Goal: Information Seeking & Learning: Learn about a topic

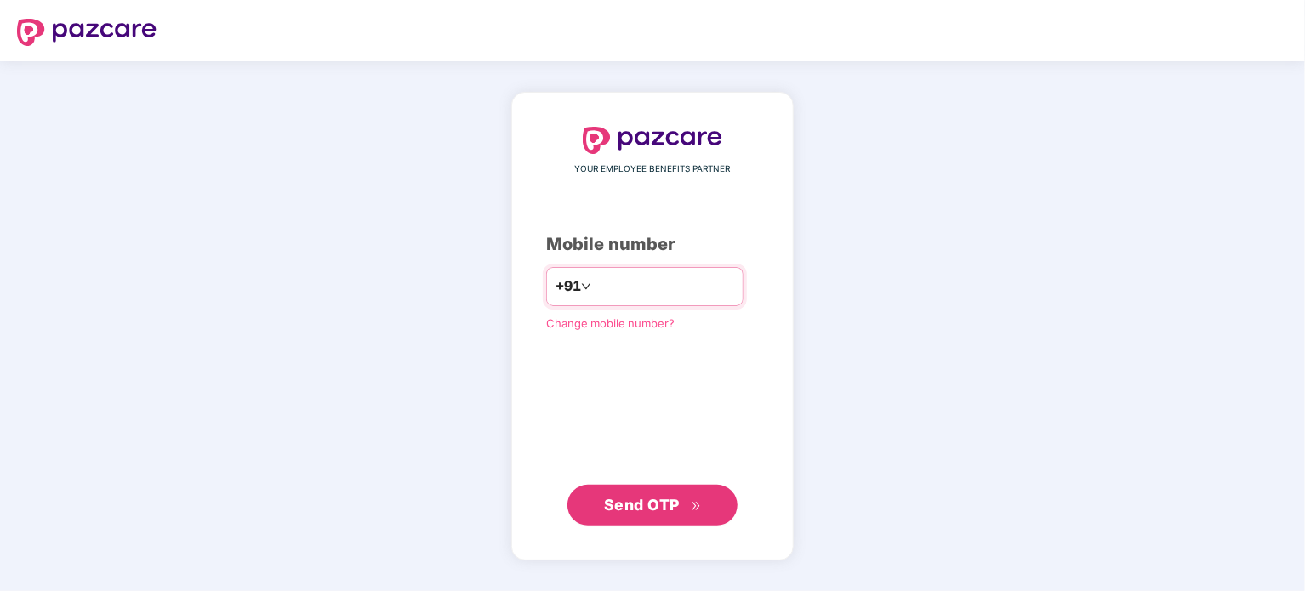
click at [728, 286] on input "number" at bounding box center [665, 286] width 140 height 27
type input "**********"
click at [669, 500] on span "Send OTP" at bounding box center [642, 505] width 76 height 18
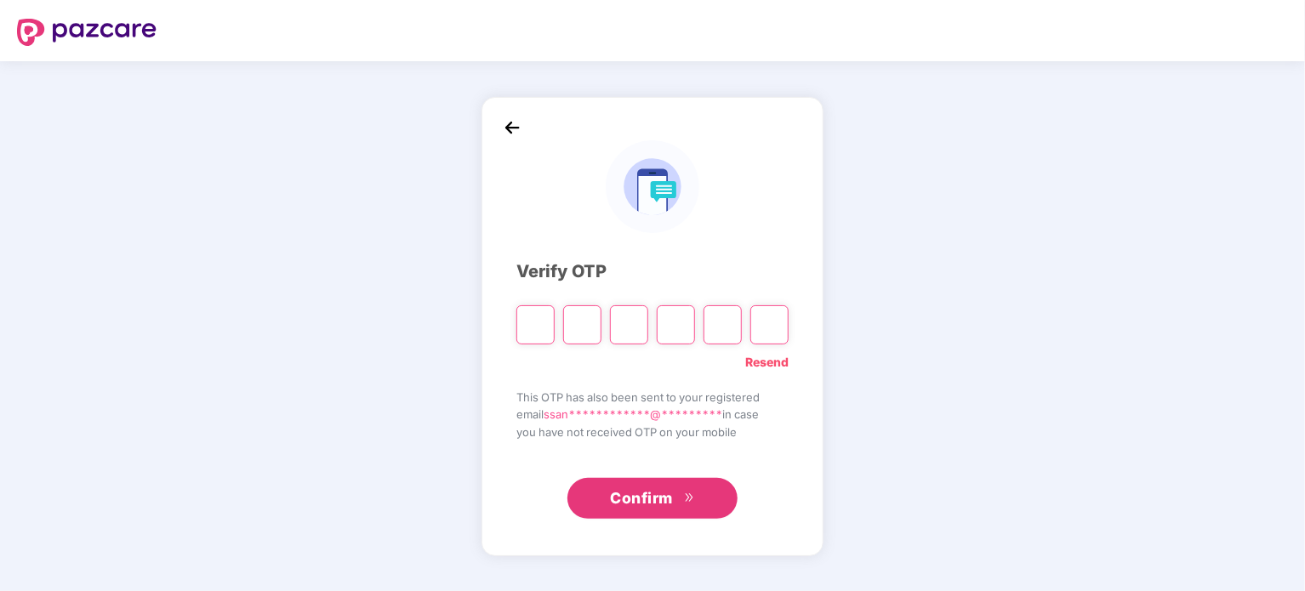
type input "*"
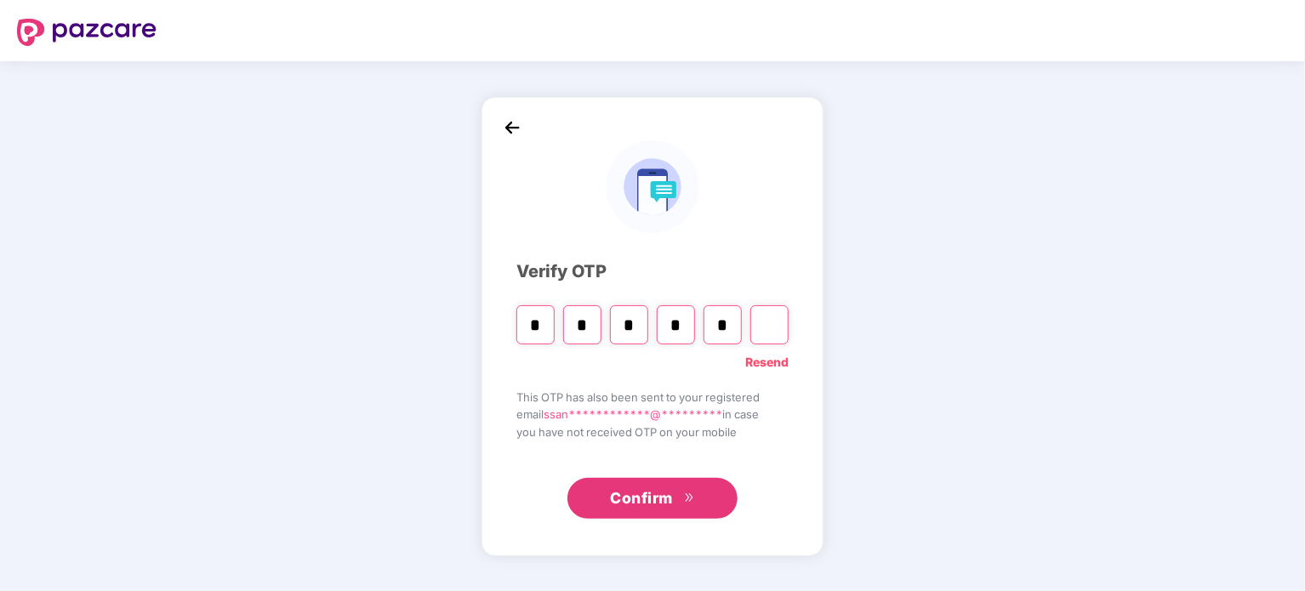
type input "*"
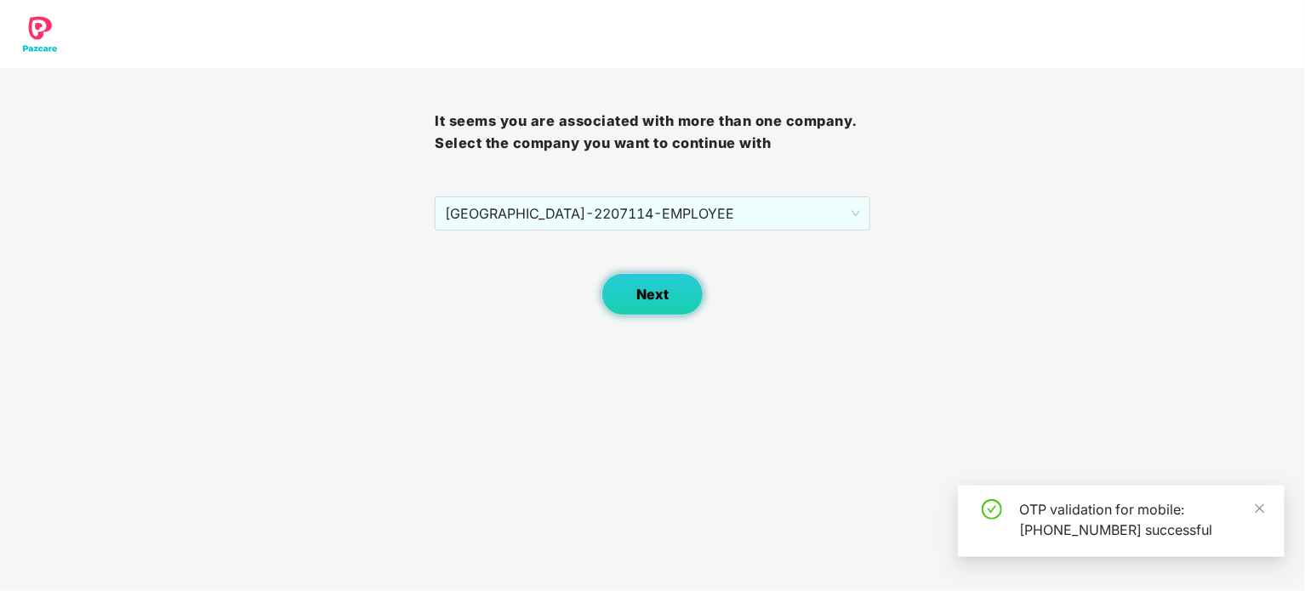
click at [655, 297] on span "Next" at bounding box center [652, 295] width 32 height 16
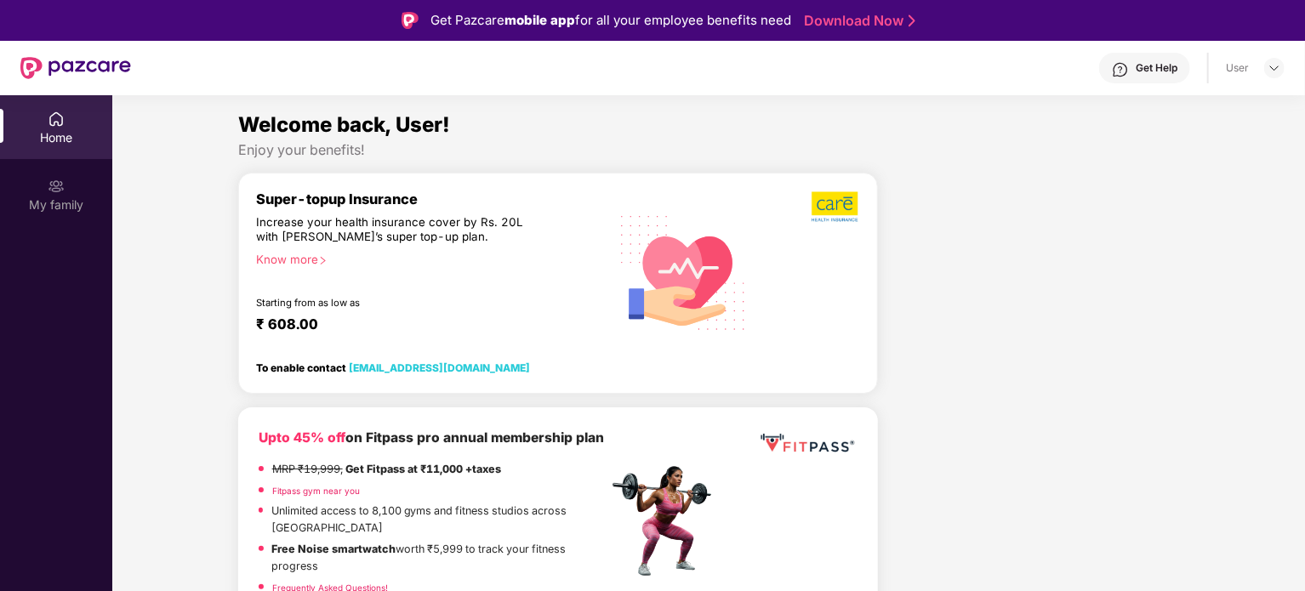
click at [35, 140] on div "Home" at bounding box center [56, 137] width 112 height 17
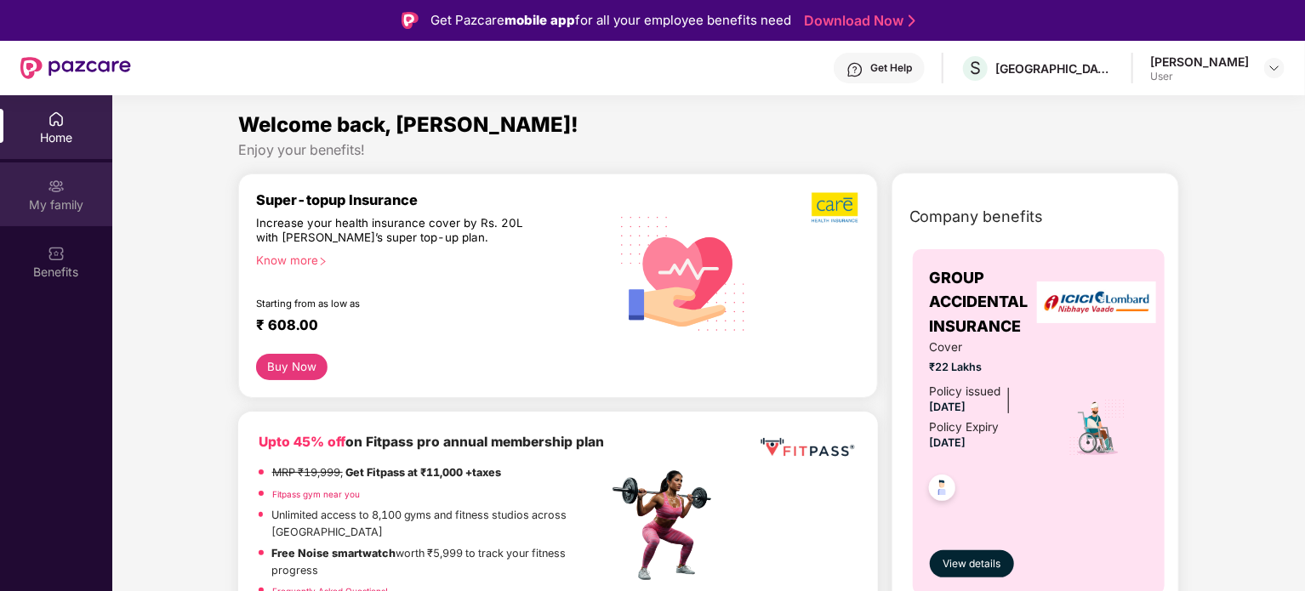
click at [37, 205] on div "My family" at bounding box center [56, 205] width 112 height 17
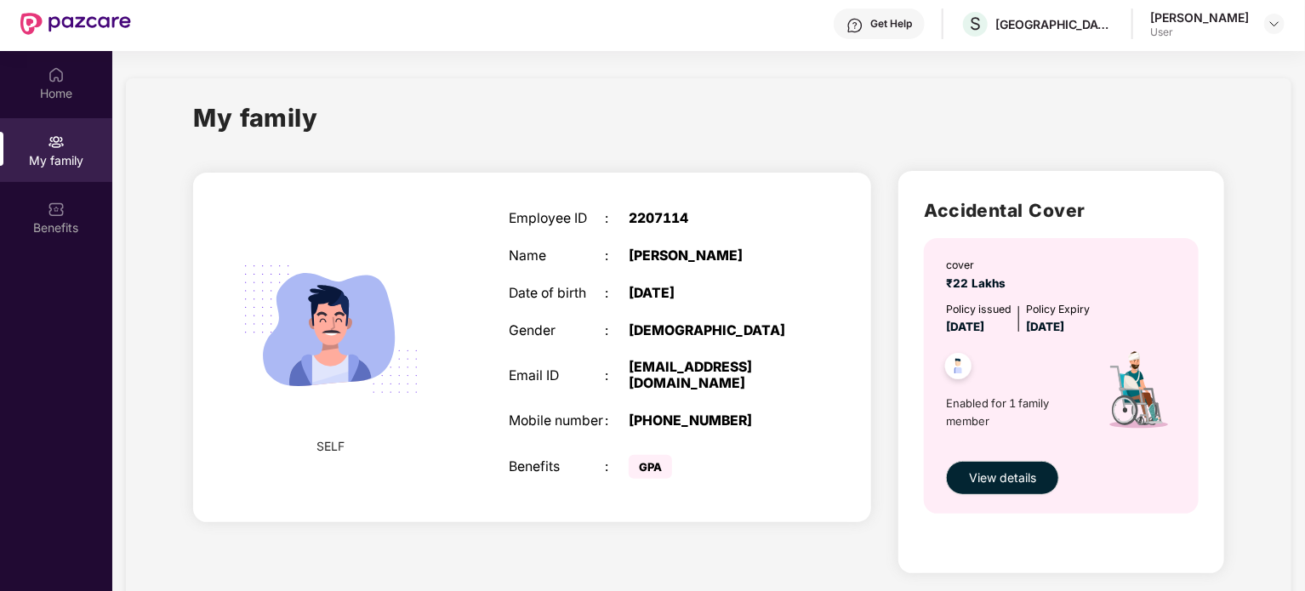
scroll to position [95, 0]
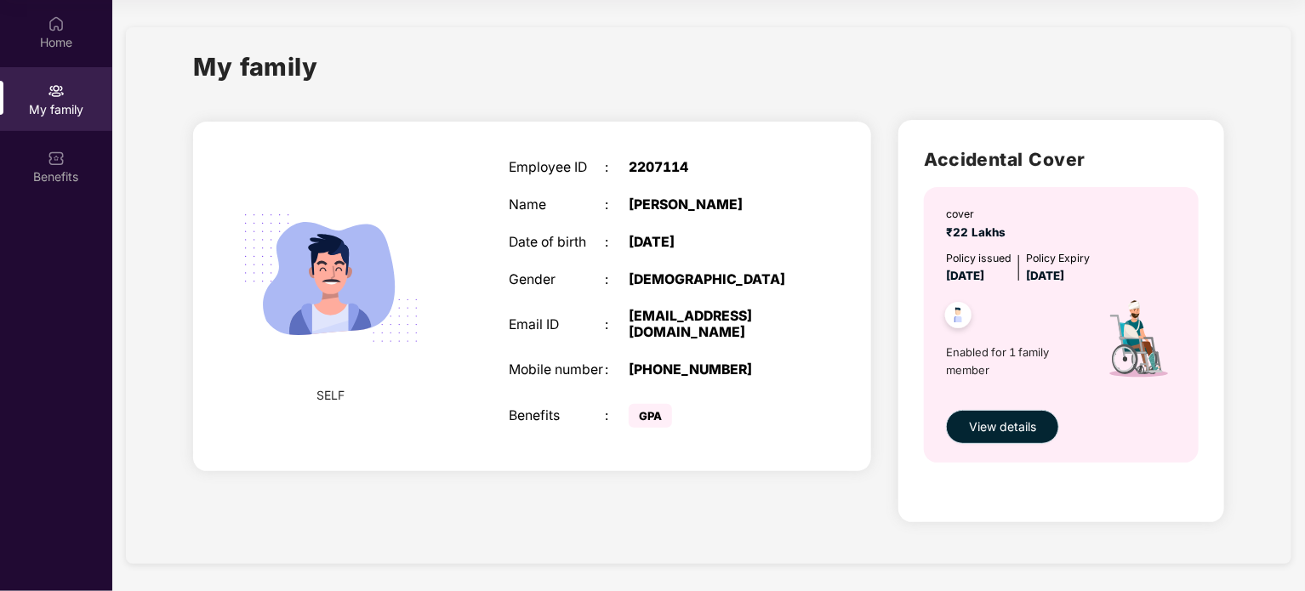
click at [1015, 419] on span "View details" at bounding box center [1002, 427] width 67 height 19
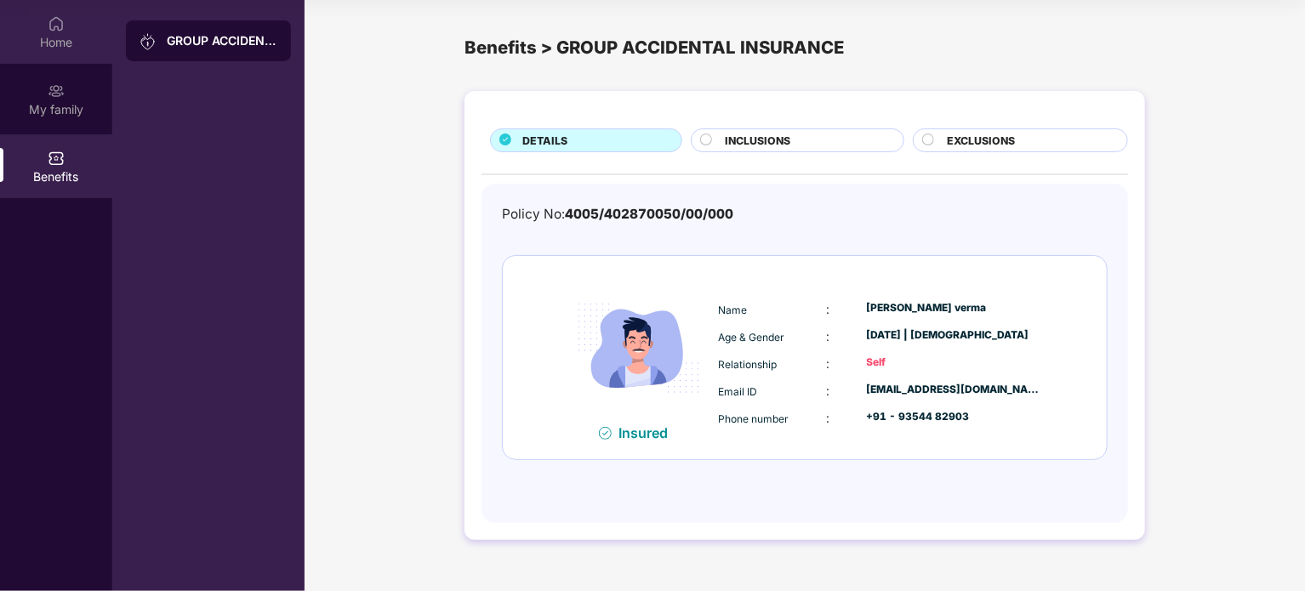
click at [60, 21] on img at bounding box center [56, 23] width 17 height 17
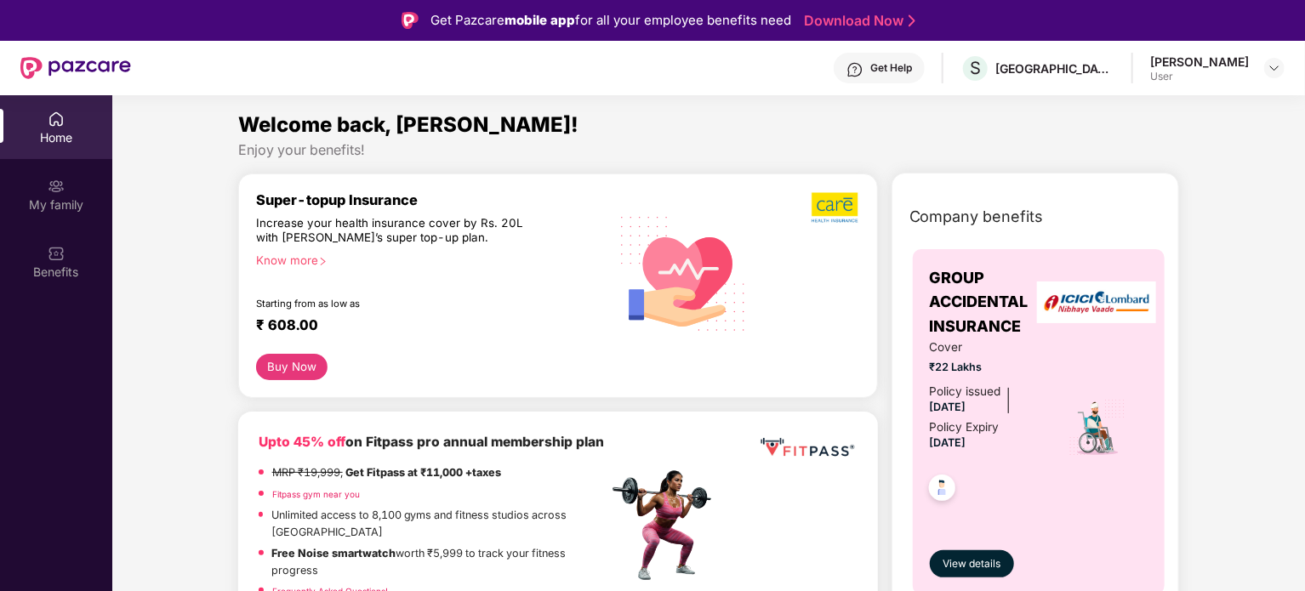
click at [20, 74] on header "Get Help S SUNSHINE TEA HOUSE Navneet Kumar Verma User" at bounding box center [652, 68] width 1305 height 54
click at [36, 66] on img at bounding box center [75, 68] width 111 height 22
click at [39, 261] on div "Benefits" at bounding box center [56, 262] width 112 height 64
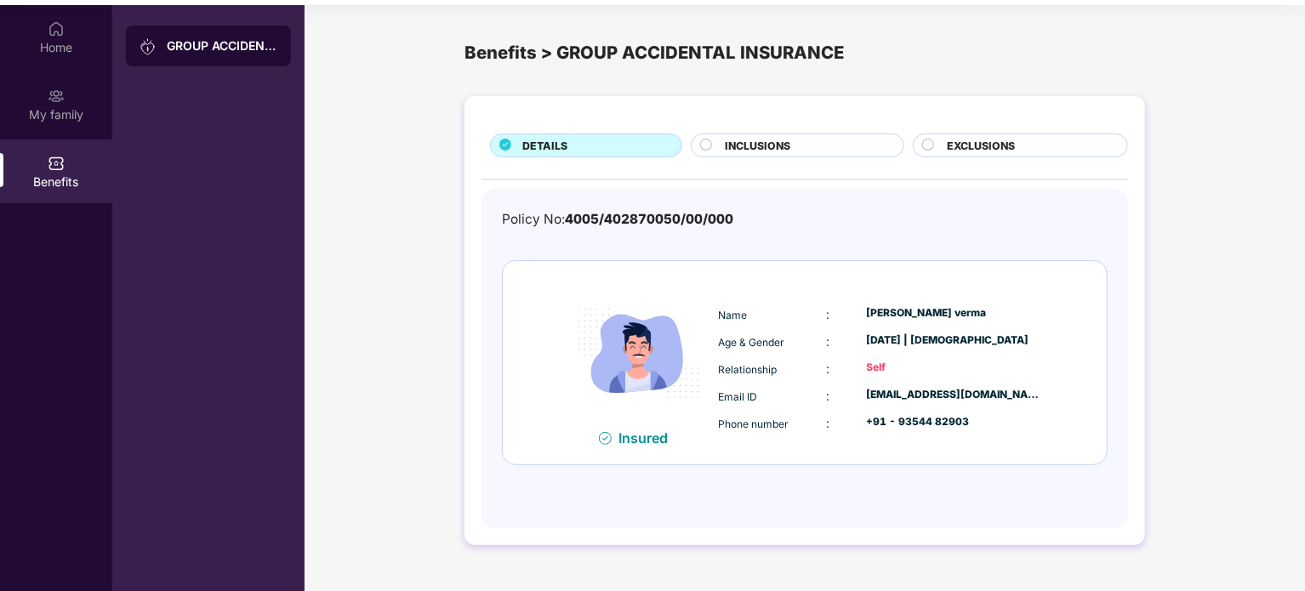
scroll to position [95, 0]
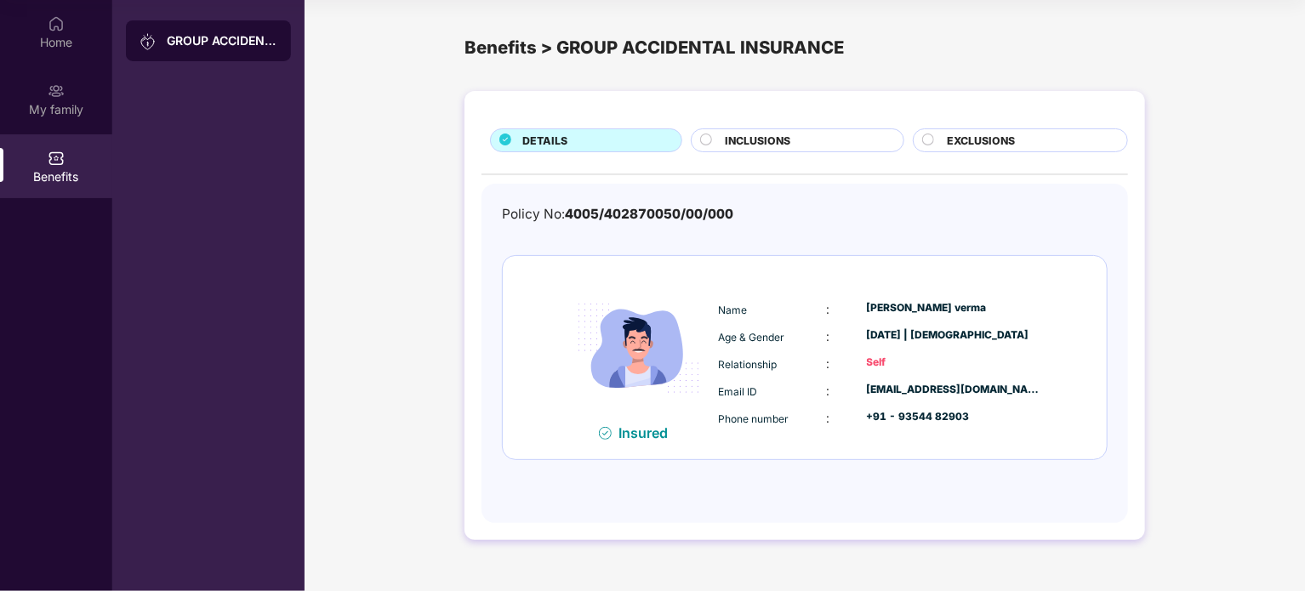
click at [752, 141] on span "INCLUSIONS" at bounding box center [758, 141] width 66 height 16
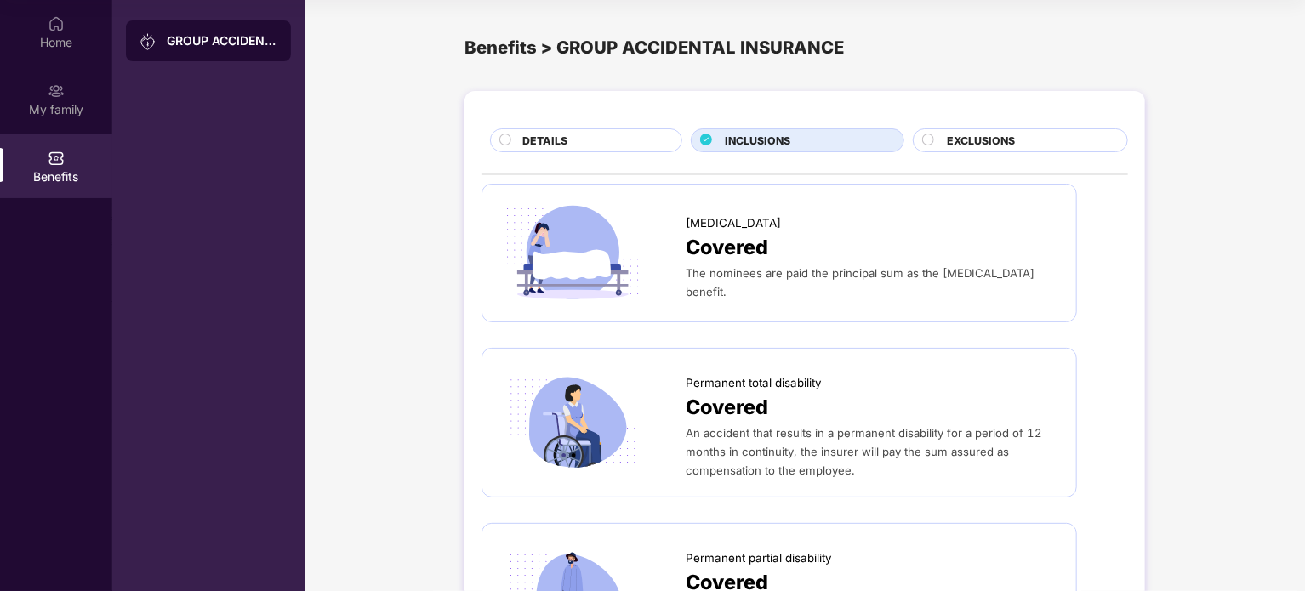
click at [1003, 130] on div "EXCLUSIONS" at bounding box center [1020, 140] width 215 height 24
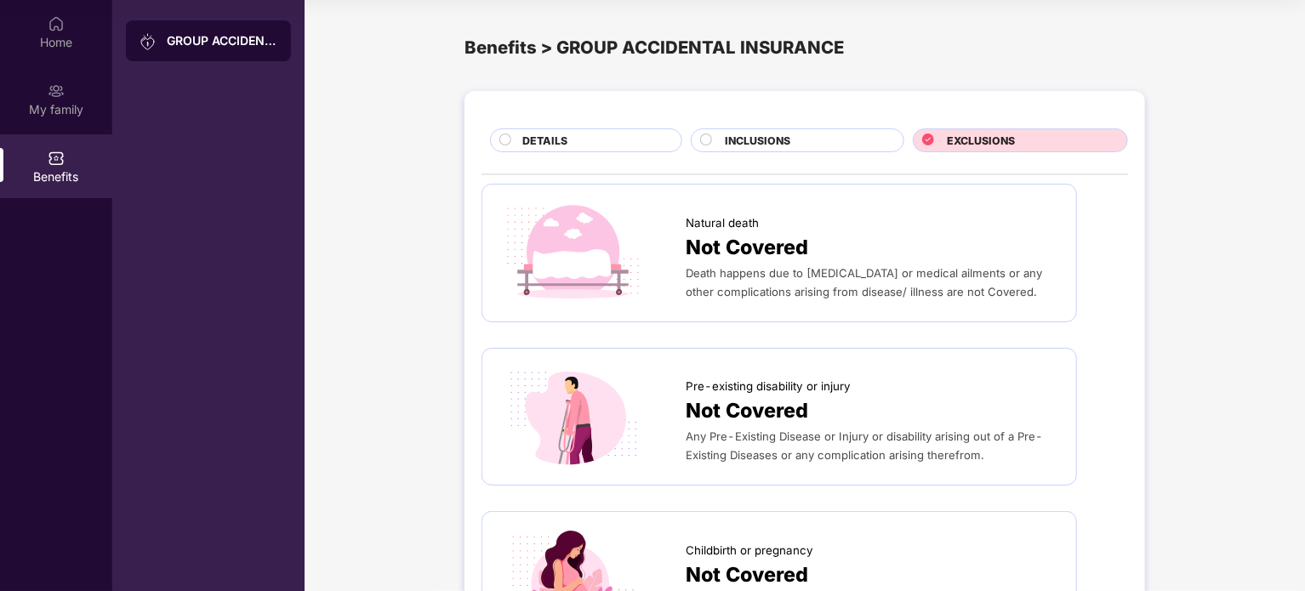
click at [563, 143] on span "DETAILS" at bounding box center [544, 141] width 45 height 16
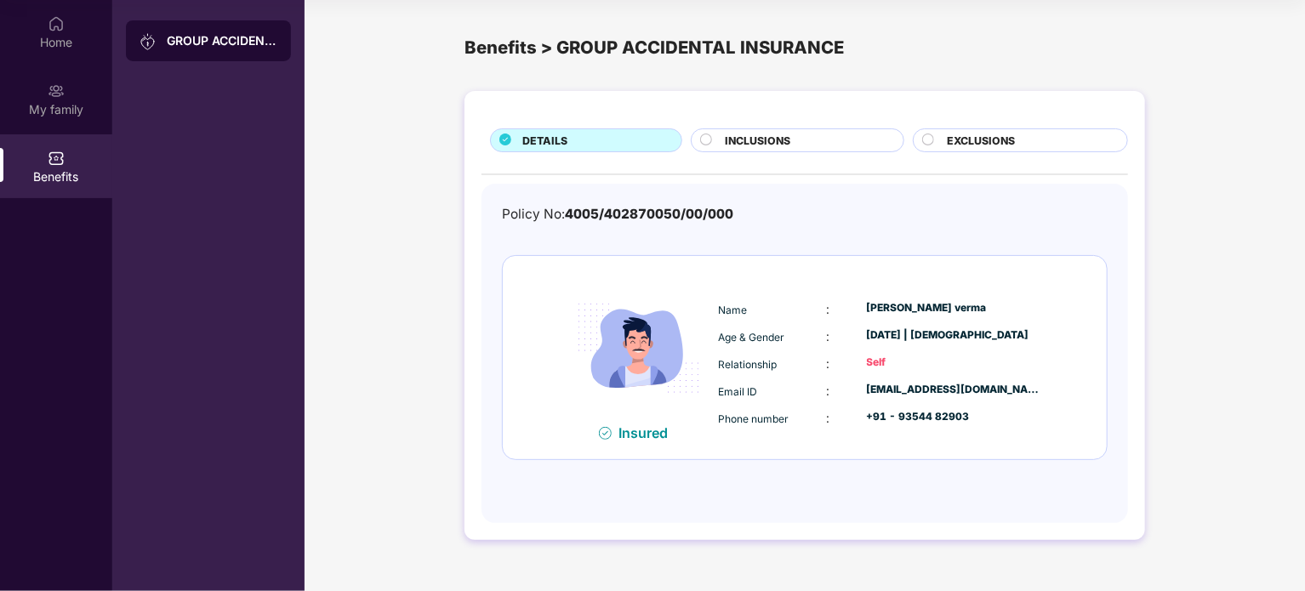
click at [816, 325] on div "Name : Navneet Kumar verma Age & Gender : 11 Sept 1996 | Male Relationship : Se…" at bounding box center [880, 364] width 333 height 145
click at [615, 414] on img at bounding box center [638, 348] width 151 height 151
click at [112, 153] on div "GROUP ACCIDENTAL INSURANCE" at bounding box center [208, 295] width 192 height 591
click at [90, 123] on div "My family" at bounding box center [56, 99] width 112 height 64
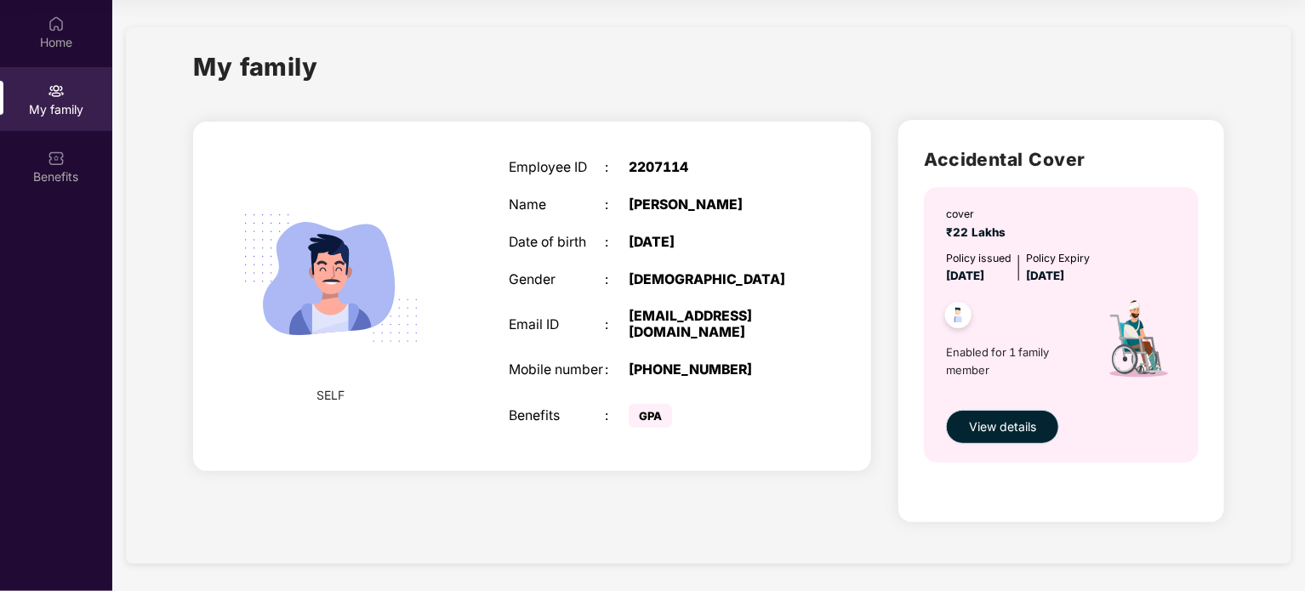
click at [992, 429] on span "View details" at bounding box center [1002, 427] width 67 height 19
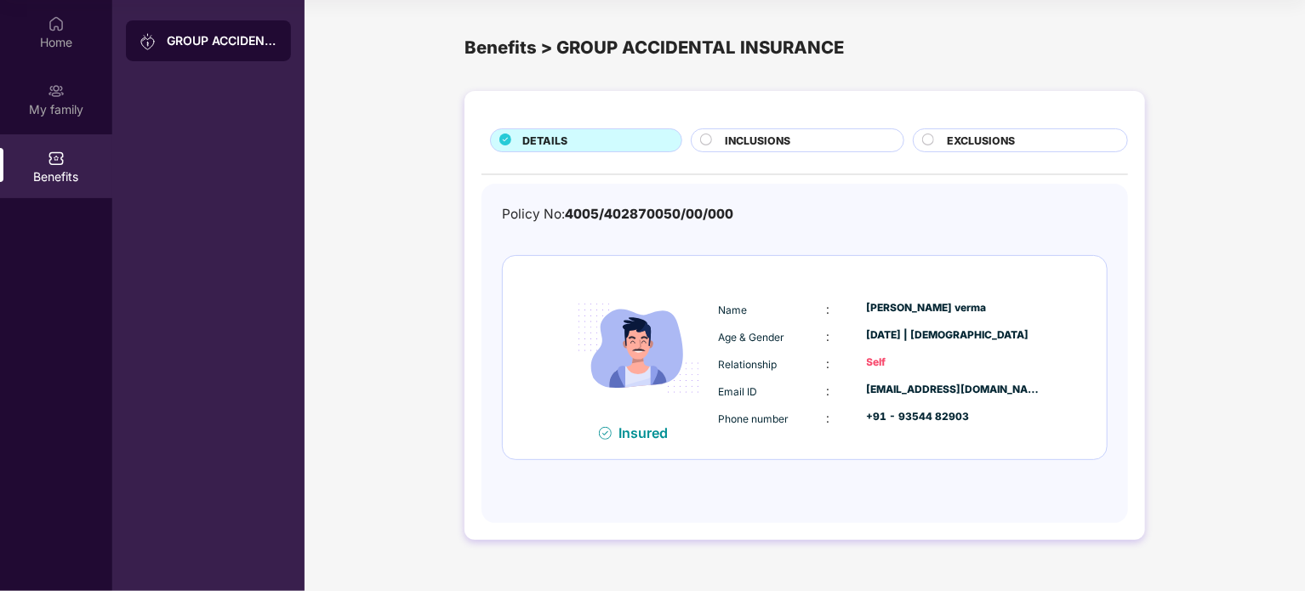
click at [621, 427] on div "Insured" at bounding box center [648, 433] width 60 height 17
click at [43, 146] on div "Benefits" at bounding box center [56, 166] width 112 height 64
click at [49, 117] on div "My family" at bounding box center [56, 109] width 112 height 17
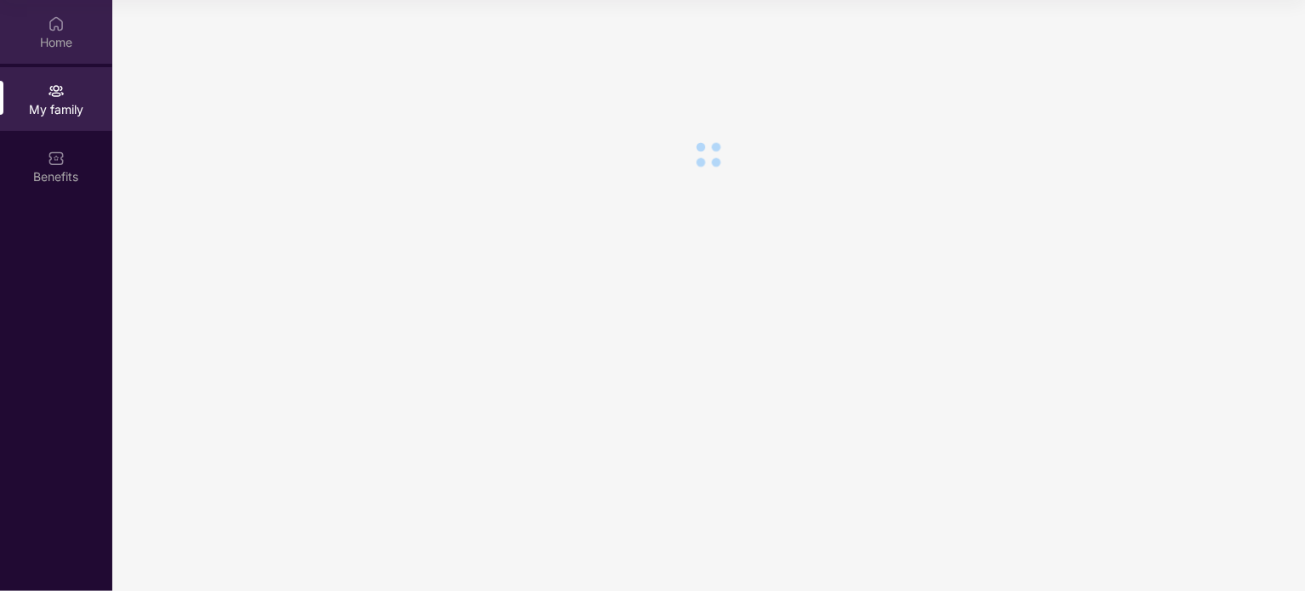
click at [53, 42] on div "Home" at bounding box center [56, 42] width 112 height 17
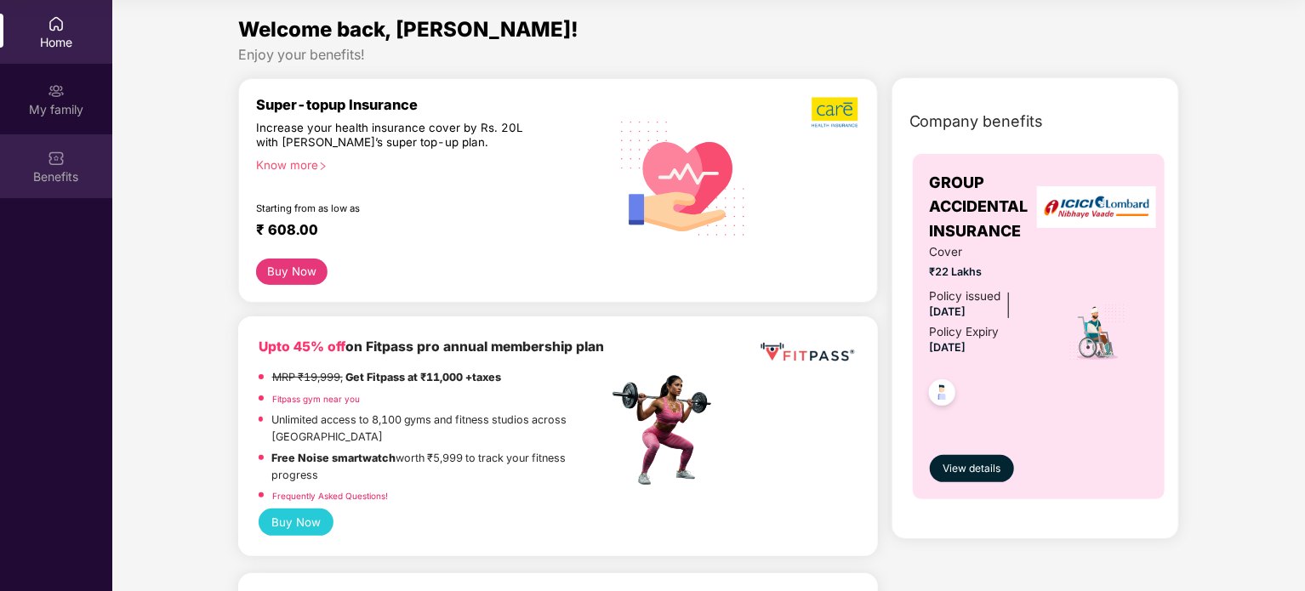
click at [76, 162] on div "Benefits" at bounding box center [56, 166] width 112 height 64
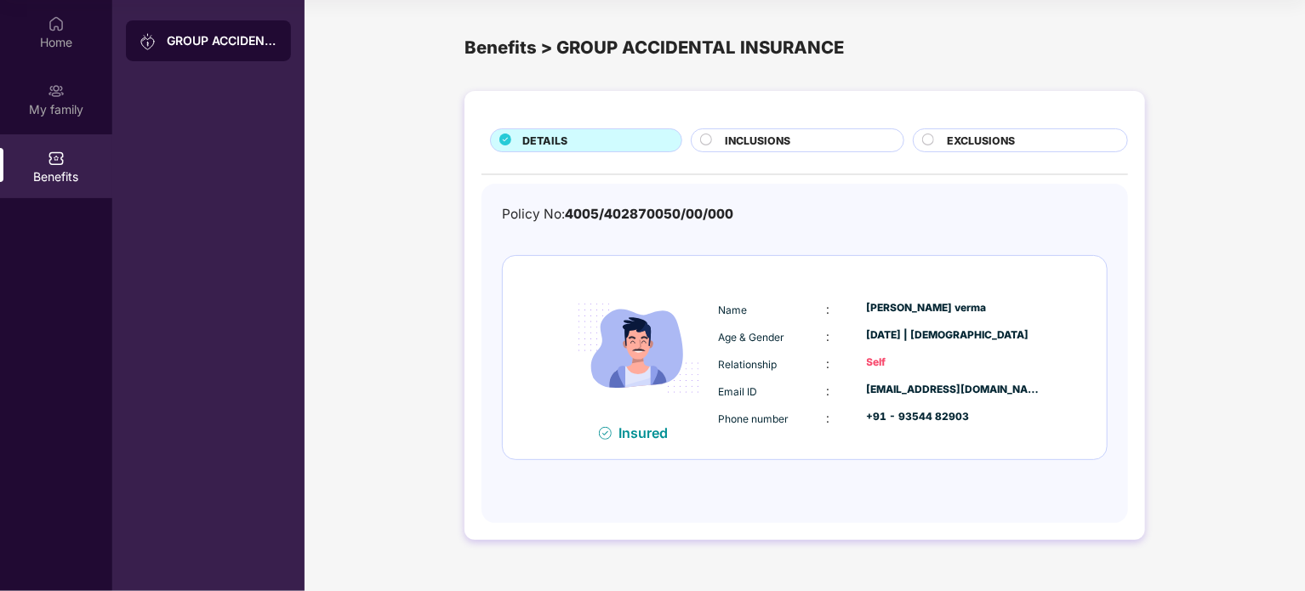
click at [591, 53] on div "Benefits > GROUP ACCIDENTAL INSURANCE" at bounding box center [805, 47] width 681 height 27
click at [575, 224] on div "Policy No: 4005/402870050/00/000" at bounding box center [617, 214] width 231 height 20
click at [670, 199] on div "Policy No: 4005/402870050/00/000 Insured Name : Navneet Kumar verma Age & Gende…" at bounding box center [805, 353] width 647 height 339
click at [900, 418] on div "+91 - 93544 82903" at bounding box center [954, 417] width 175 height 16
click at [815, 377] on div "Name : Navneet Kumar verma Age & Gender : 11 Sept 1996 | Male Relationship : Se…" at bounding box center [880, 364] width 333 height 145
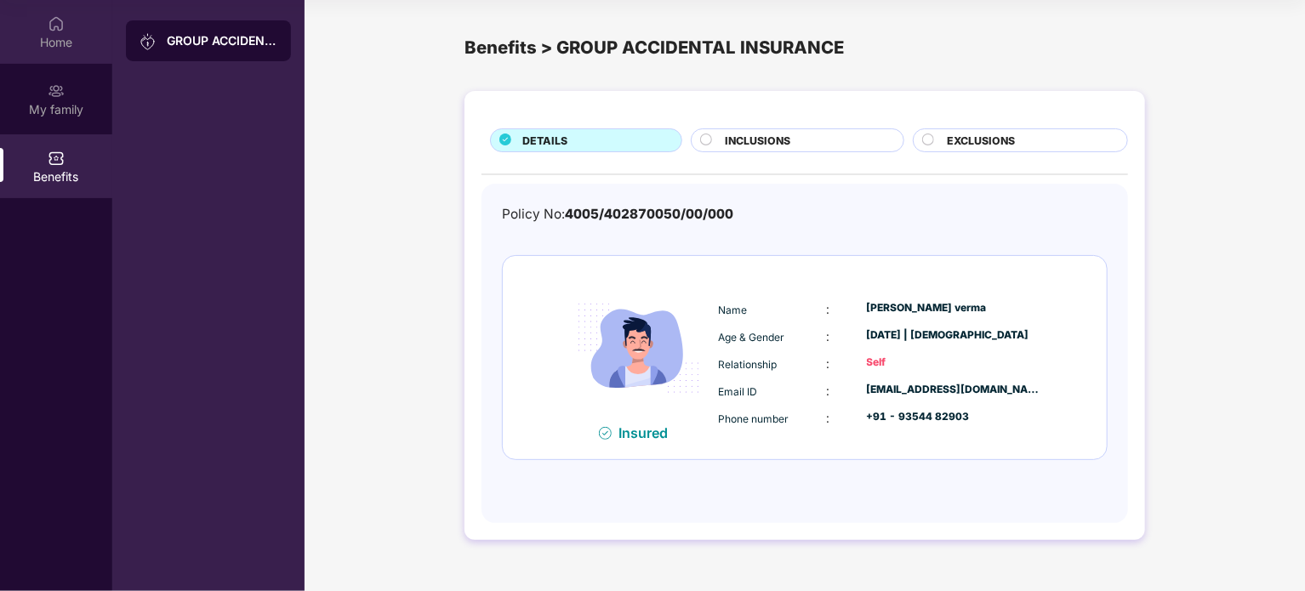
click at [56, 19] on img at bounding box center [56, 23] width 17 height 17
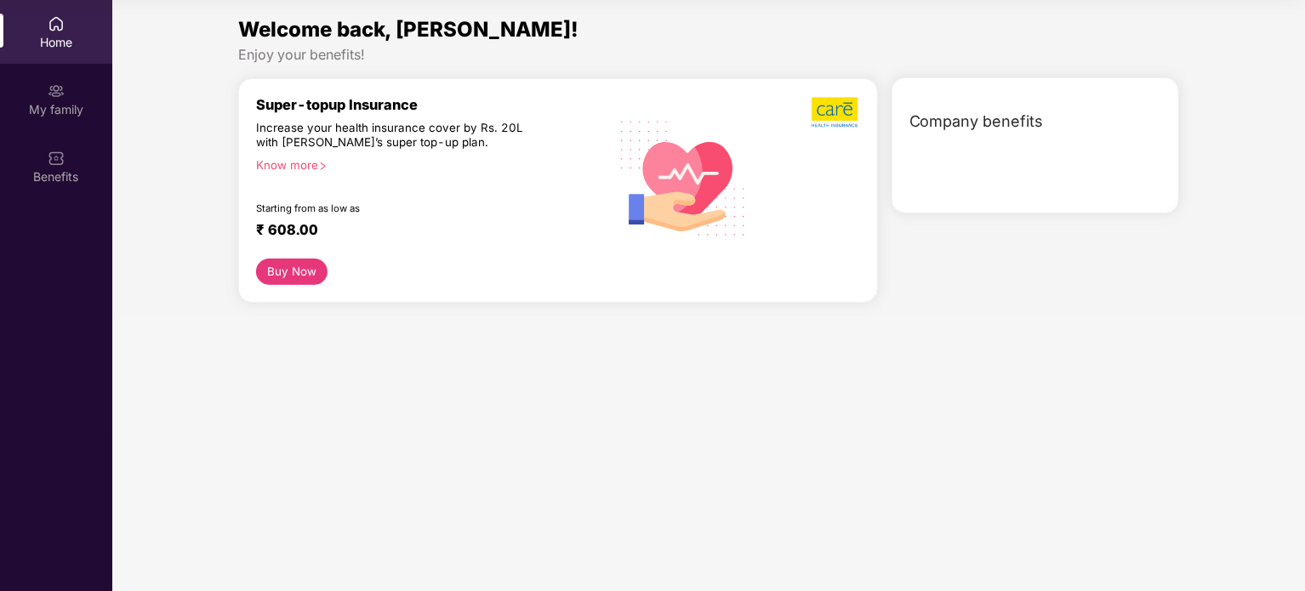
click at [1010, 122] on span "Company benefits" at bounding box center [976, 122] width 134 height 24
click at [43, 88] on div "My family" at bounding box center [56, 99] width 112 height 64
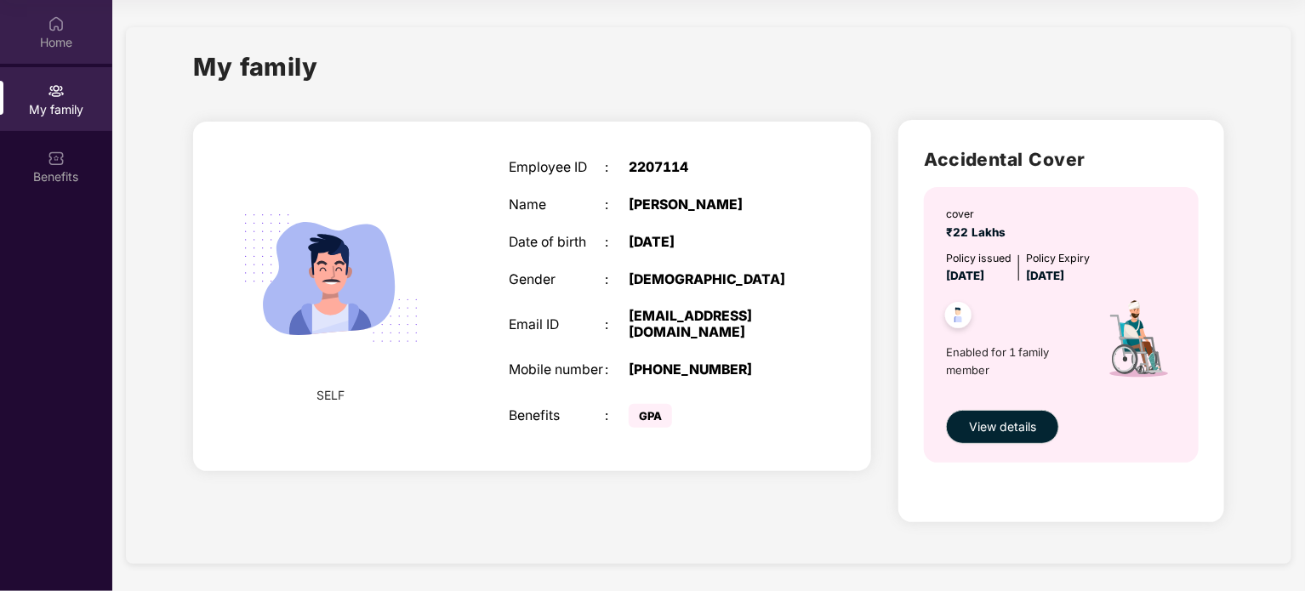
click at [30, 26] on div "Home" at bounding box center [56, 32] width 112 height 64
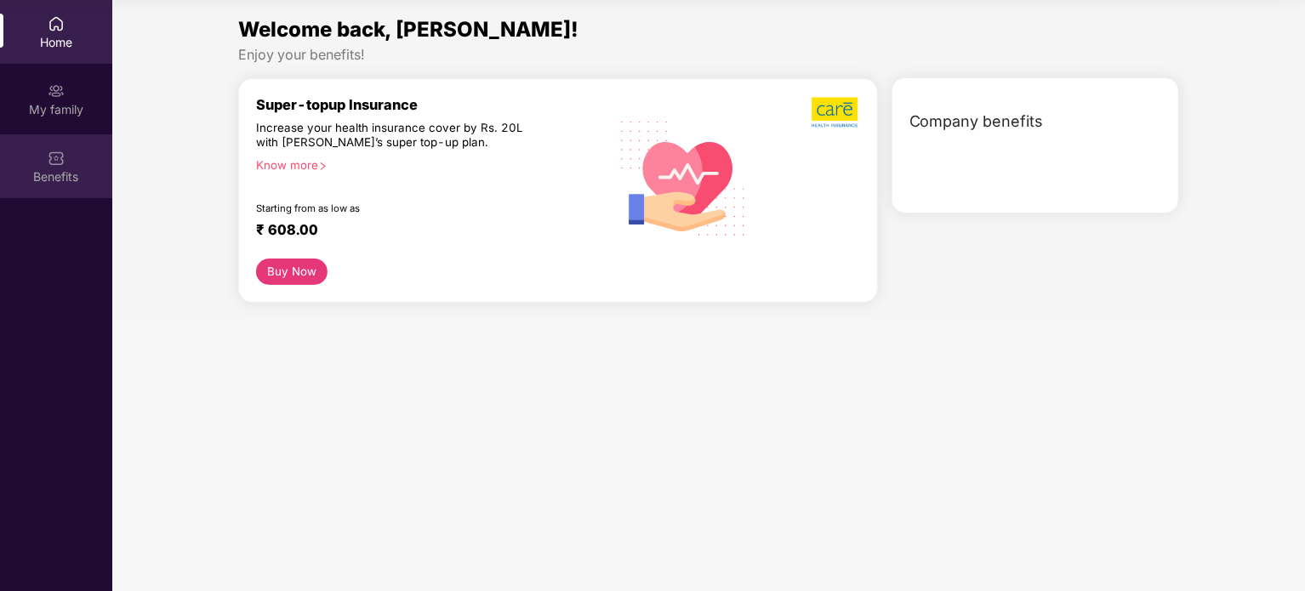
click at [43, 174] on div "Benefits" at bounding box center [56, 176] width 112 height 17
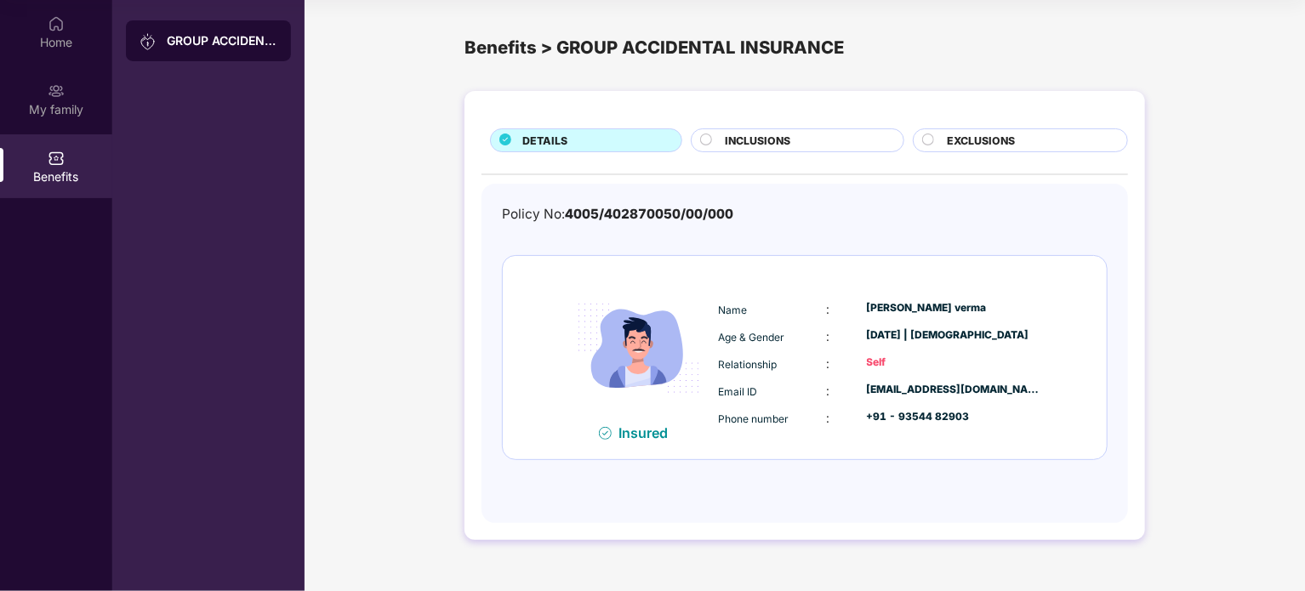
click at [199, 33] on div "GROUP ACCIDENTAL INSURANCE" at bounding box center [222, 40] width 111 height 17
click at [624, 67] on div "Benefits > GROUP ACCIDENTAL INSURANCE" at bounding box center [805, 48] width 681 height 69
click at [1022, 142] on div "EXCLUSIONS" at bounding box center [1028, 142] width 180 height 19
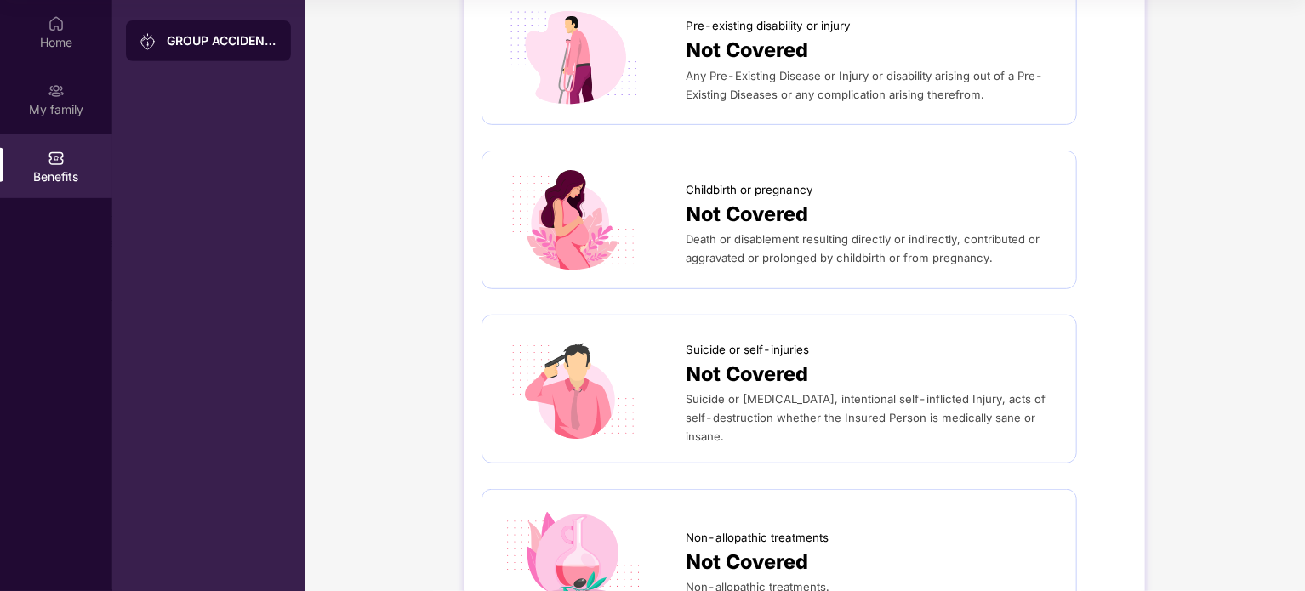
scroll to position [330, 0]
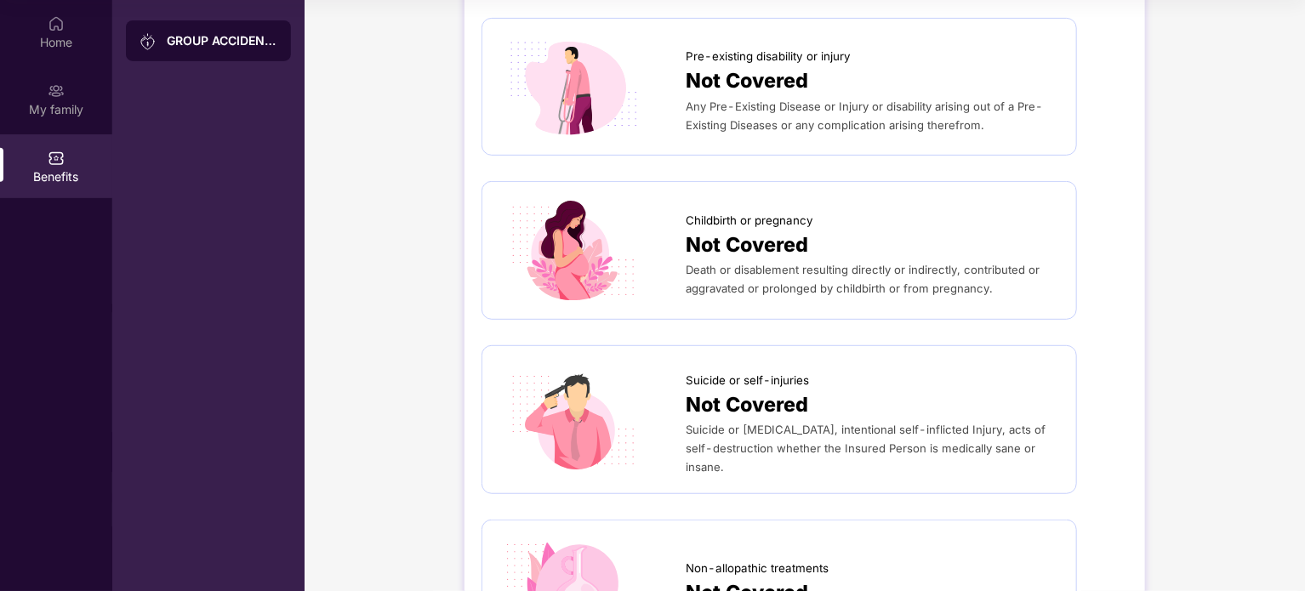
click at [711, 240] on span "Not Covered" at bounding box center [747, 245] width 123 height 31
click at [35, 47] on div "Home" at bounding box center [56, 42] width 112 height 17
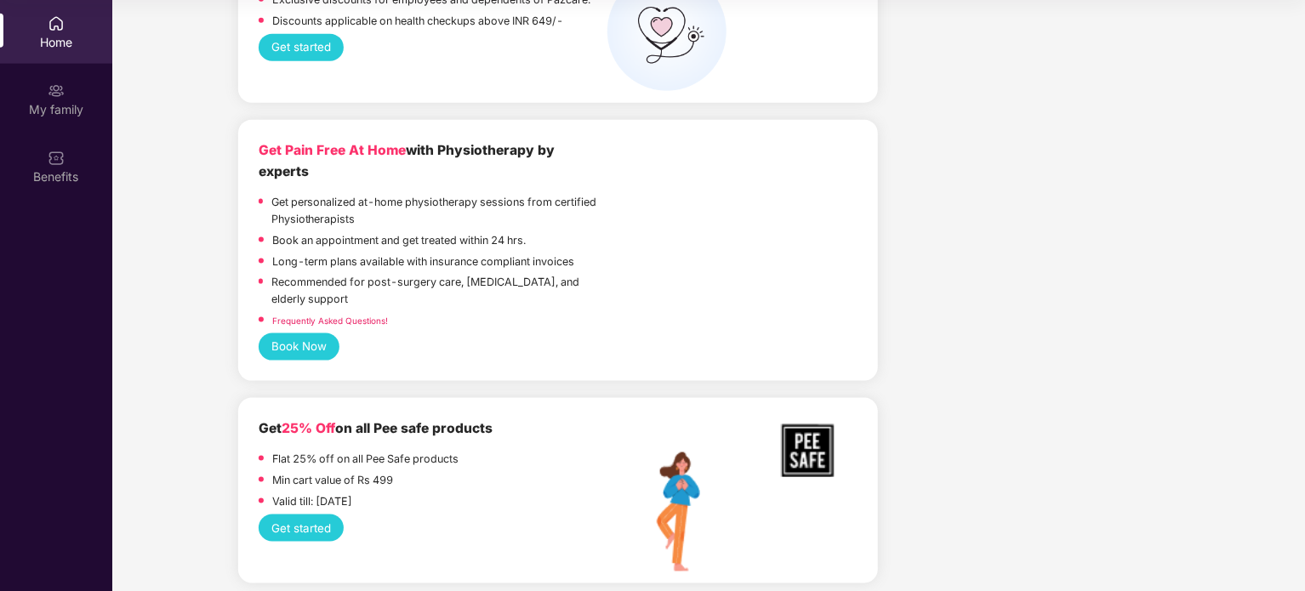
scroll to position [4321, 0]
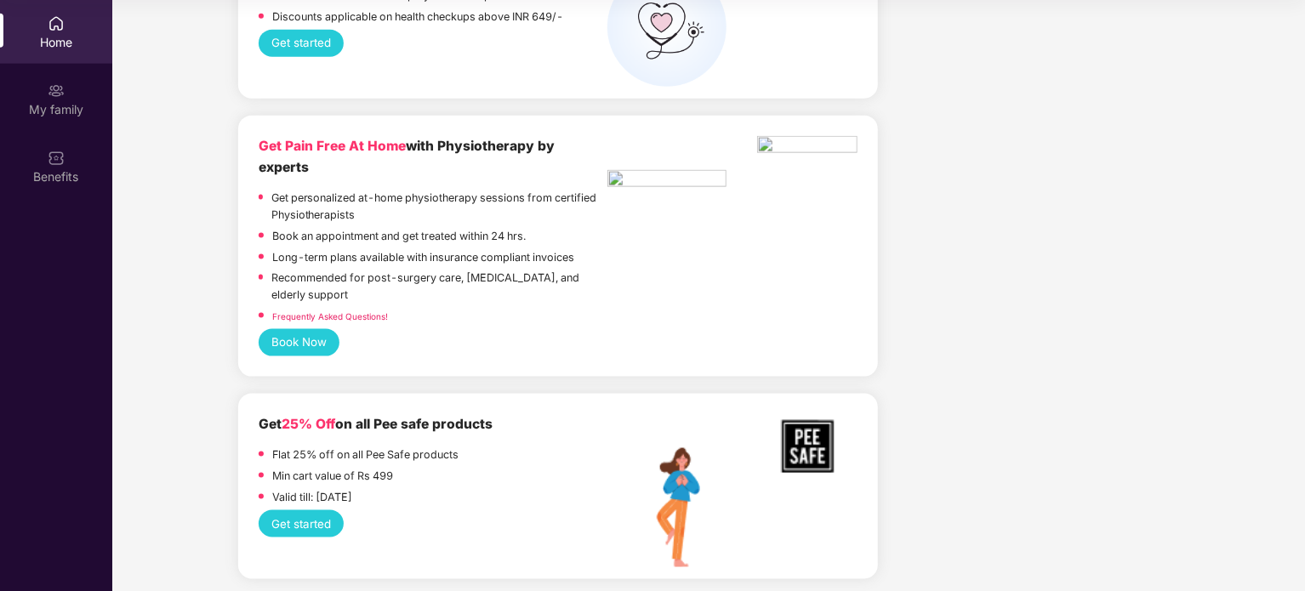
click at [26, 43] on div "Home" at bounding box center [56, 42] width 112 height 17
click at [58, 37] on div "Home" at bounding box center [56, 42] width 112 height 17
click at [65, 111] on div "My family" at bounding box center [56, 109] width 112 height 17
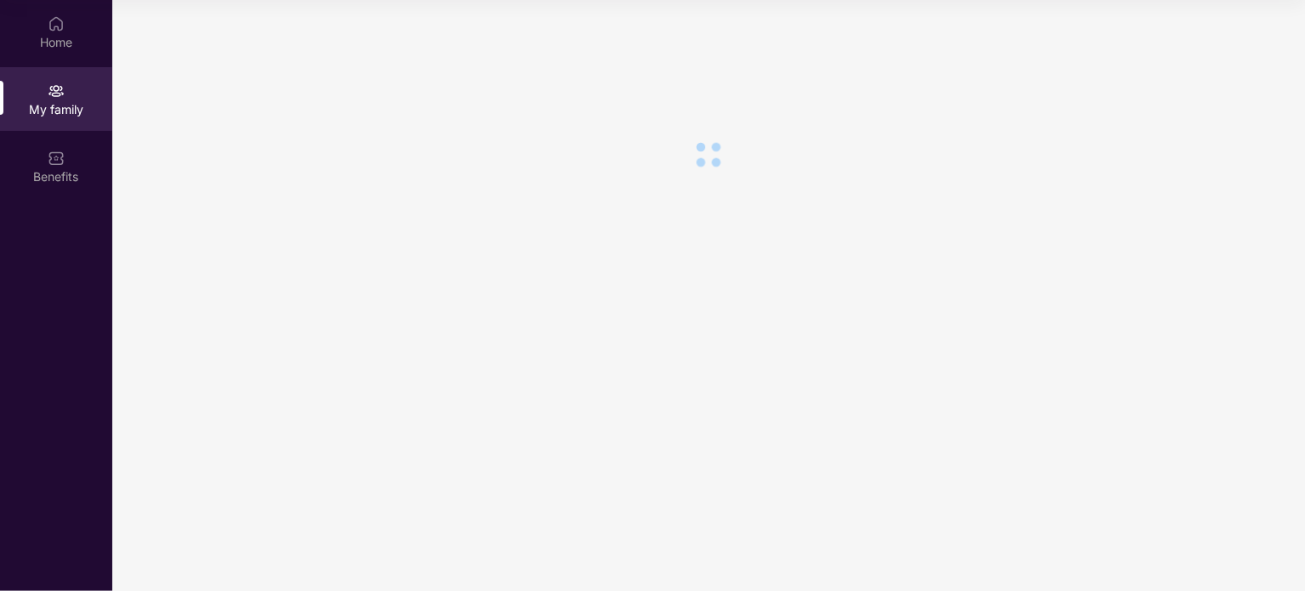
scroll to position [0, 0]
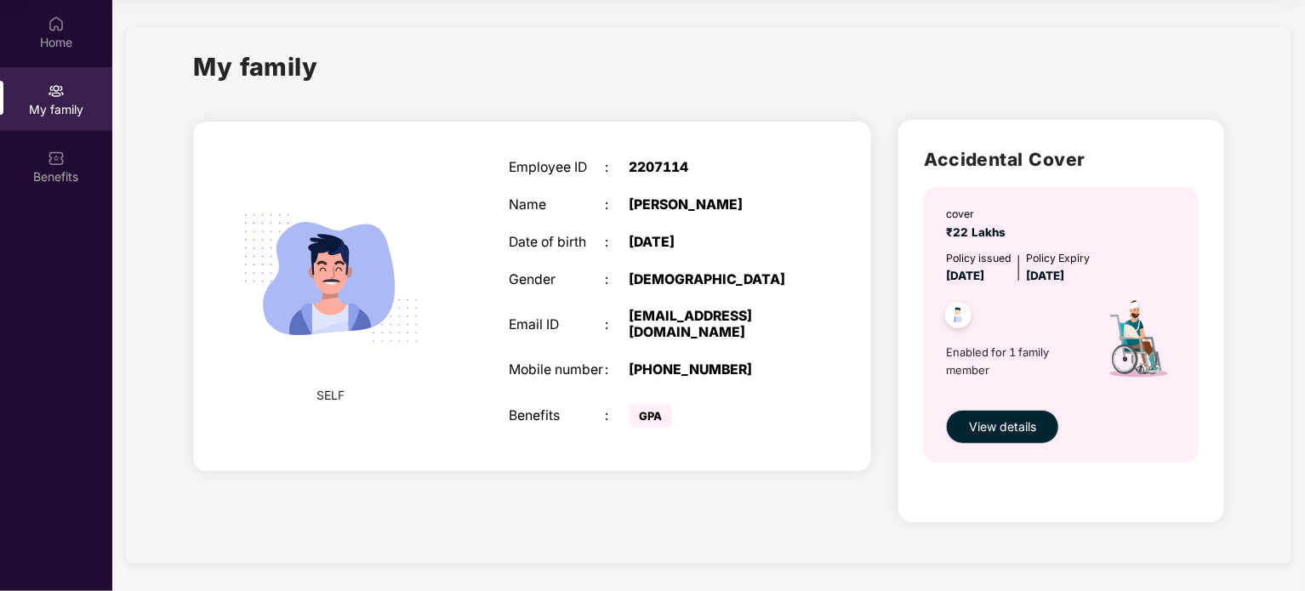
click at [650, 248] on div "11 Sept 1996" at bounding box center [713, 243] width 168 height 16
click at [326, 393] on span "SELF" at bounding box center [331, 395] width 28 height 19
click at [320, 305] on img at bounding box center [331, 278] width 216 height 216
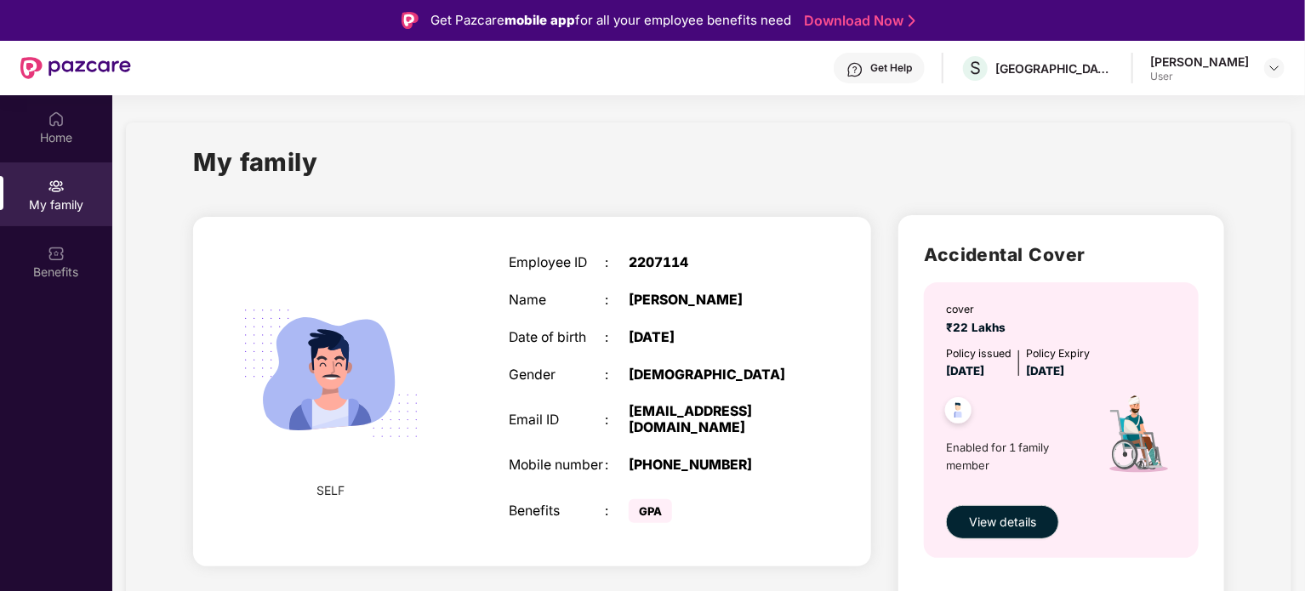
click at [1150, 64] on div "Navneet Kumar Verma" at bounding box center [1199, 62] width 99 height 16
click at [1273, 61] on img at bounding box center [1275, 68] width 14 height 14
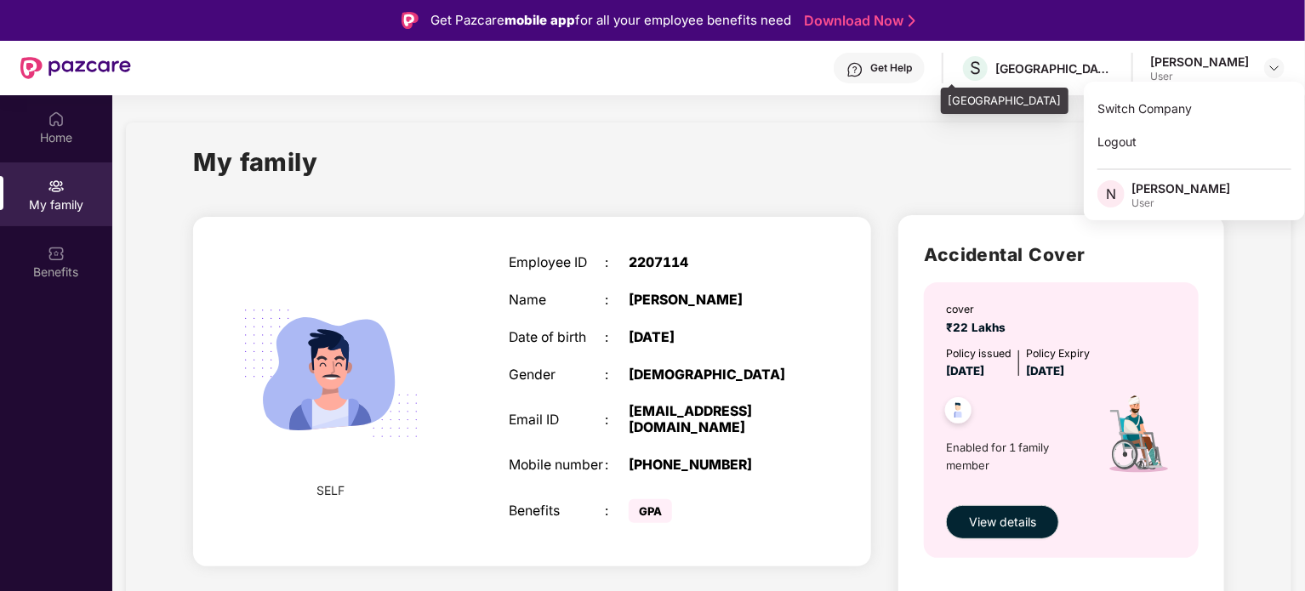
click at [1047, 64] on div "SUNSHINE TEA HOUSE" at bounding box center [1054, 68] width 119 height 16
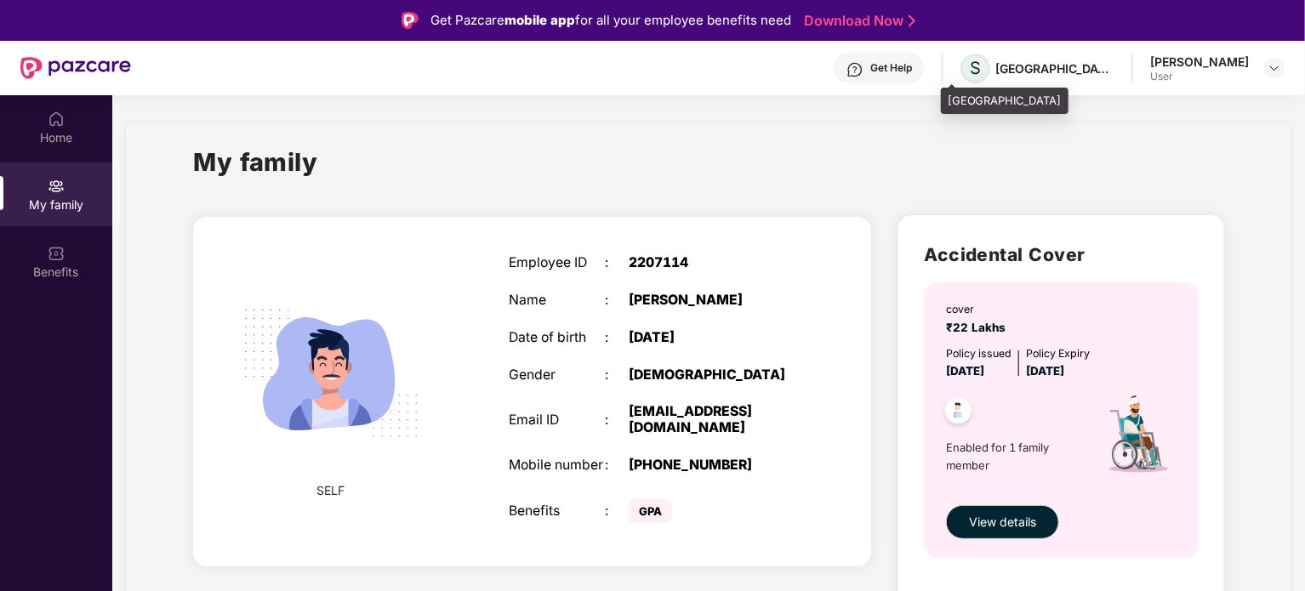
click at [960, 71] on span "S" at bounding box center [975, 69] width 30 height 30
click at [881, 65] on div "Get Help" at bounding box center [891, 68] width 42 height 14
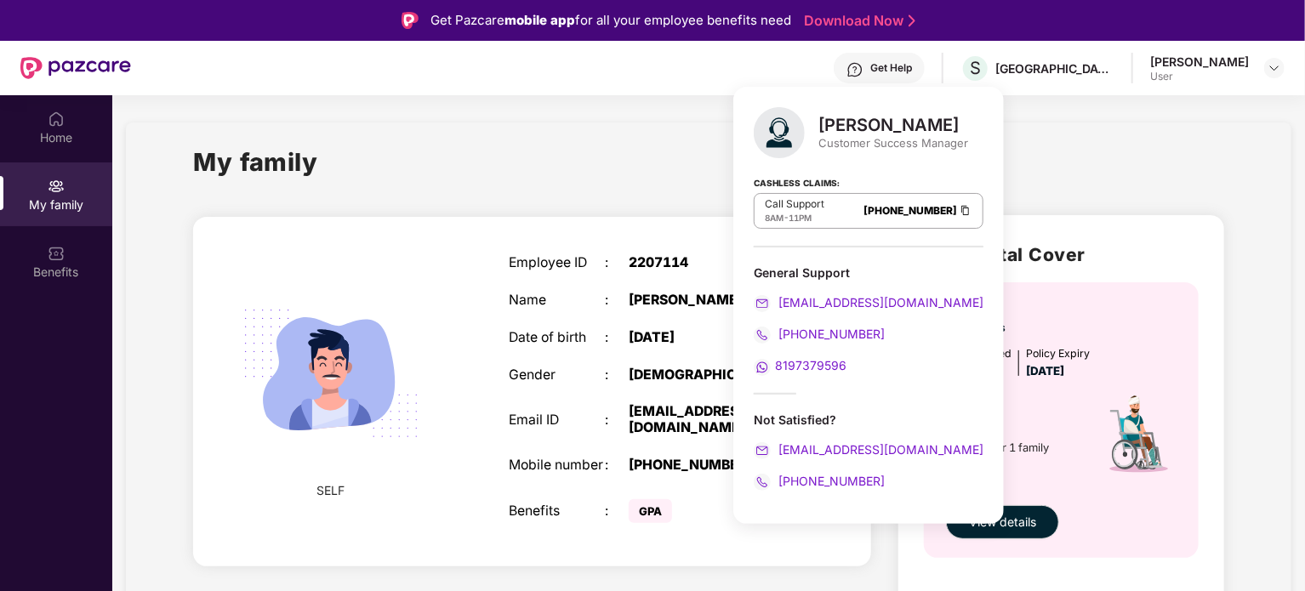
click at [549, 136] on div "My family SELF Employee ID : 2207114 Name : Navneet Kumar Verma Date of birth :…" at bounding box center [709, 391] width 1166 height 537
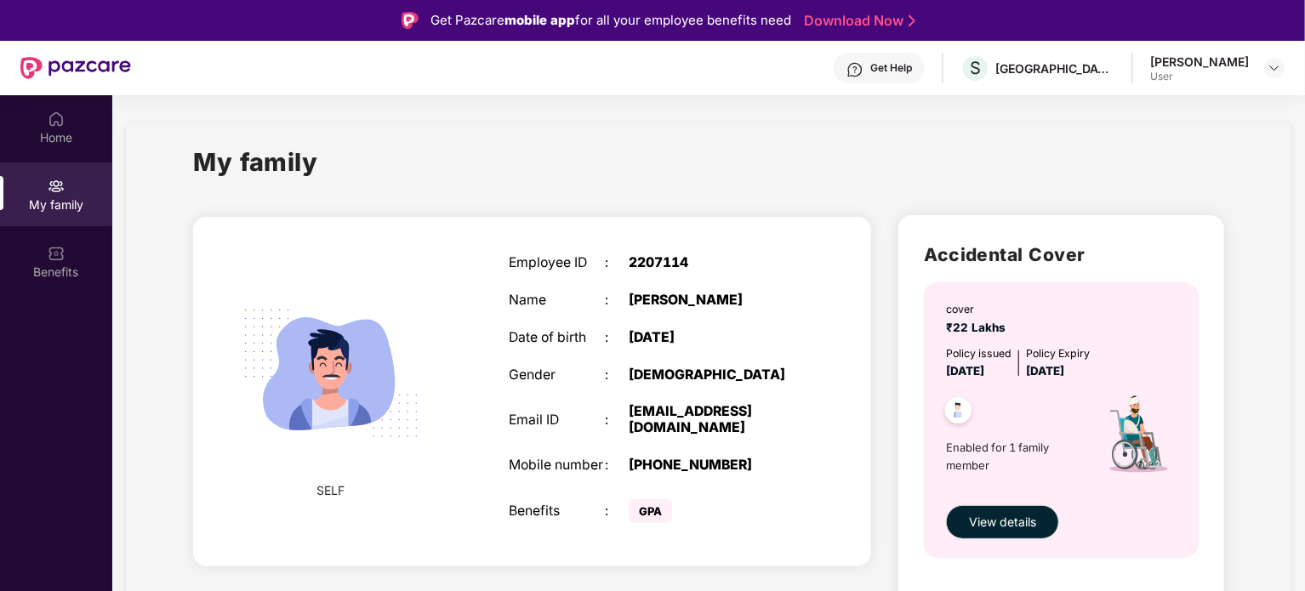
click at [856, 75] on div "Get Help" at bounding box center [879, 68] width 91 height 31
click at [63, 139] on div "Home" at bounding box center [56, 137] width 112 height 17
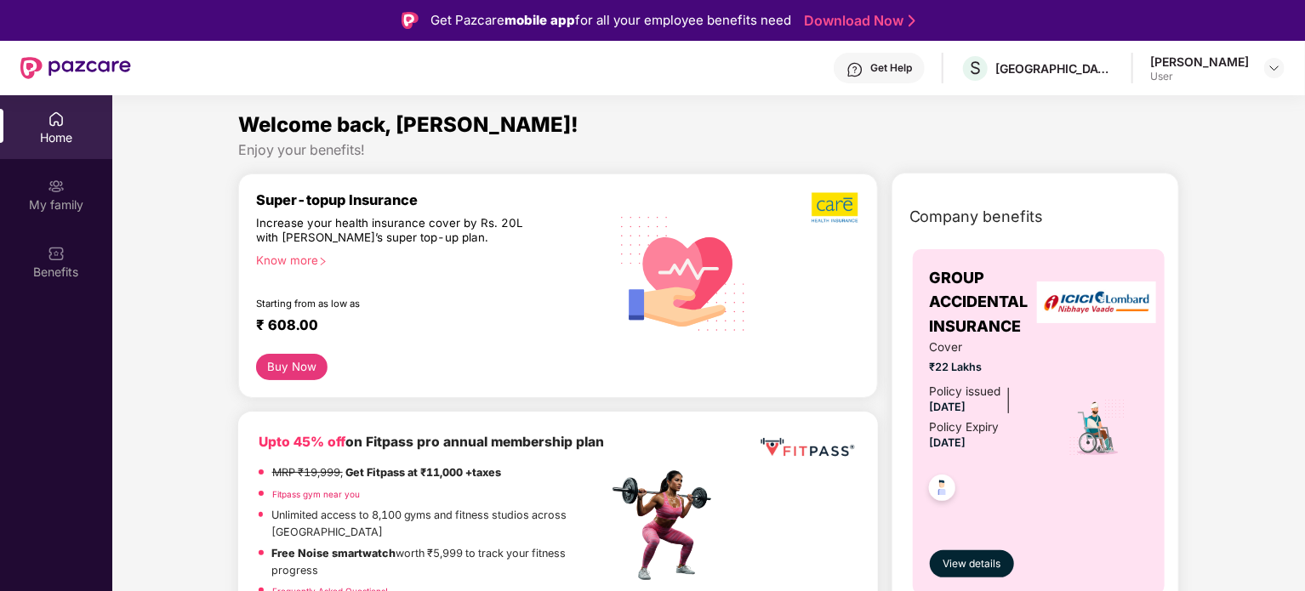
click at [320, 264] on icon "right" at bounding box center [322, 261] width 9 height 9
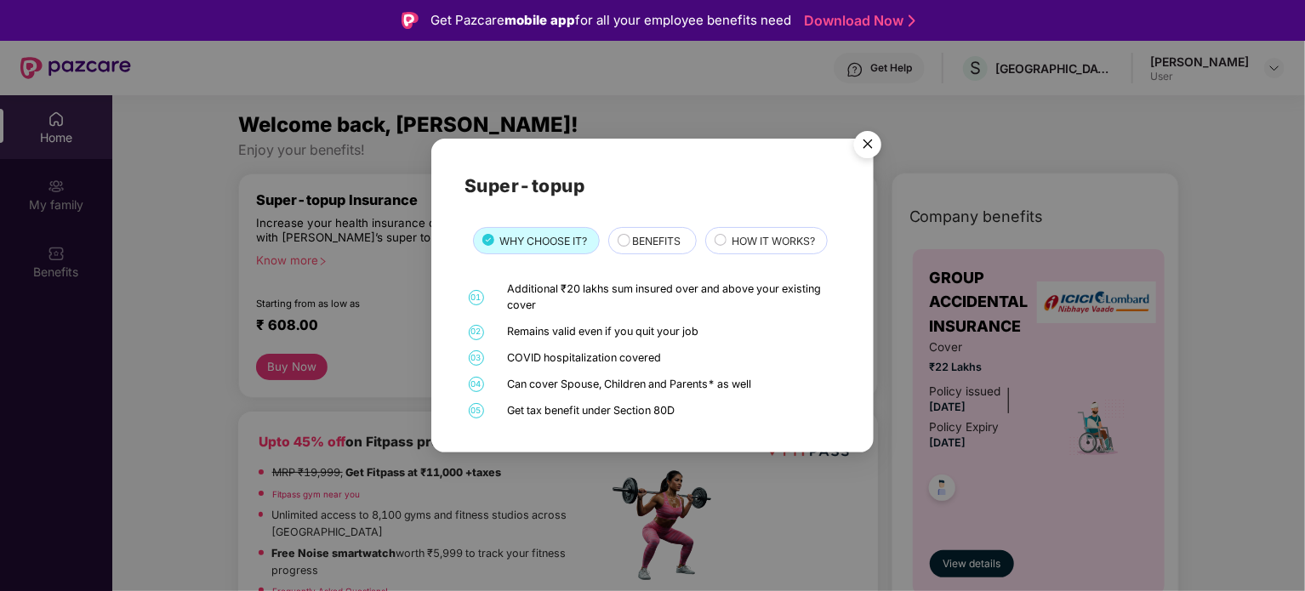
click at [241, 275] on div "Super-topup WHY CHOOSE IT? BENEFITS HOW IT WORKS? 01 Additional ₹20 lakhs sum i…" at bounding box center [652, 295] width 1305 height 591
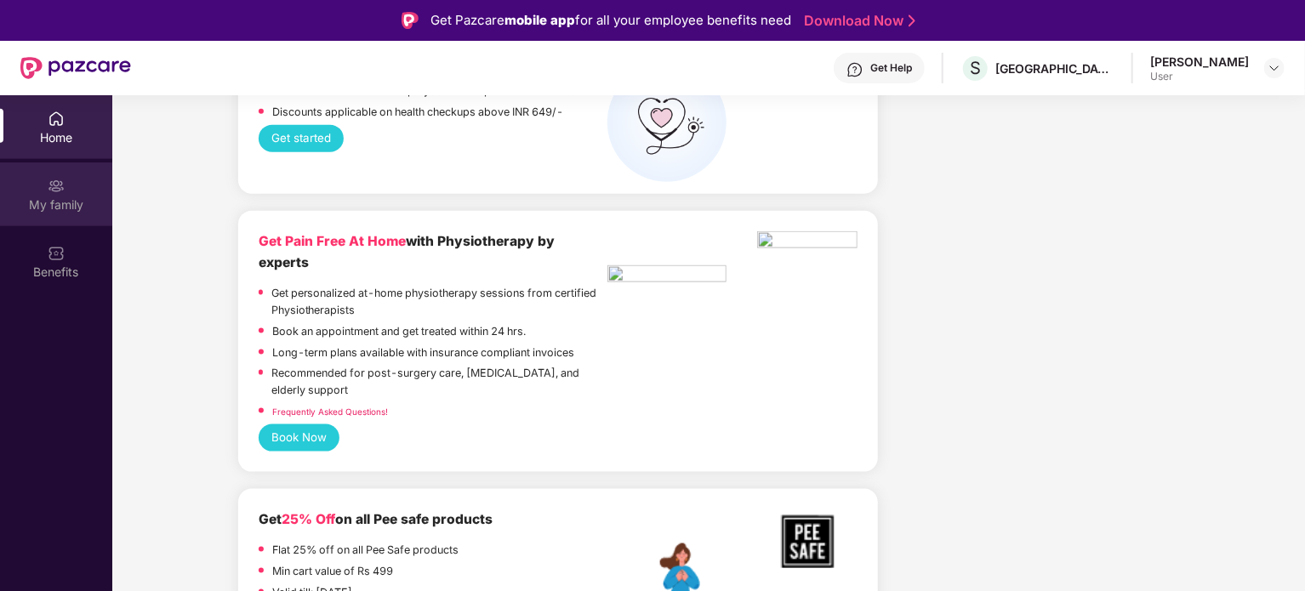
click at [43, 213] on div "My family" at bounding box center [56, 205] width 112 height 17
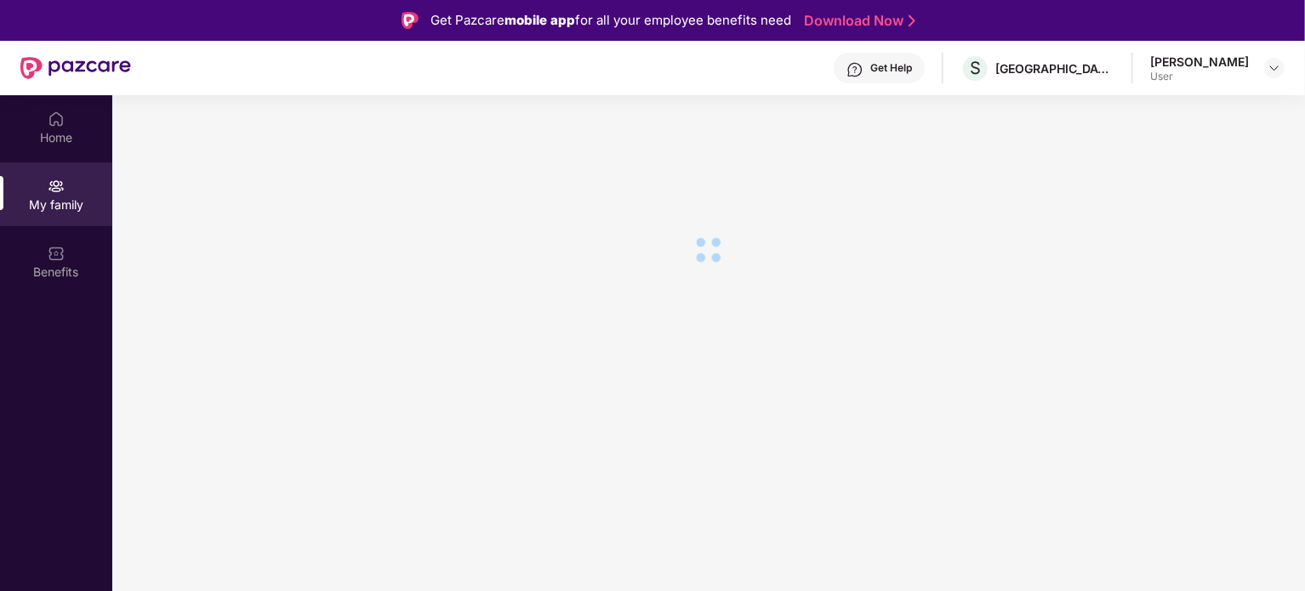
click at [61, 66] on img at bounding box center [75, 68] width 111 height 22
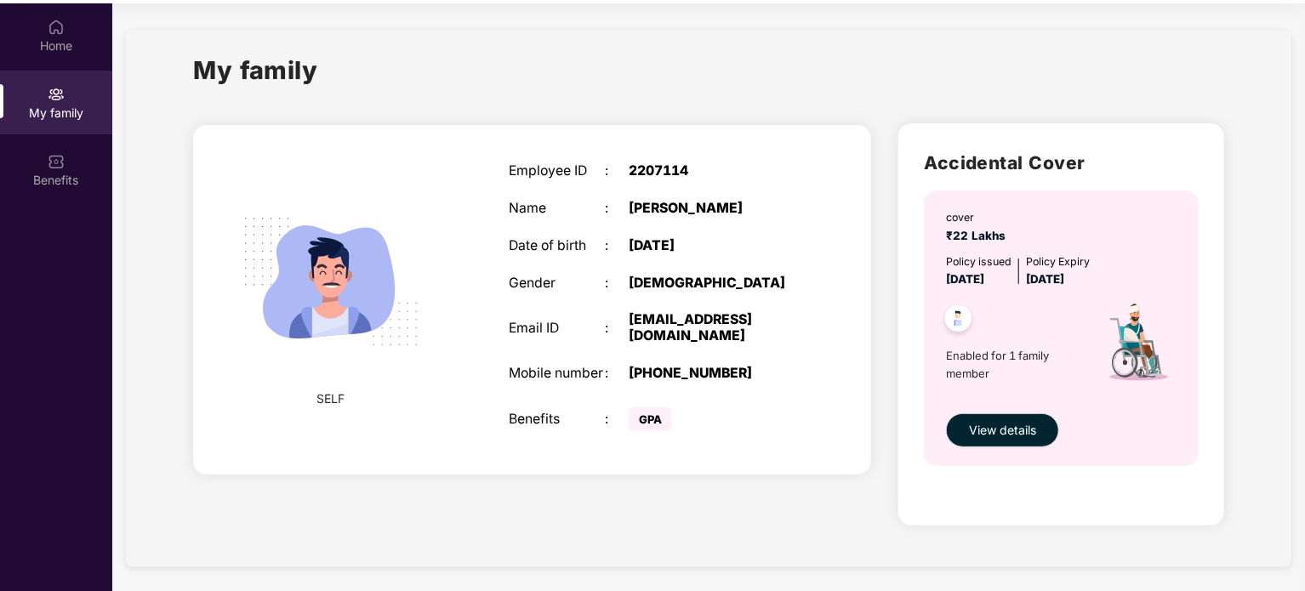
scroll to position [95, 0]
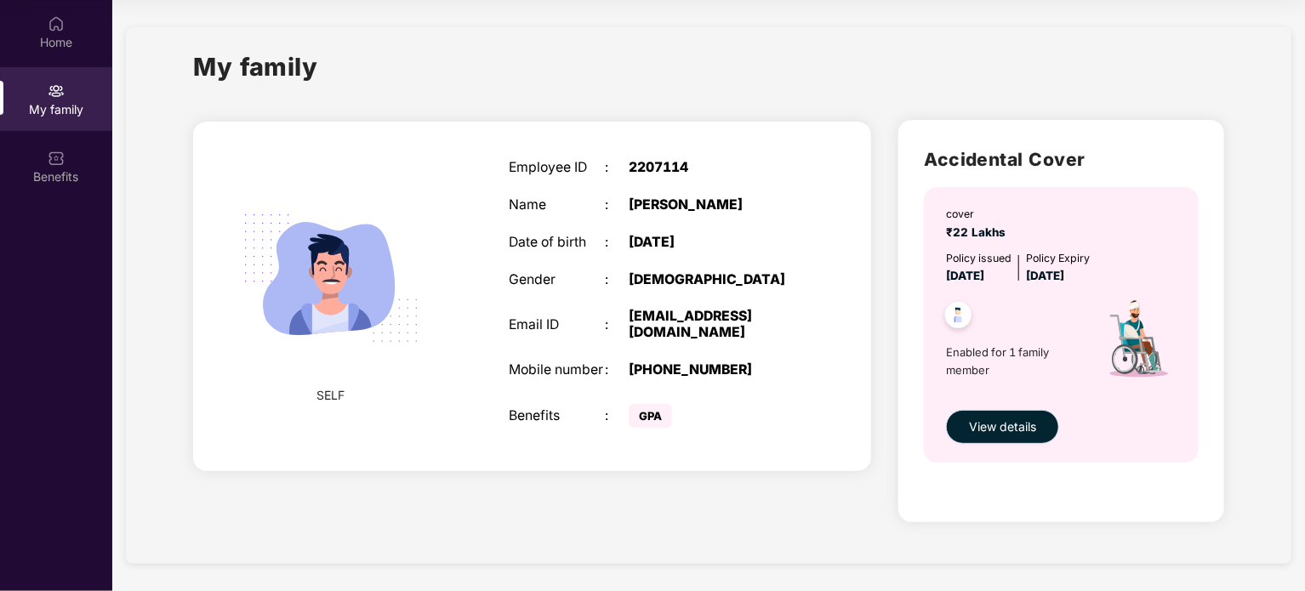
click at [1017, 413] on button "View details" at bounding box center [1002, 427] width 113 height 34
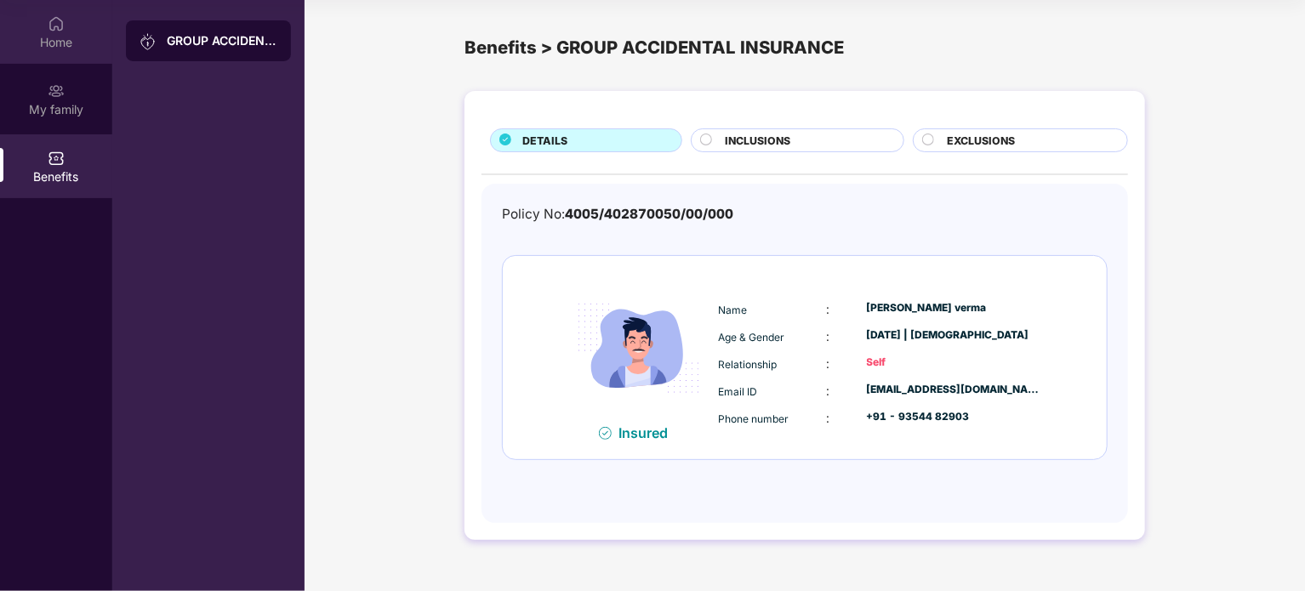
click at [78, 23] on div "Home" at bounding box center [56, 32] width 112 height 64
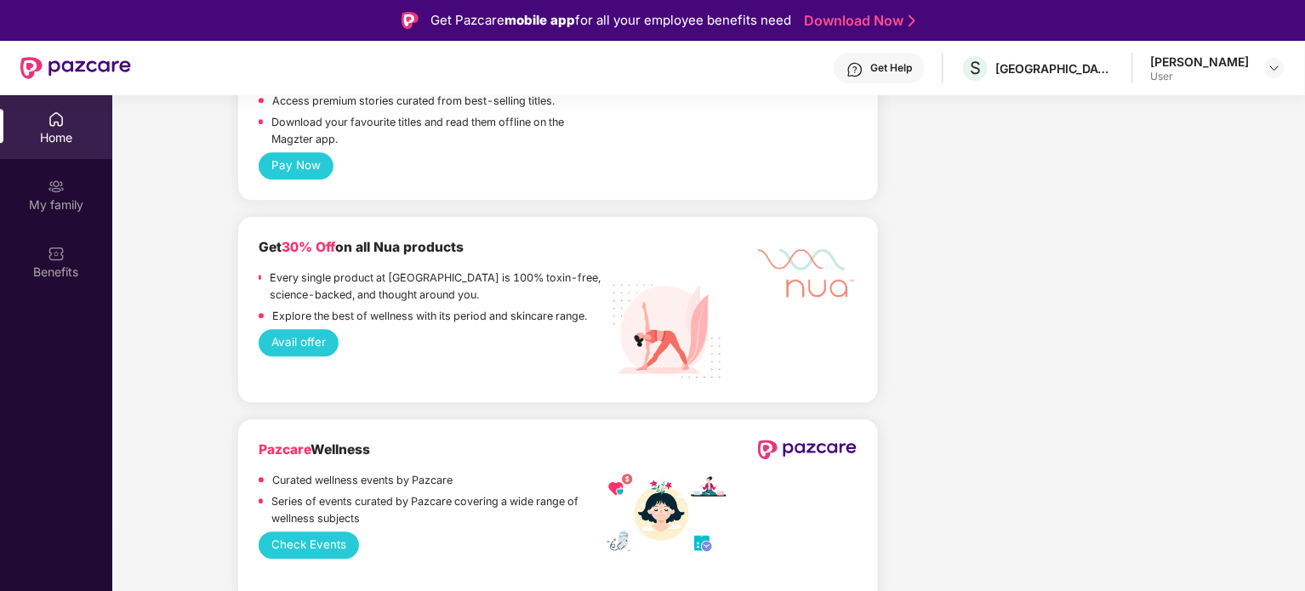
scroll to position [2263, 0]
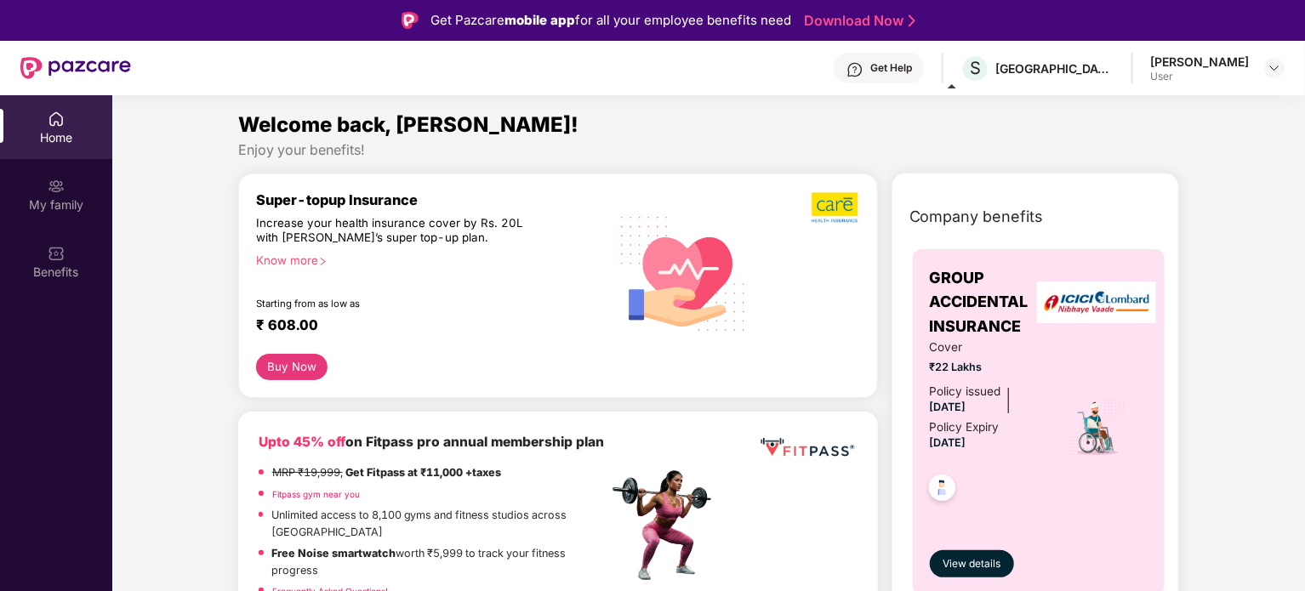
click at [340, 131] on span "Welcome back, [PERSON_NAME]!" at bounding box center [408, 124] width 340 height 25
click at [321, 151] on div "Enjoy your benefits!" at bounding box center [709, 150] width 942 height 18
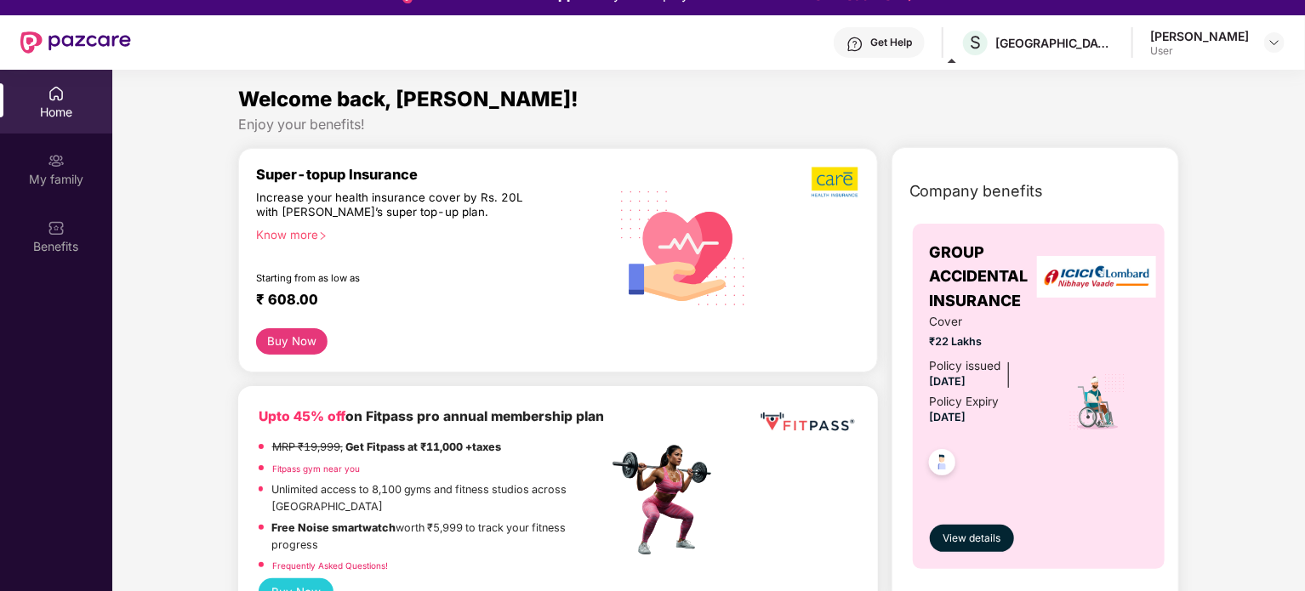
click at [945, 186] on span "Company benefits" at bounding box center [976, 192] width 134 height 24
click at [57, 118] on div "Home" at bounding box center [56, 112] width 112 height 17
click at [88, 241] on div "Benefits" at bounding box center [56, 246] width 112 height 17
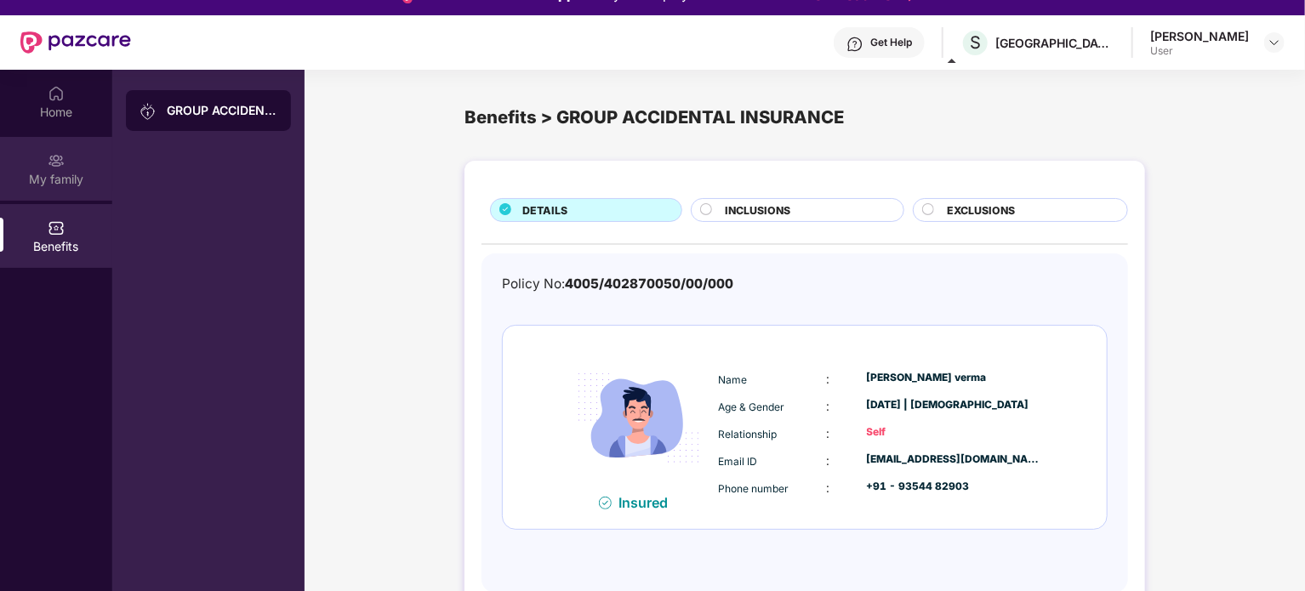
click at [68, 166] on div "My family" at bounding box center [56, 169] width 112 height 64
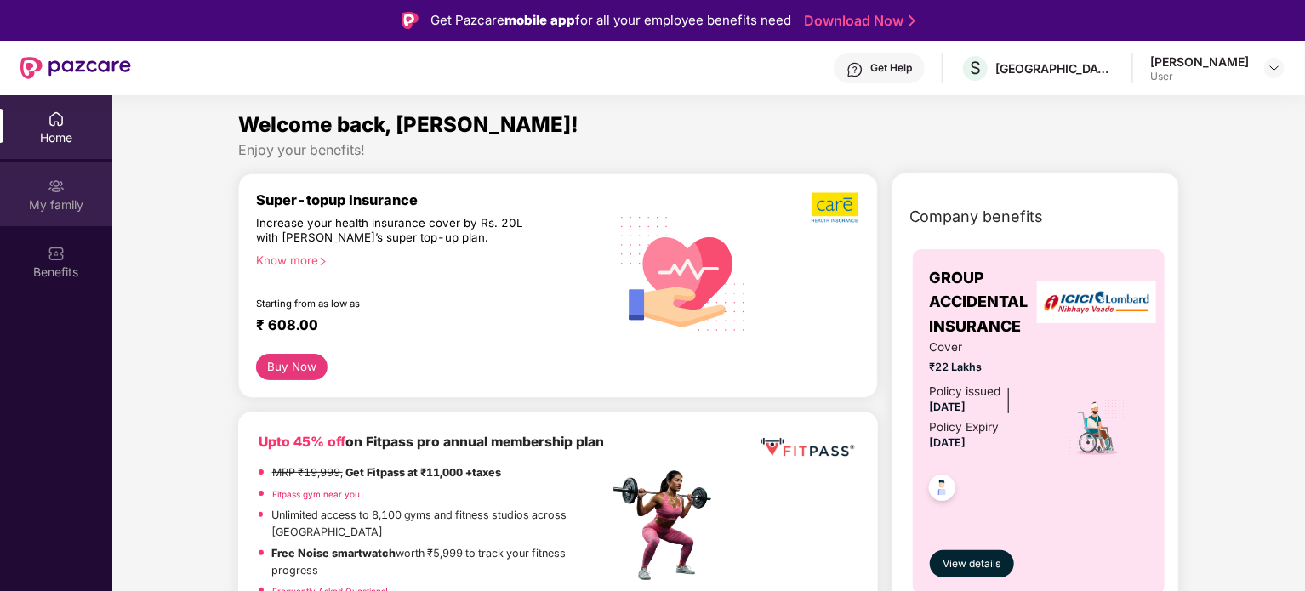
click at [61, 204] on div "My family" at bounding box center [56, 205] width 112 height 17
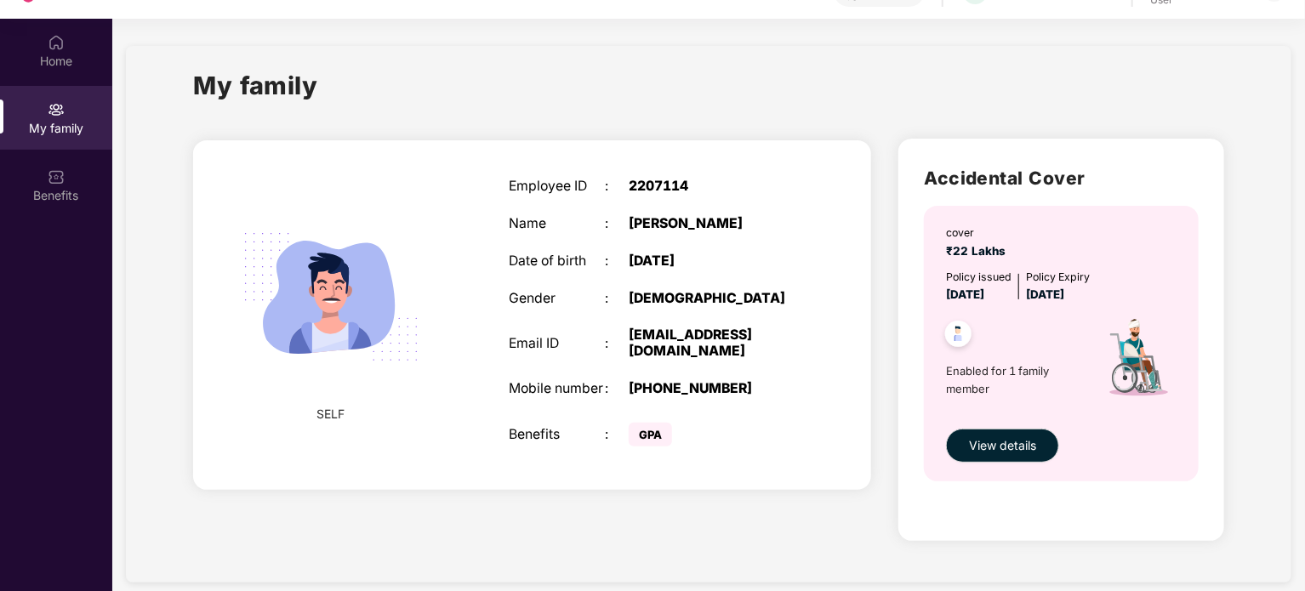
scroll to position [95, 0]
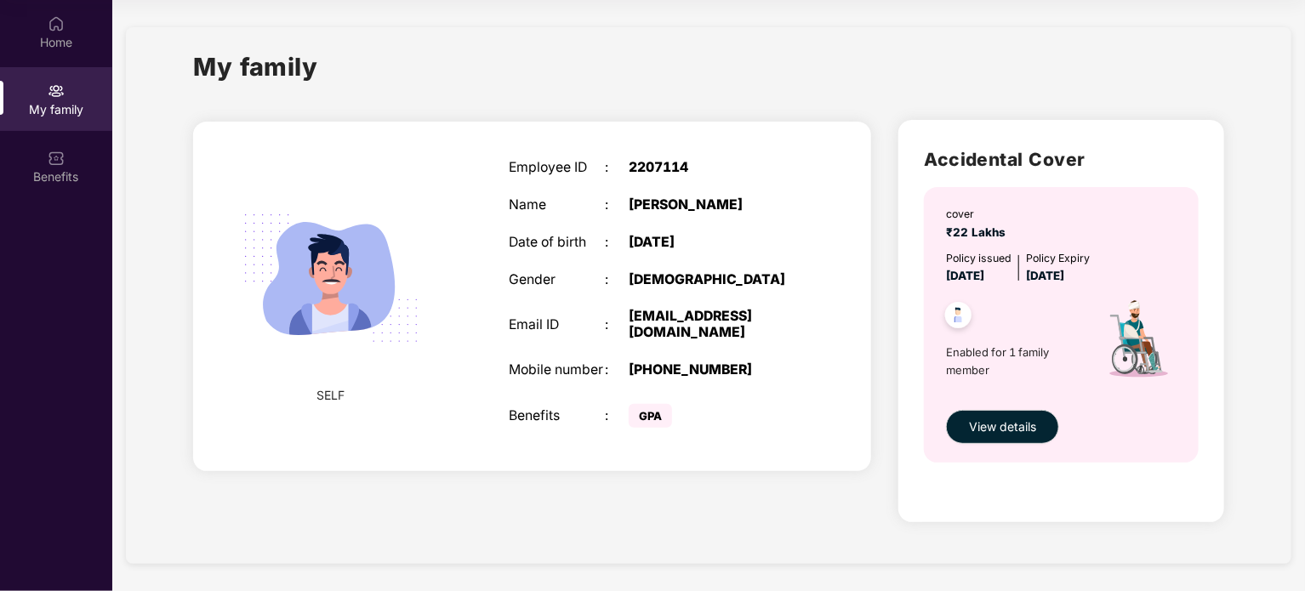
click at [337, 389] on span "SELF" at bounding box center [331, 395] width 28 height 19
click at [41, 38] on div "Home" at bounding box center [56, 42] width 112 height 17
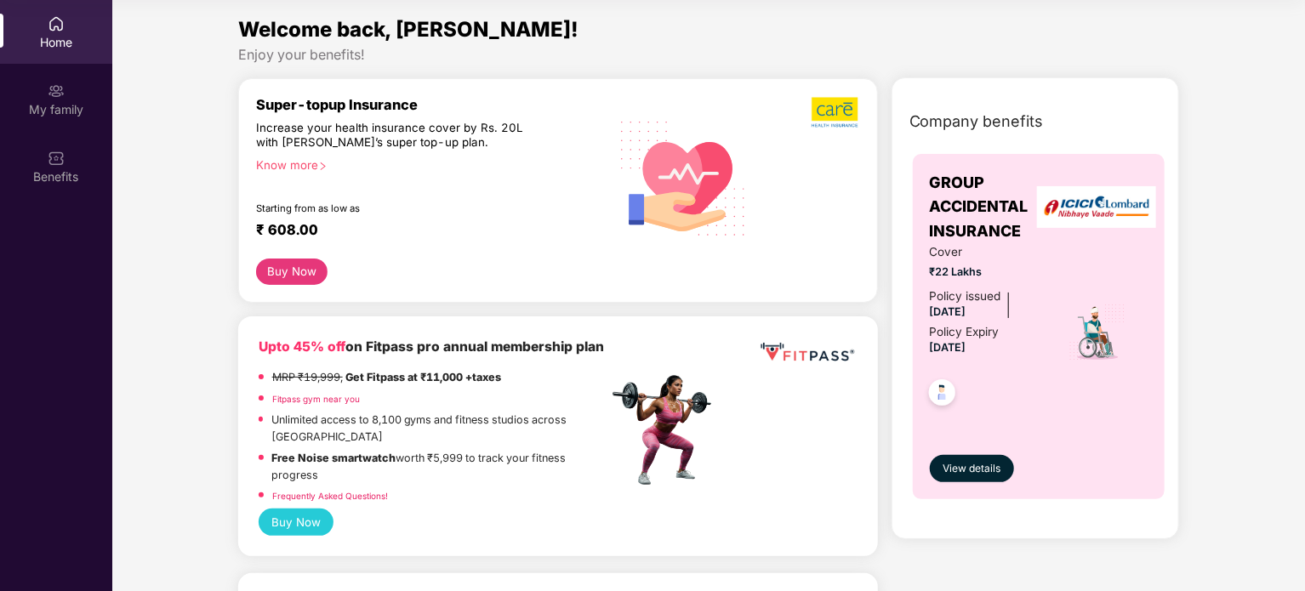
click at [269, 37] on span "Welcome back, Navneet!" at bounding box center [408, 29] width 340 height 25
click at [37, 34] on div "Home" at bounding box center [56, 42] width 112 height 17
click at [286, 33] on span "Welcome back, Navneet!" at bounding box center [408, 29] width 340 height 25
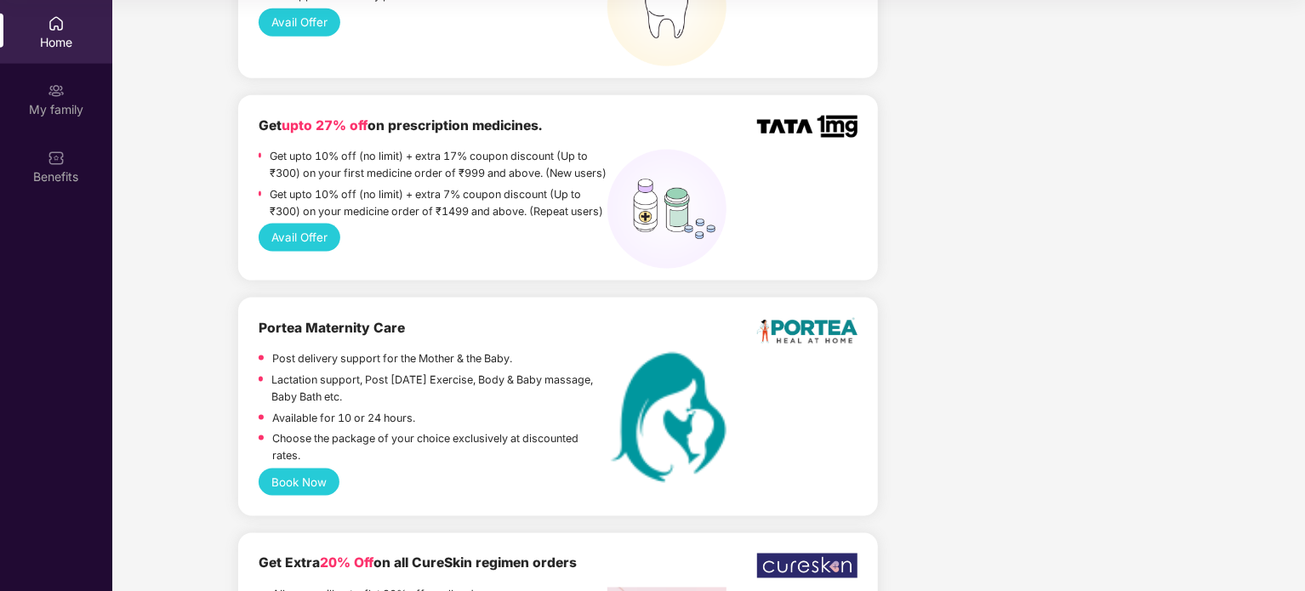
scroll to position [1143, 0]
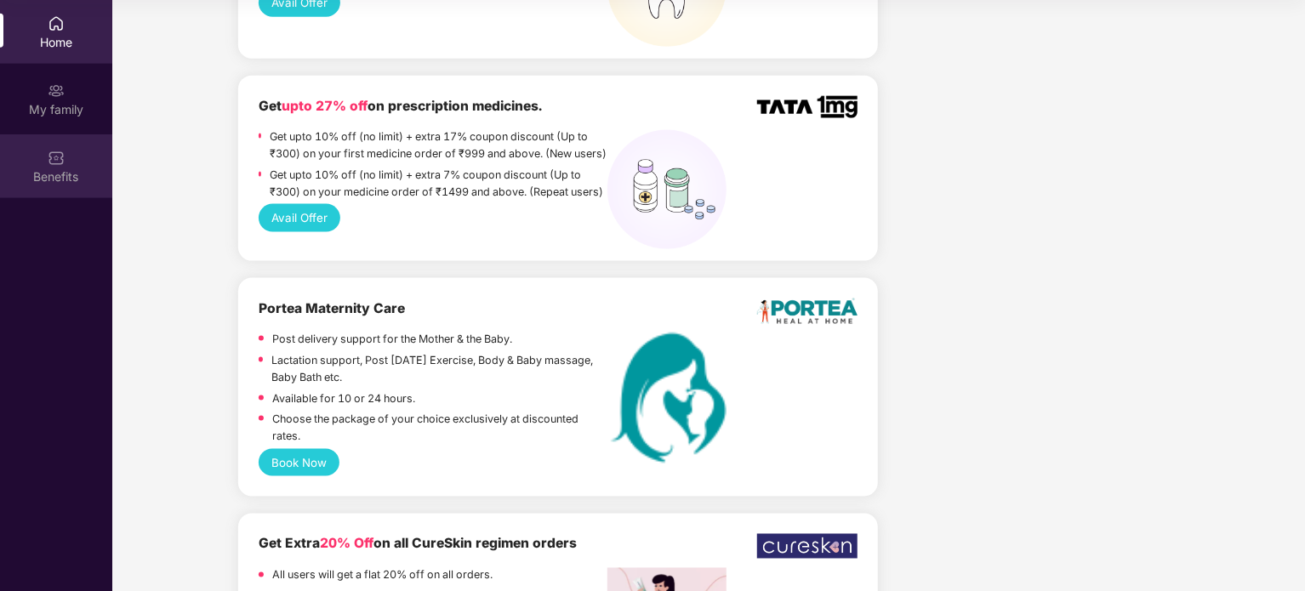
click at [37, 177] on div "Benefits" at bounding box center [56, 176] width 112 height 17
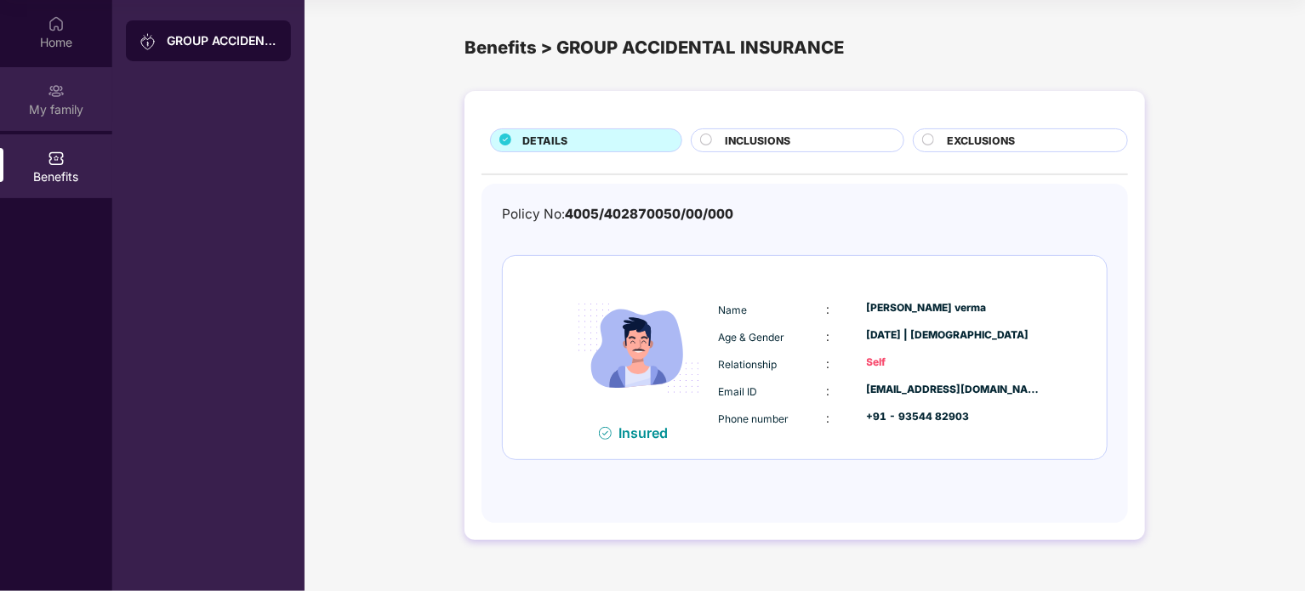
click at [28, 100] on div "My family" at bounding box center [56, 99] width 112 height 64
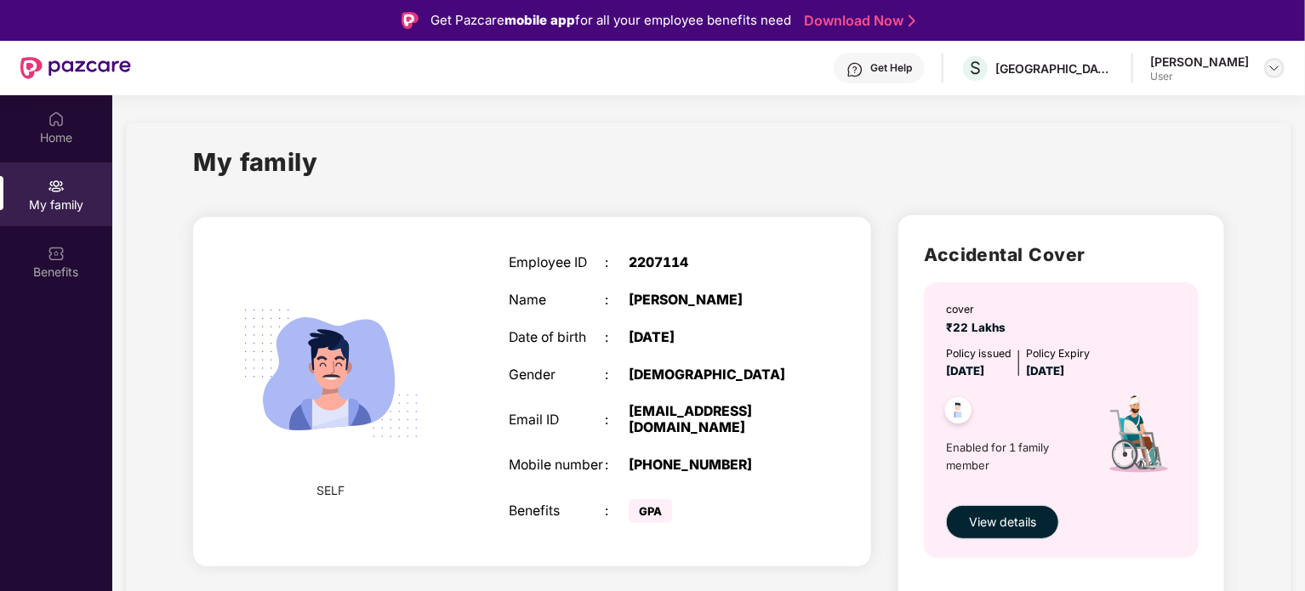
click at [1273, 67] on img at bounding box center [1275, 68] width 14 height 14
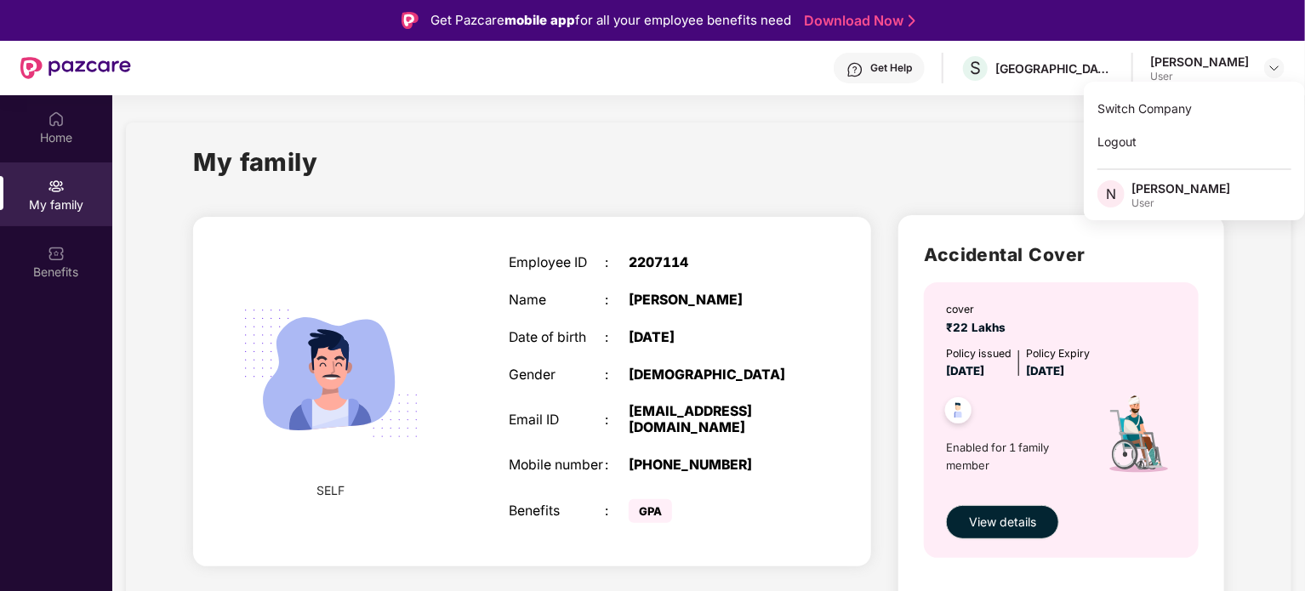
click at [1130, 197] on div "N" at bounding box center [1114, 195] width 34 height 30
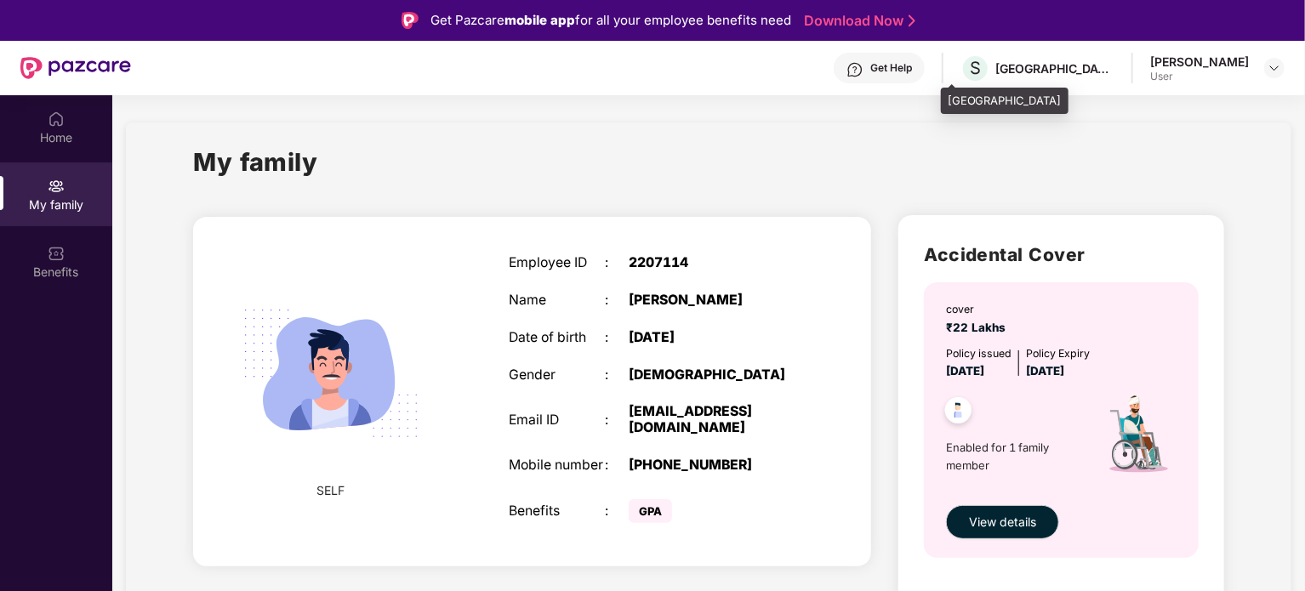
click at [997, 65] on div "SUNSHINE TEA HOUSE" at bounding box center [1054, 68] width 119 height 16
click at [888, 66] on div "Get Help" at bounding box center [891, 68] width 42 height 14
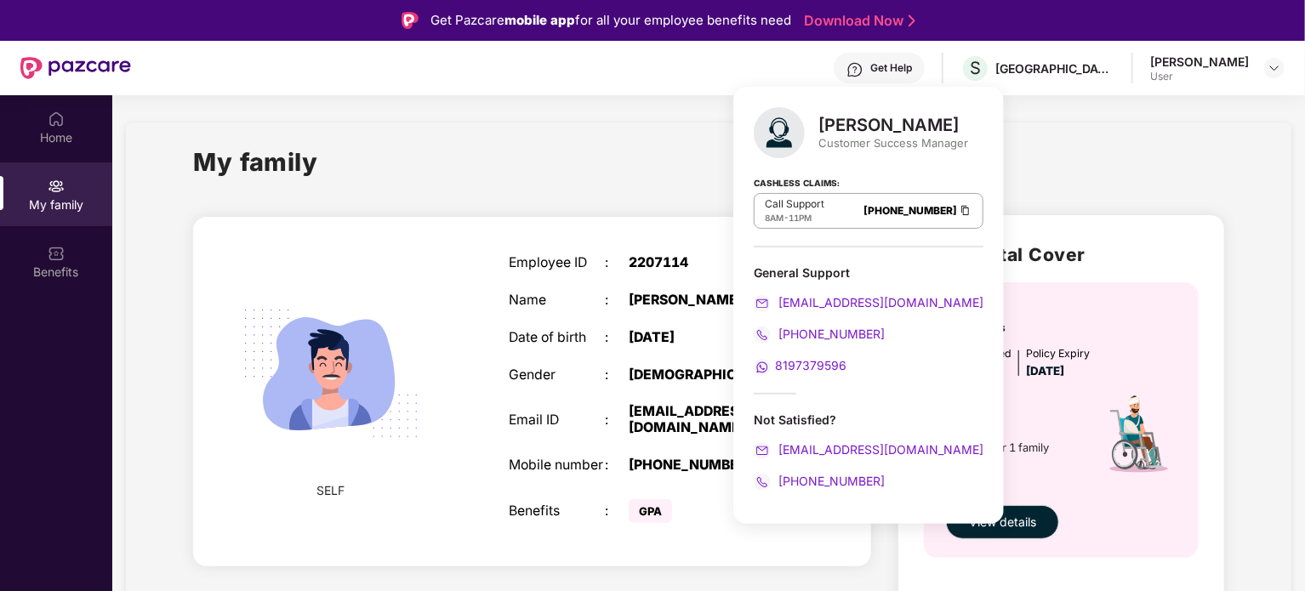
click at [851, 16] on link "Download Now" at bounding box center [857, 21] width 106 height 18
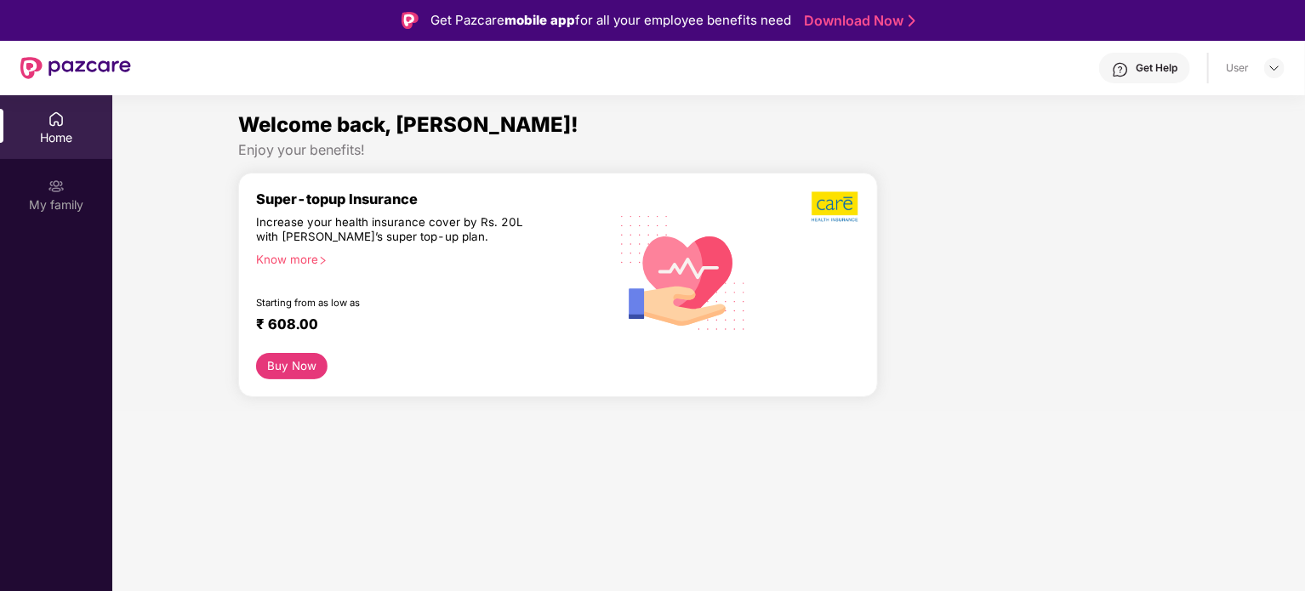
click at [20, 129] on div "Home" at bounding box center [56, 137] width 112 height 17
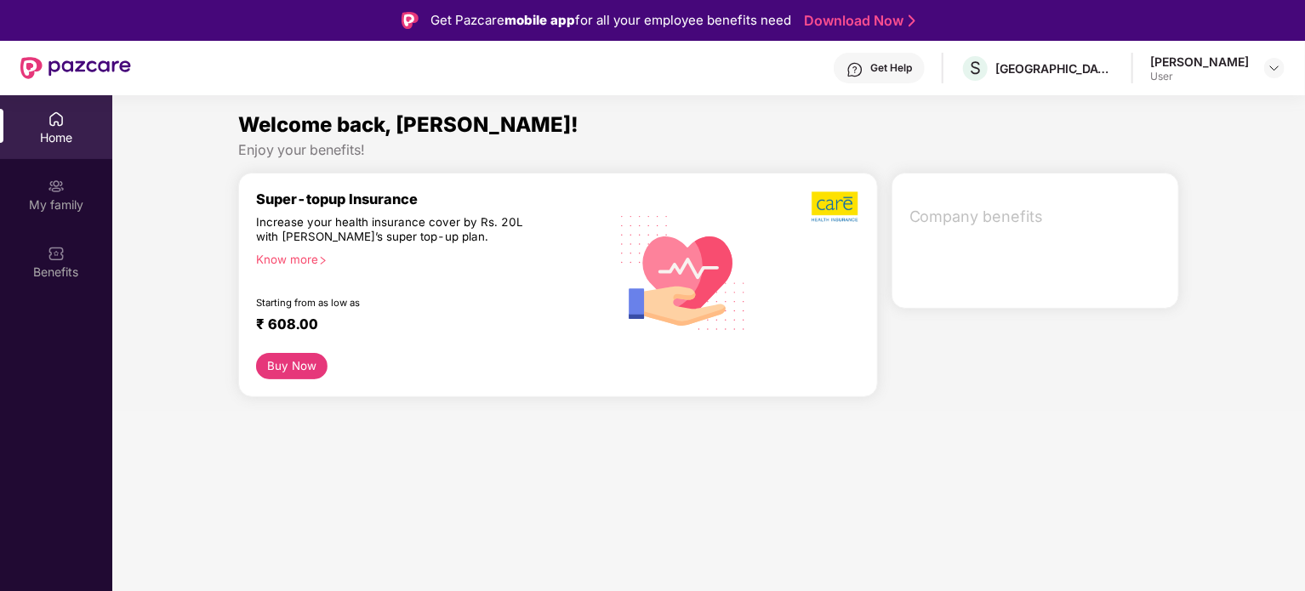
click at [54, 112] on img at bounding box center [56, 119] width 17 height 17
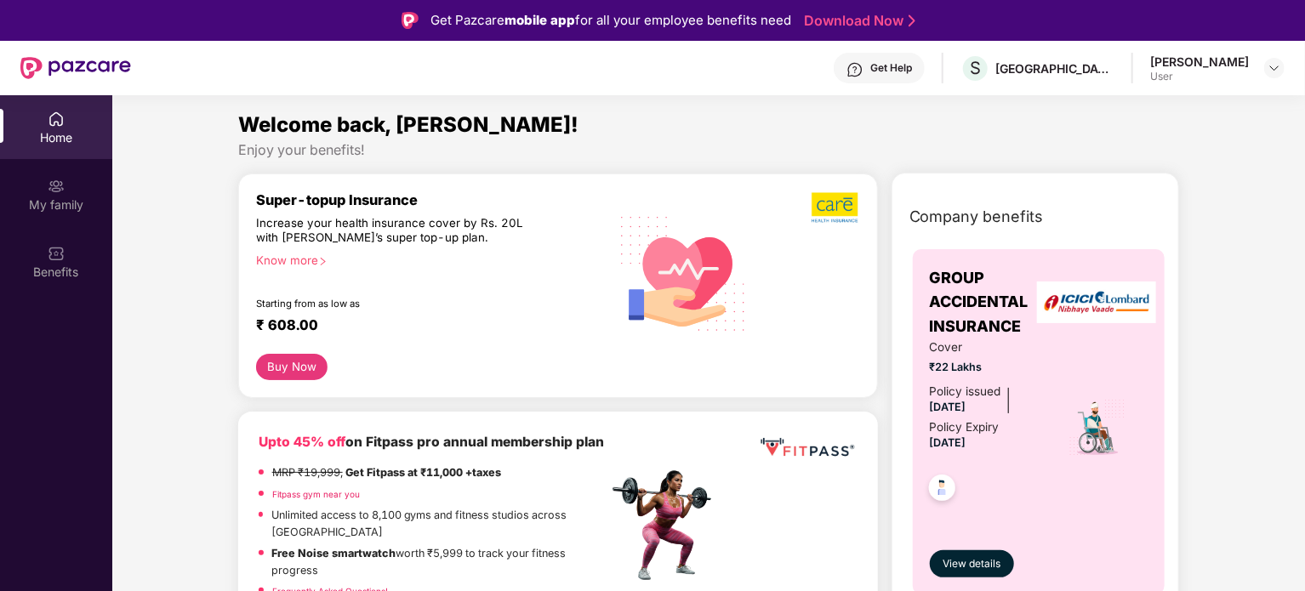
click at [54, 112] on img at bounding box center [56, 119] width 17 height 17
click at [57, 202] on div "My family" at bounding box center [56, 205] width 112 height 17
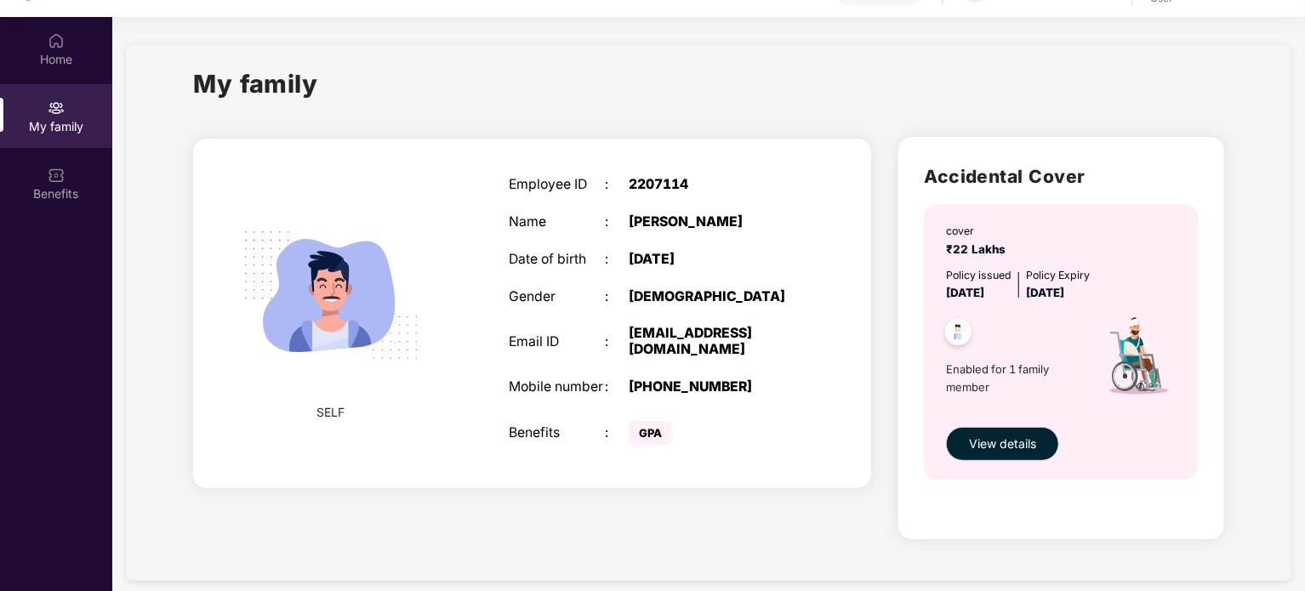
scroll to position [95, 0]
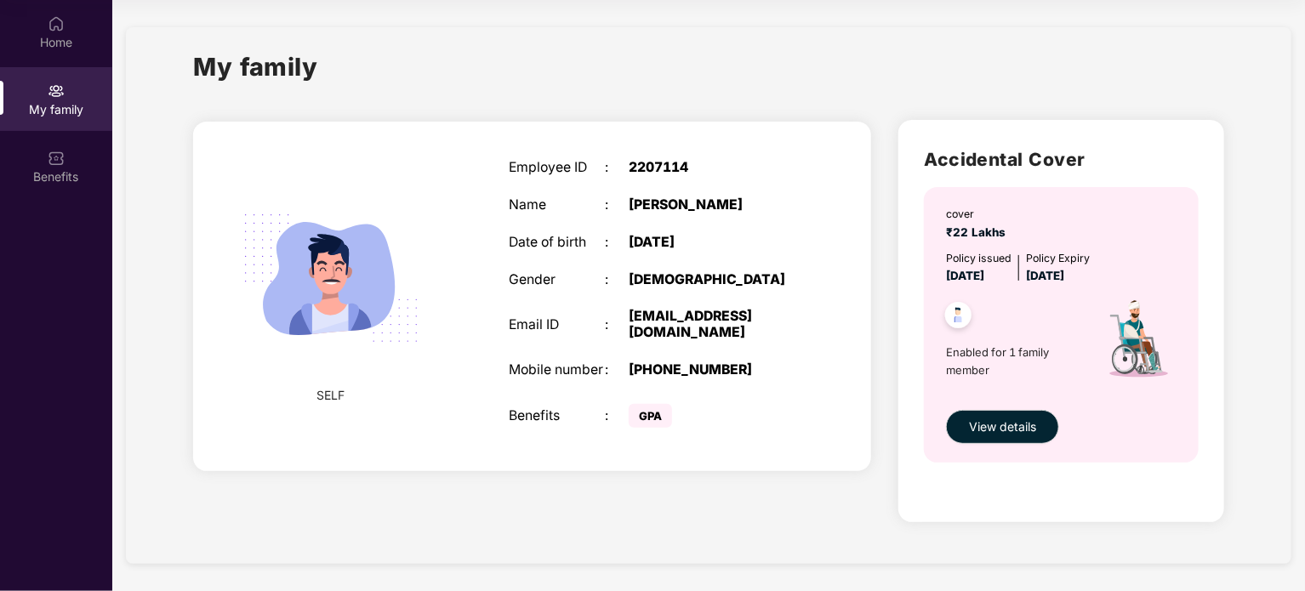
click at [646, 414] on span "GPA" at bounding box center [650, 416] width 43 height 24
click at [24, 154] on div "Benefits" at bounding box center [56, 166] width 112 height 64
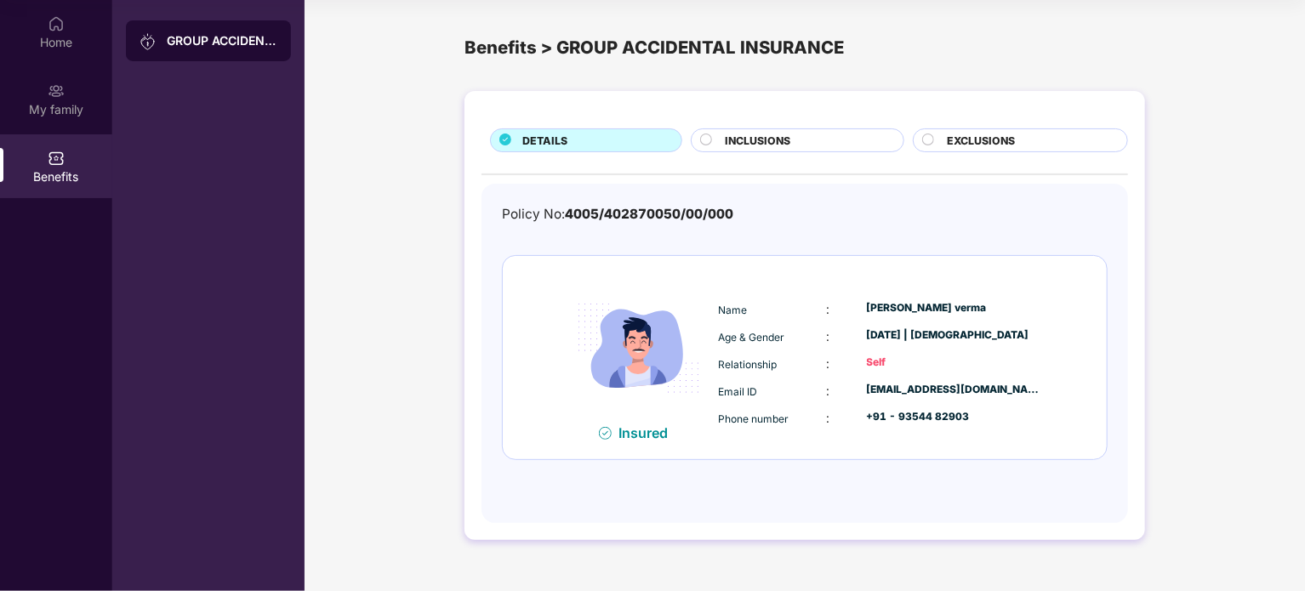
click at [829, 145] on div "INCLUSIONS" at bounding box center [805, 142] width 178 height 19
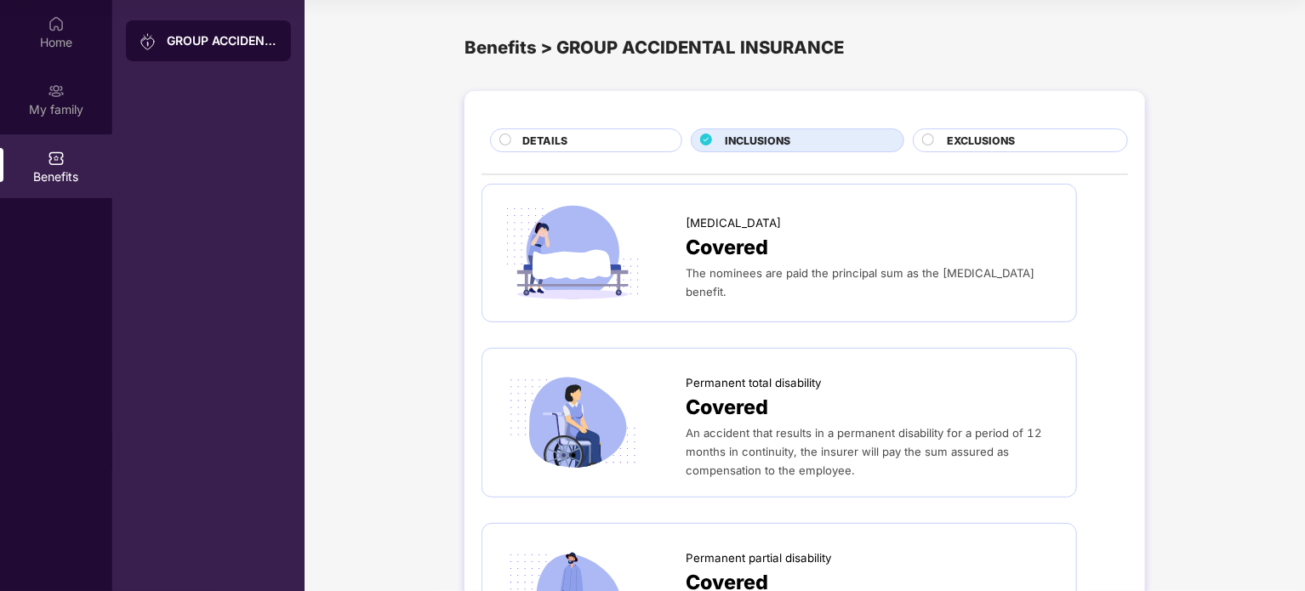
click at [854, 135] on div "INCLUSIONS" at bounding box center [805, 142] width 178 height 19
click at [584, 142] on div "DETAILS" at bounding box center [593, 142] width 159 height 19
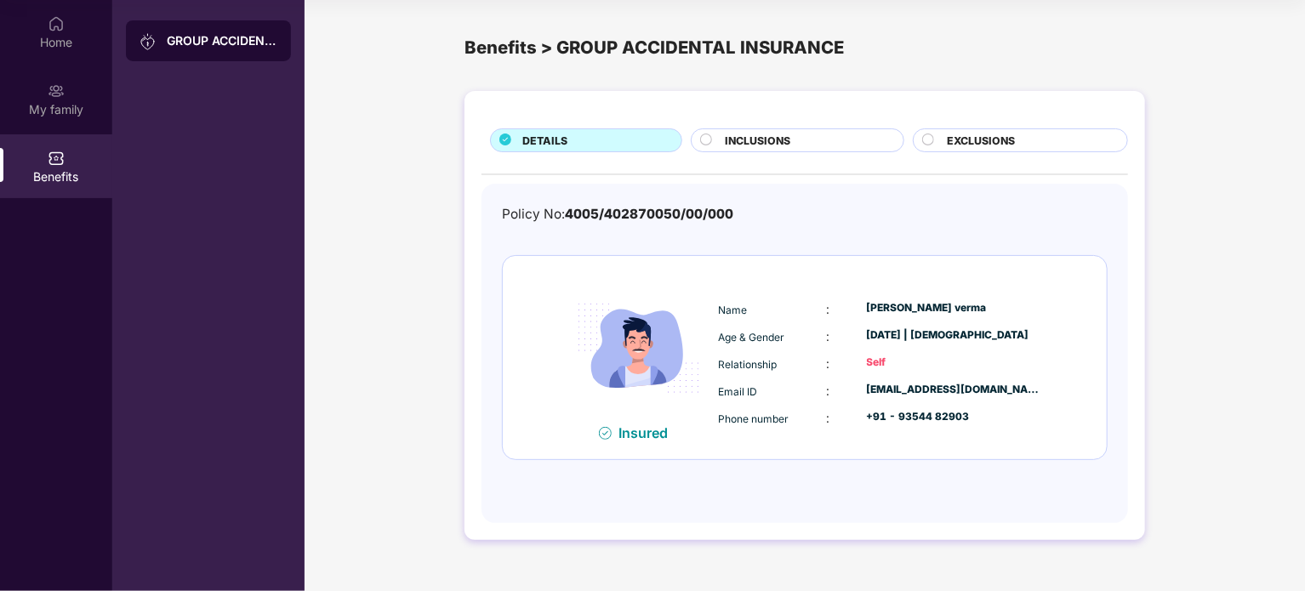
click at [1044, 144] on div "EXCLUSIONS" at bounding box center [1028, 142] width 180 height 19
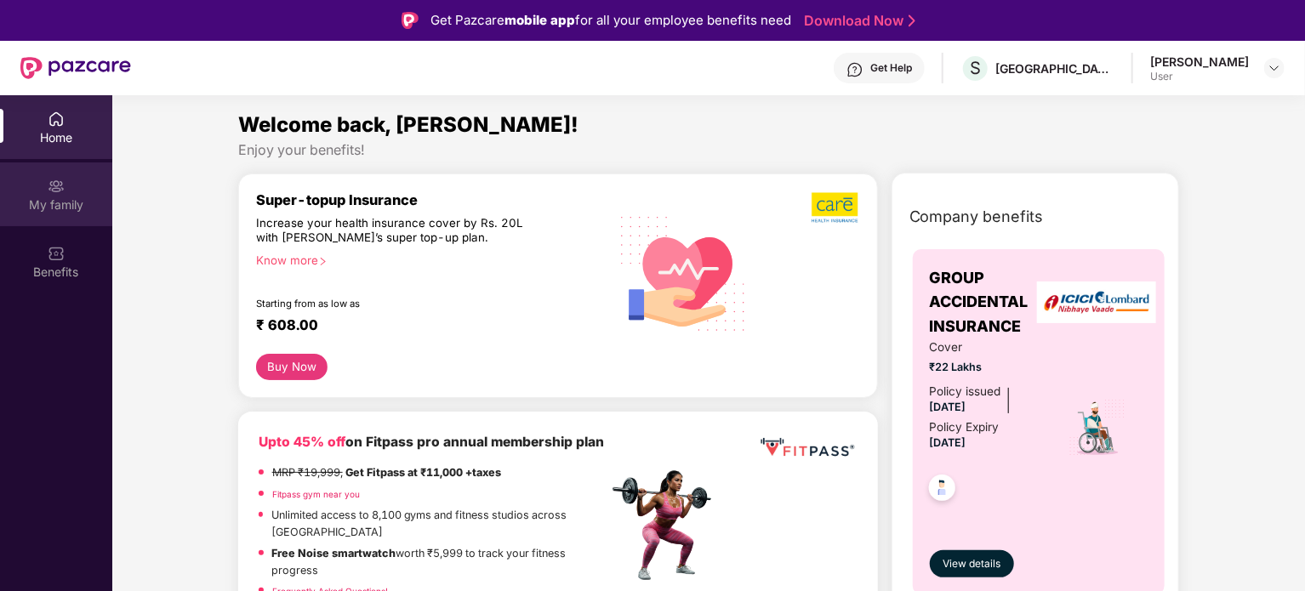
click at [43, 190] on div "My family" at bounding box center [56, 194] width 112 height 64
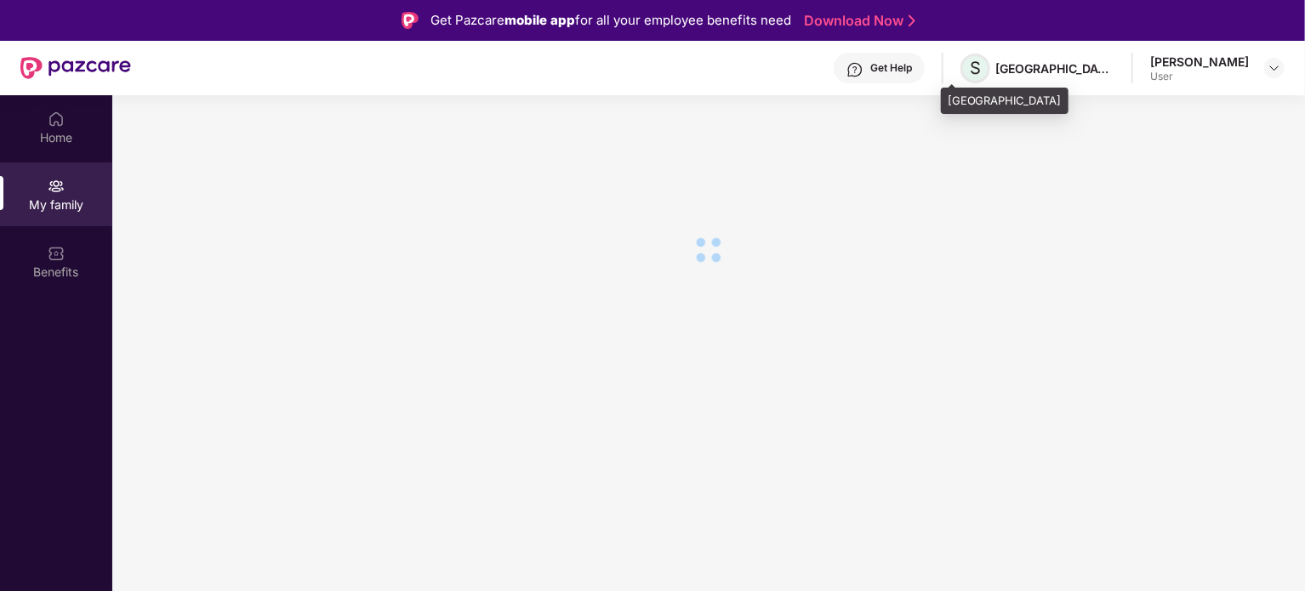
click at [966, 70] on span "S" at bounding box center [975, 69] width 30 height 30
click at [995, 71] on div "[GEOGRAPHIC_DATA]" at bounding box center [1054, 68] width 119 height 16
click at [1167, 60] on div "[PERSON_NAME]" at bounding box center [1199, 62] width 99 height 16
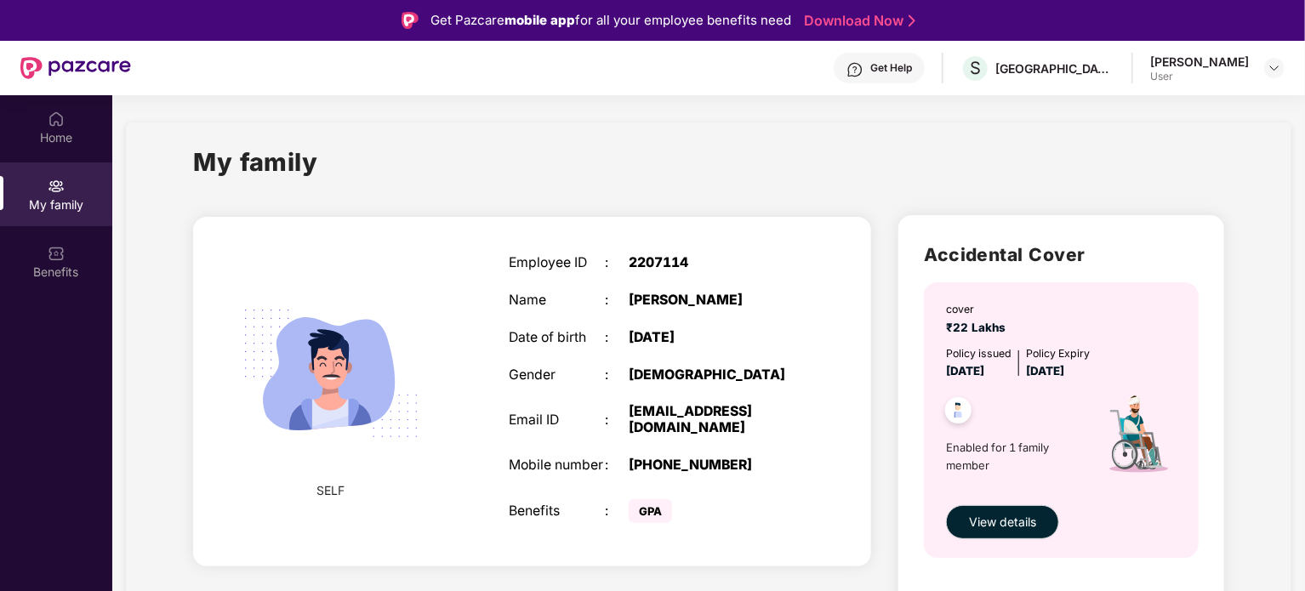
click at [726, 117] on section "My family SELF Employee ID : 2207114 Name : [PERSON_NAME] Date of birth : [DEMO…" at bounding box center [708, 390] width 1193 height 591
click at [932, 180] on div "My family" at bounding box center [708, 172] width 1031 height 59
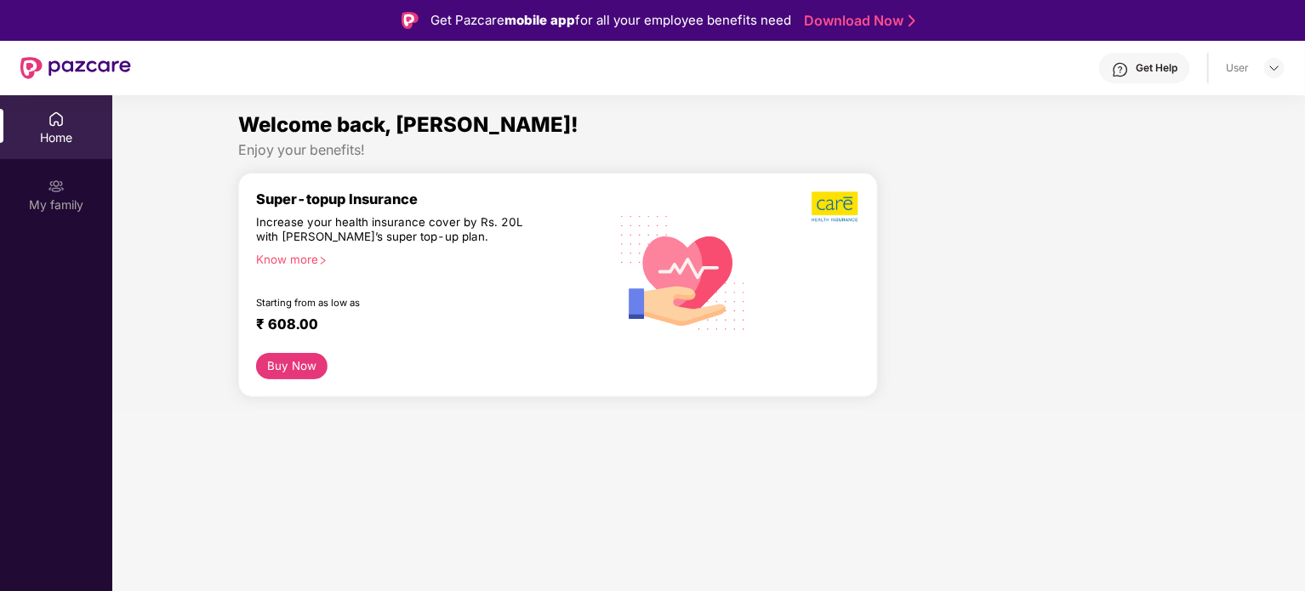
click at [48, 143] on div "Home" at bounding box center [56, 137] width 112 height 17
click at [1232, 66] on div "User" at bounding box center [1237, 68] width 23 height 14
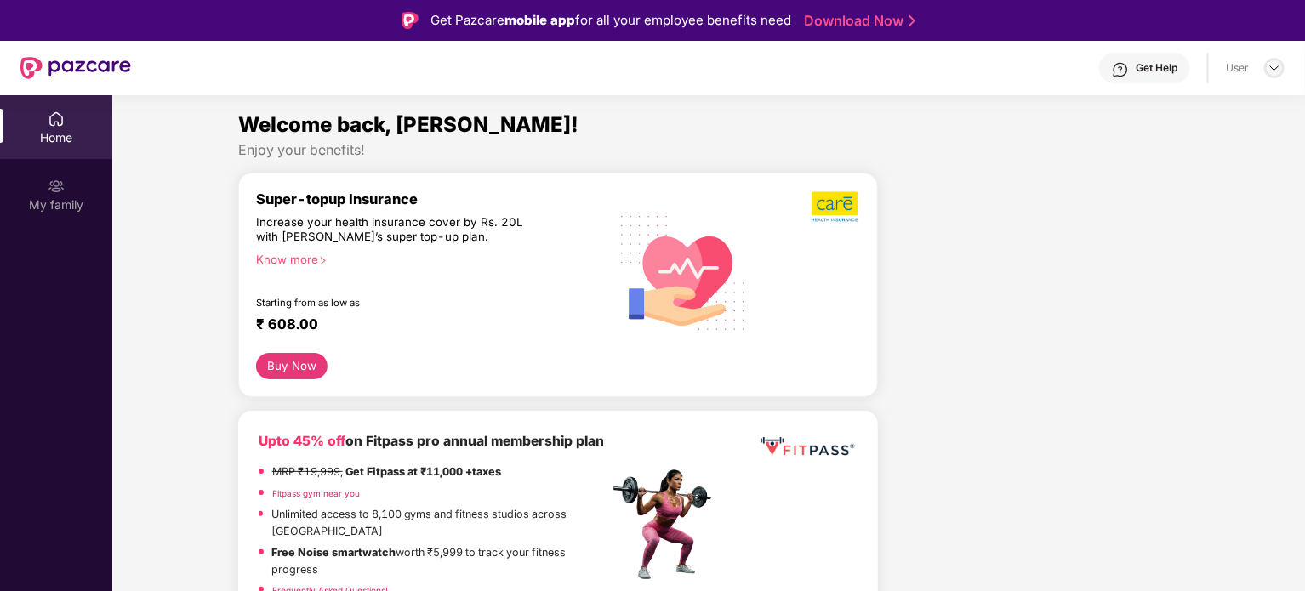
click at [1277, 66] on img at bounding box center [1275, 68] width 14 height 14
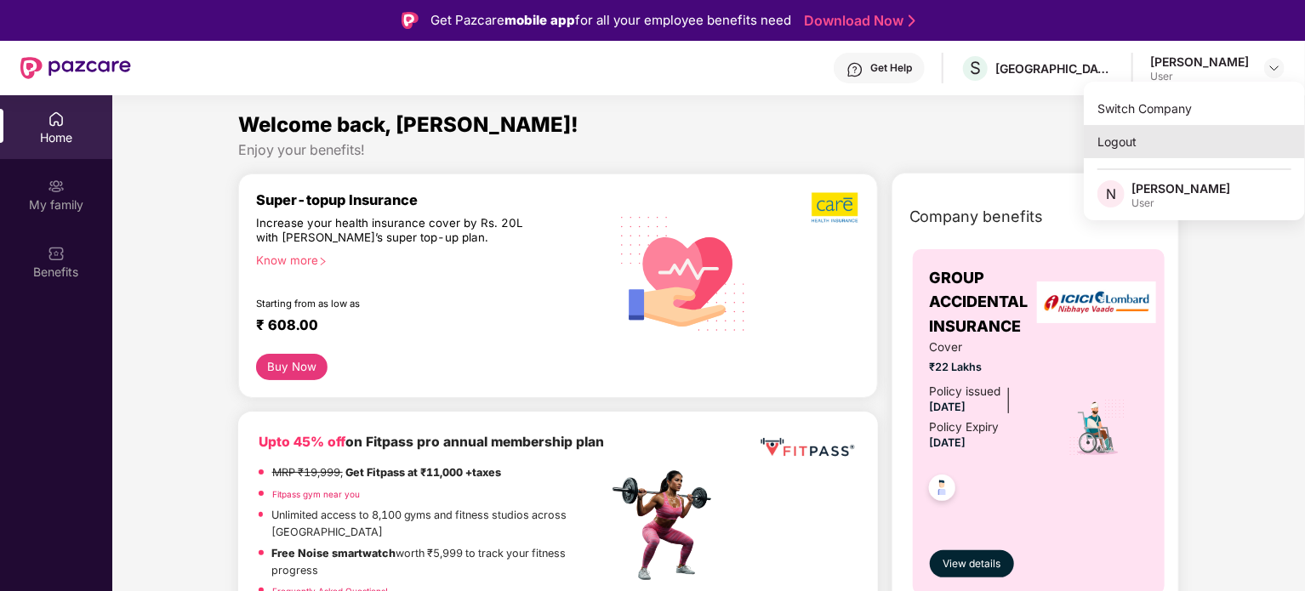
click at [1127, 134] on div "Logout" at bounding box center [1194, 141] width 221 height 33
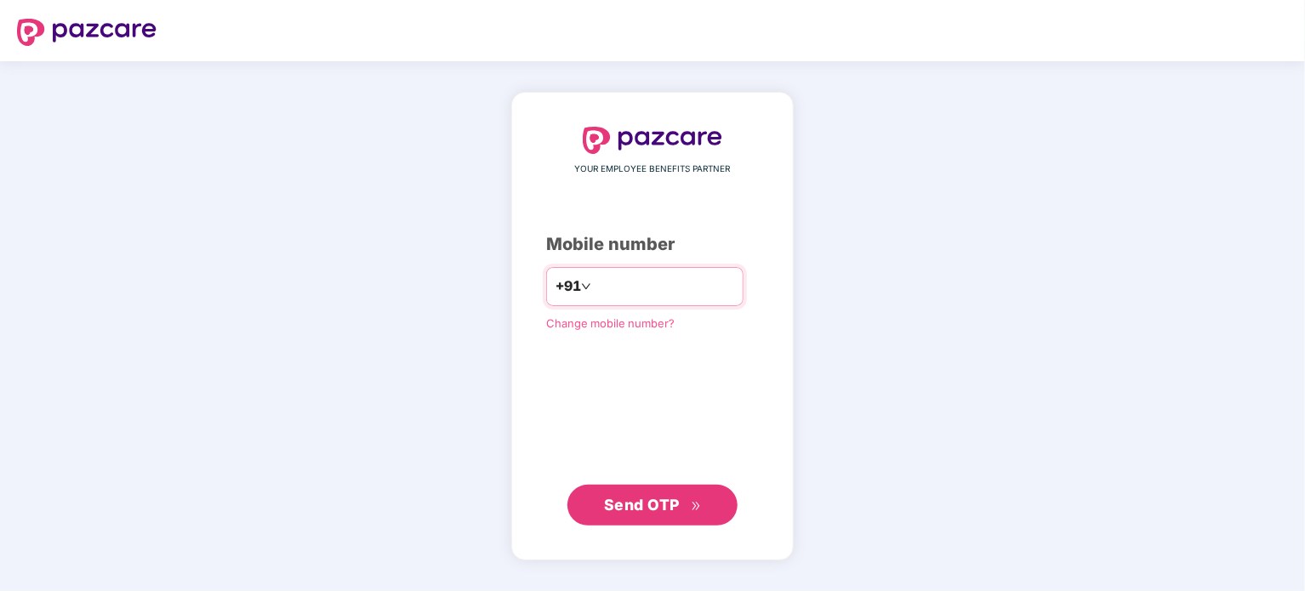
click at [684, 273] on input "number" at bounding box center [665, 286] width 140 height 27
type input "**********"
click at [653, 512] on span "Send OTP" at bounding box center [642, 504] width 76 height 18
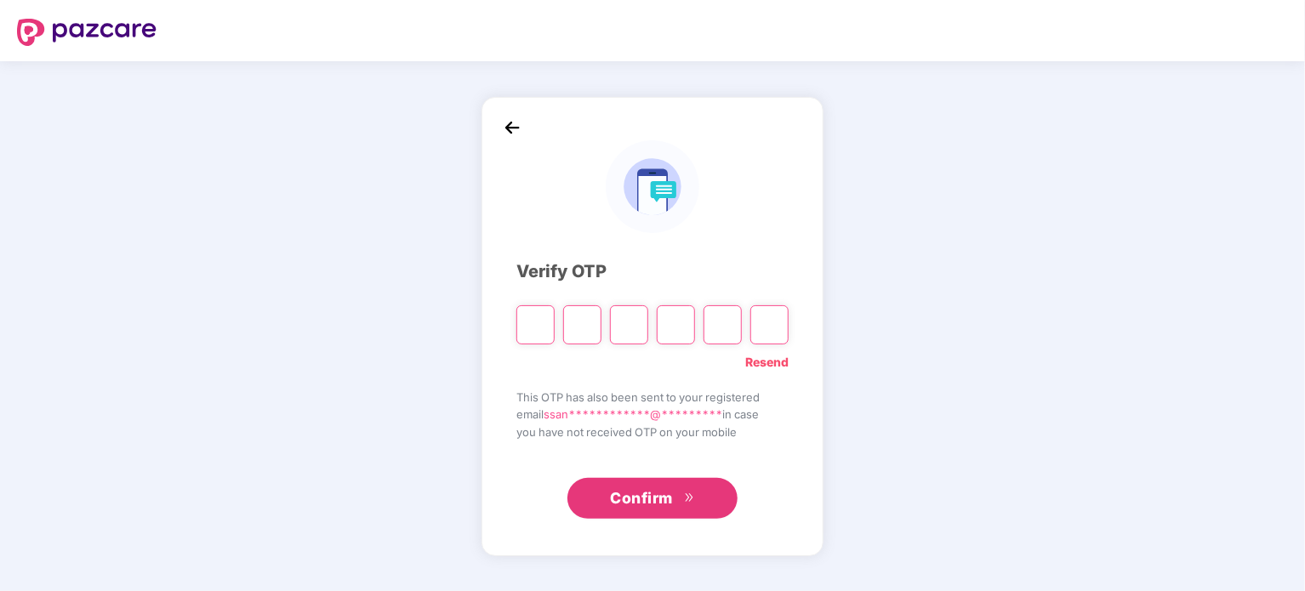
type input "*"
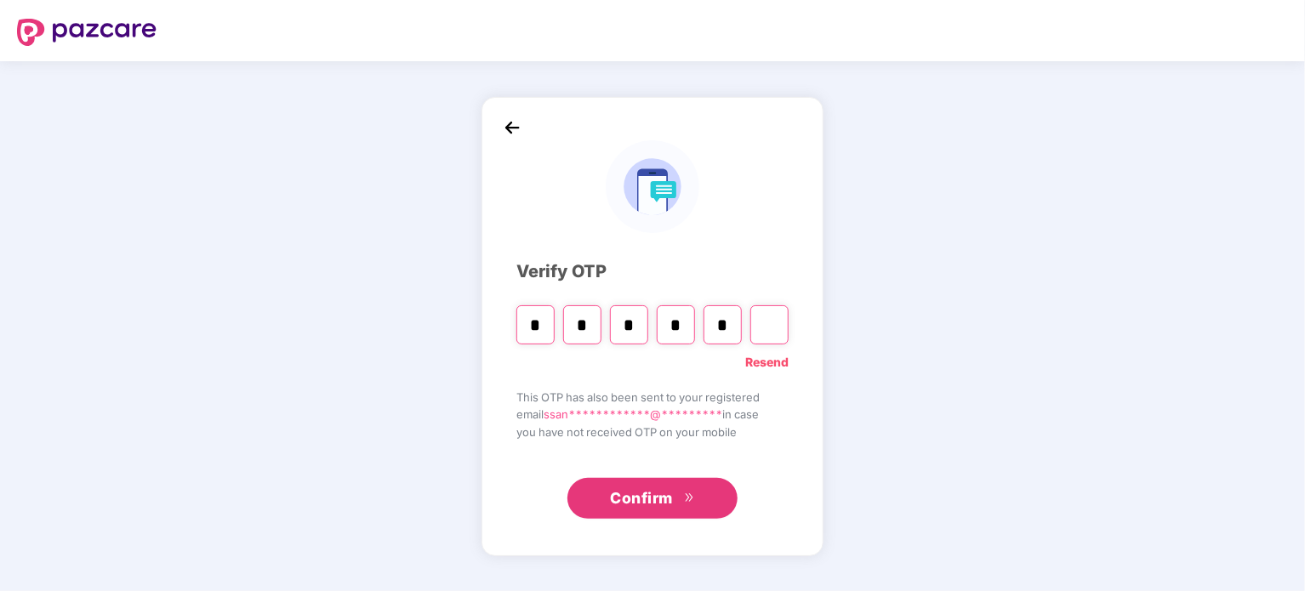
type input "*"
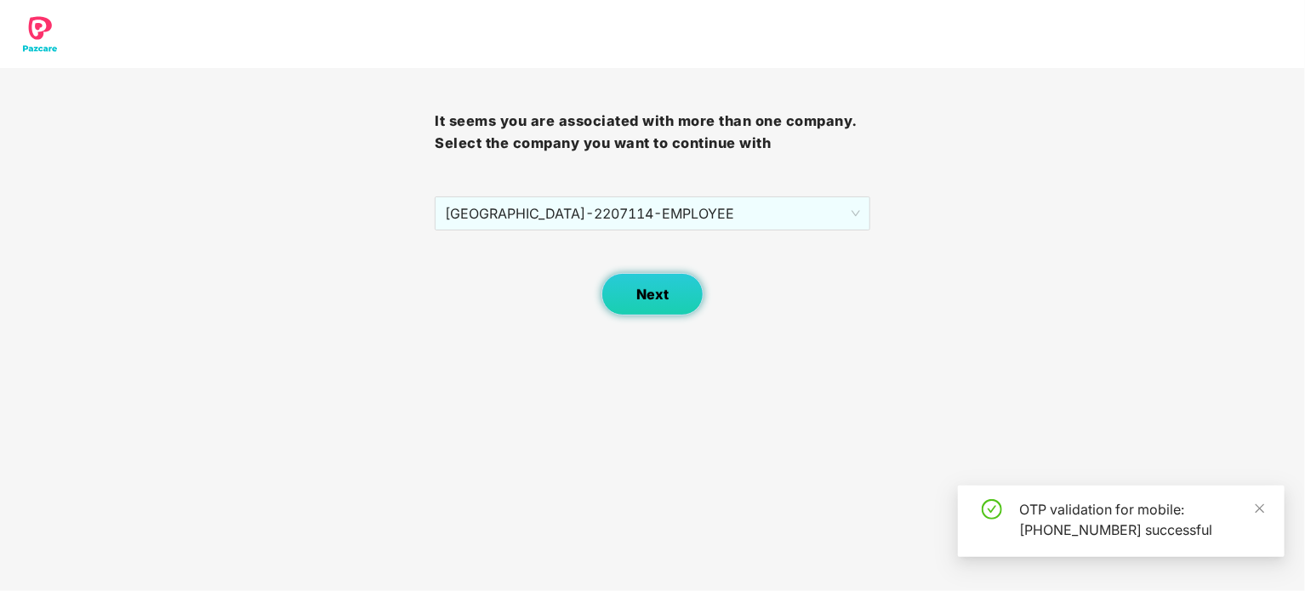
click at [628, 278] on button "Next" at bounding box center [652, 294] width 102 height 43
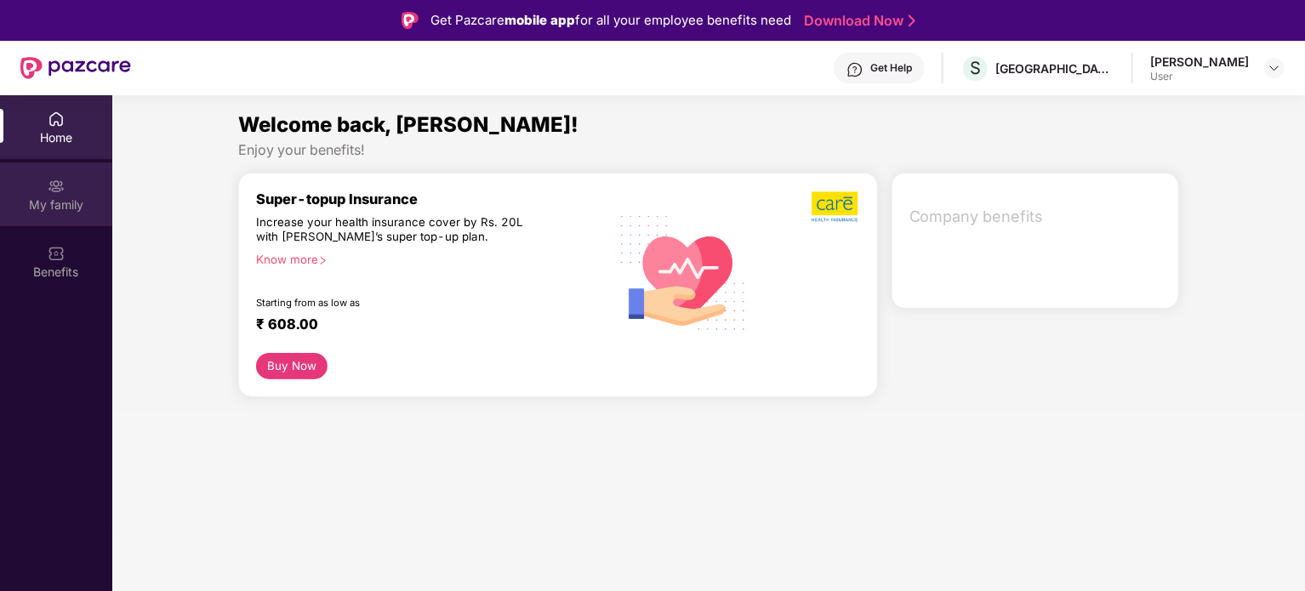
click at [72, 205] on div "My family" at bounding box center [56, 205] width 112 height 17
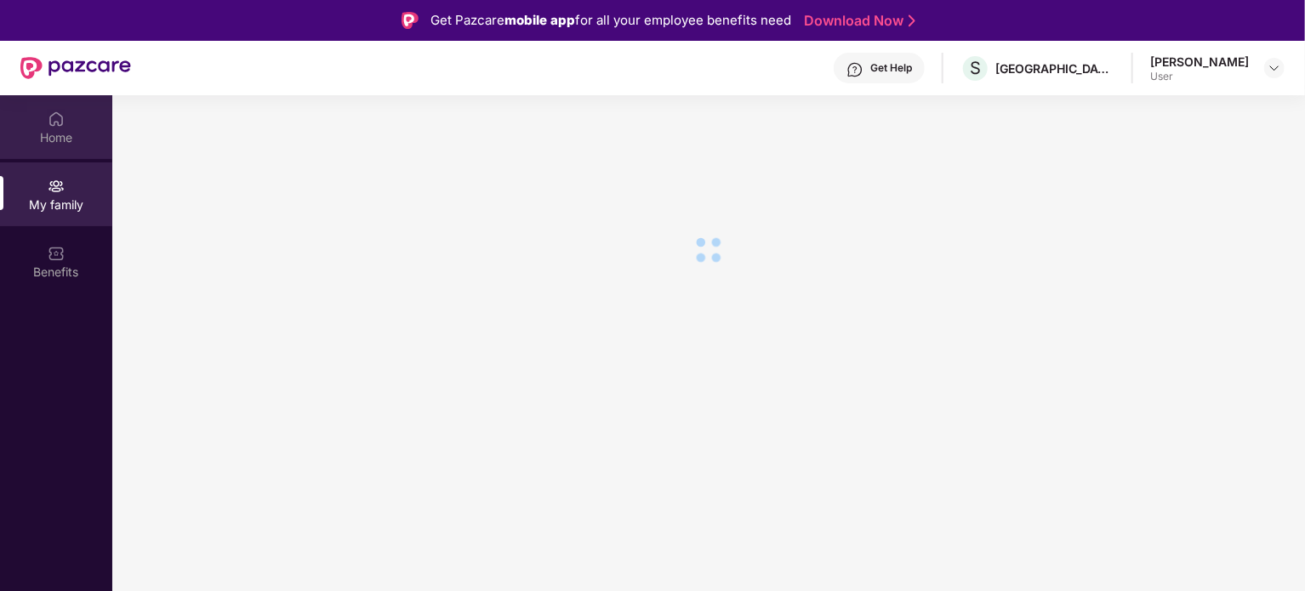
click at [52, 131] on div "Home" at bounding box center [56, 137] width 112 height 17
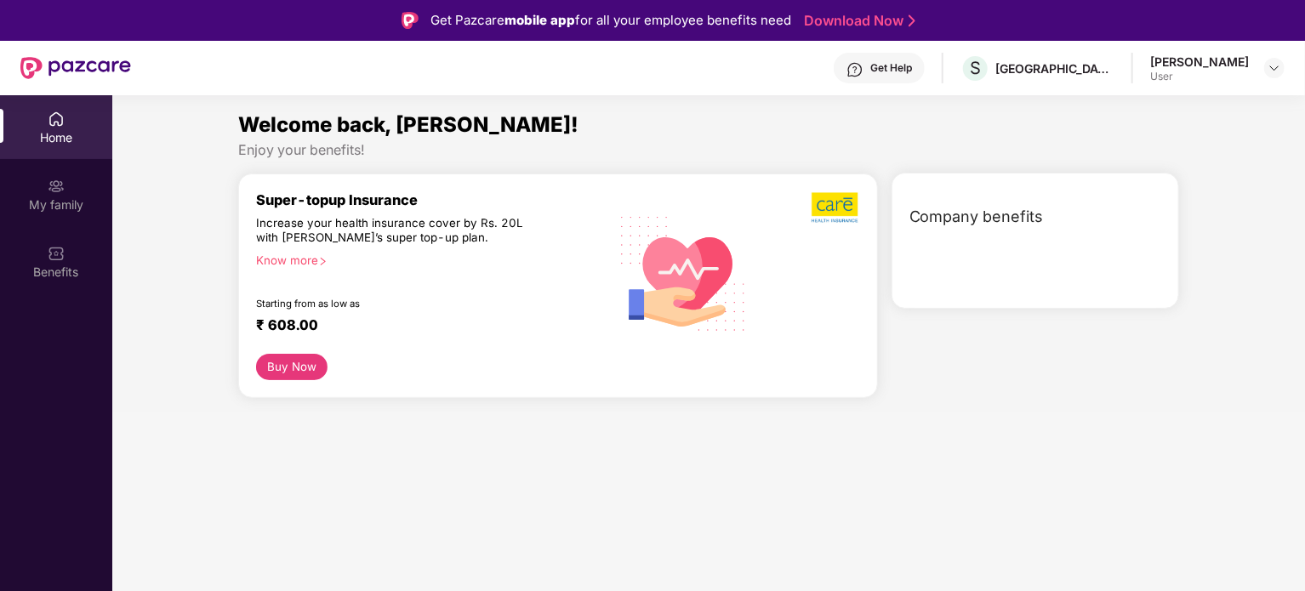
click at [972, 221] on span "Company benefits" at bounding box center [976, 217] width 134 height 24
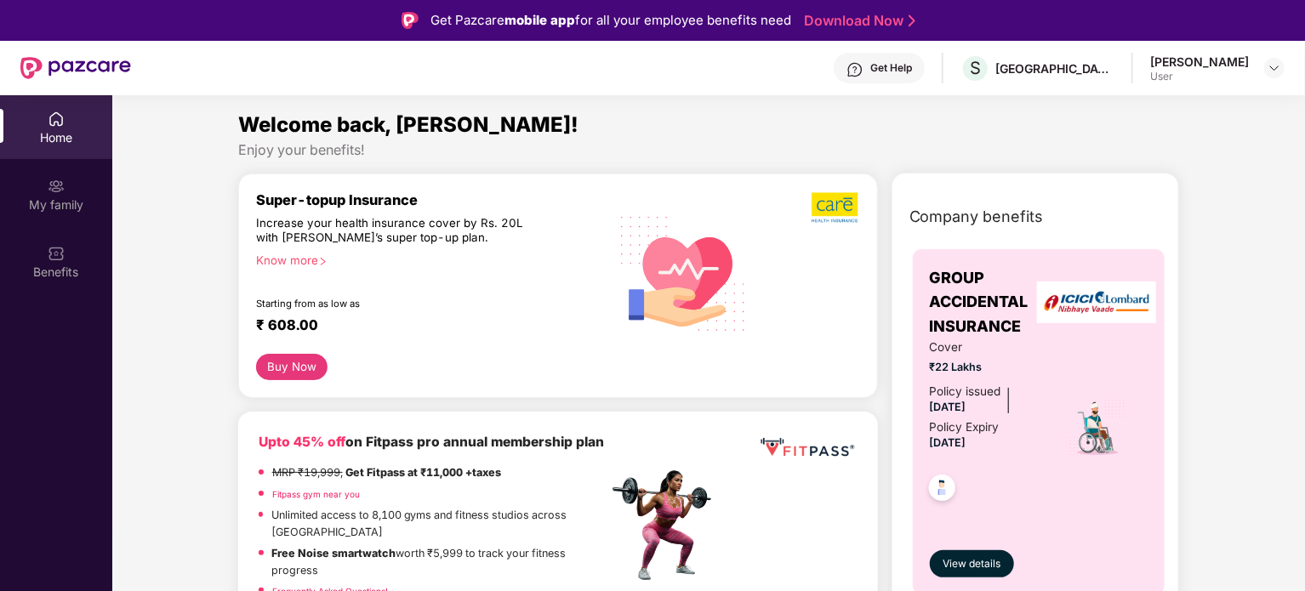
click at [265, 125] on span "Welcome back, Navneet!" at bounding box center [408, 124] width 340 height 25
click at [83, 190] on div "My family" at bounding box center [56, 194] width 112 height 64
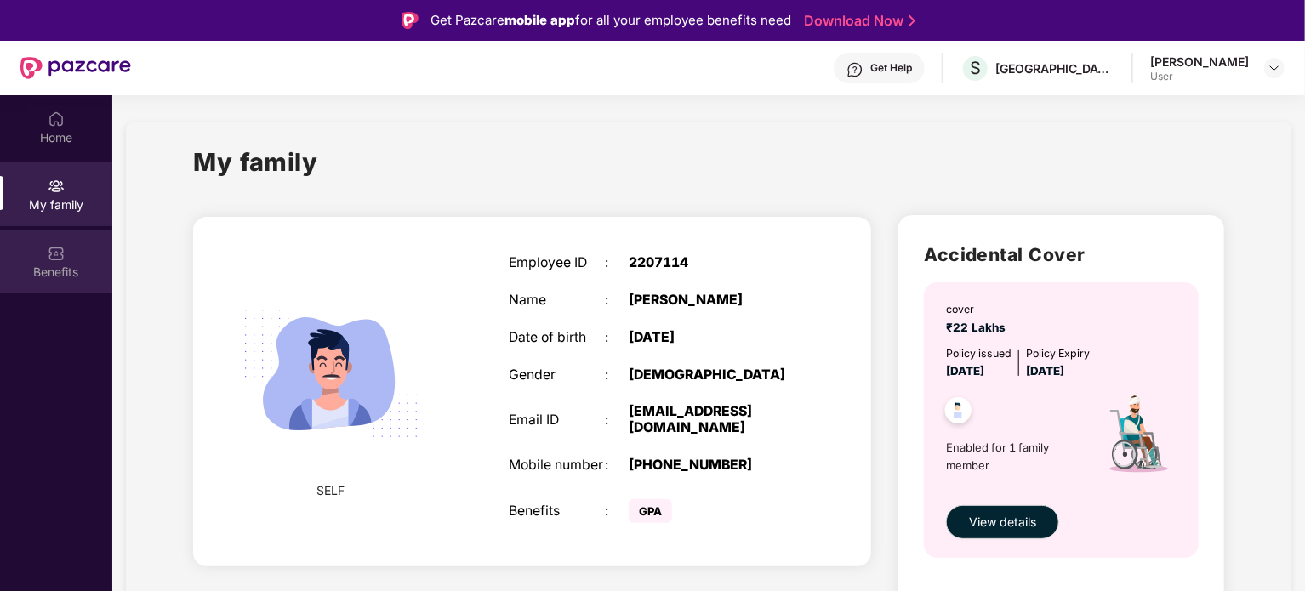
click at [39, 270] on div "Benefits" at bounding box center [56, 272] width 112 height 17
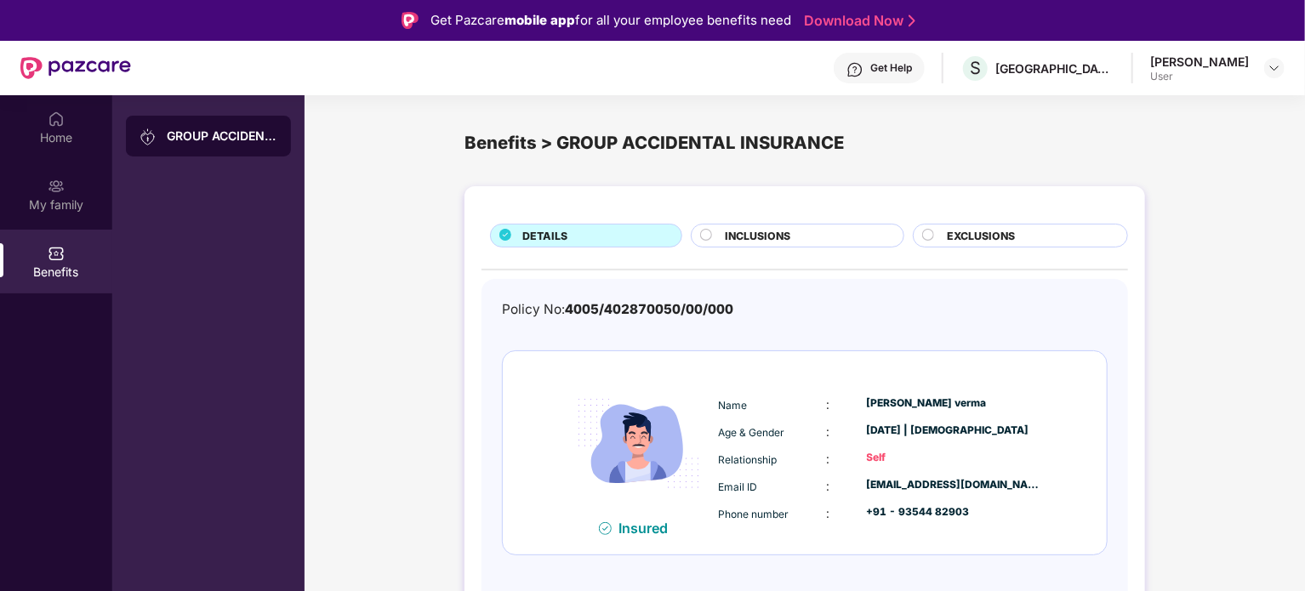
click at [975, 50] on div "Get Help S SUNSHINE TEA HOUSE Navneet Kumar Verma User" at bounding box center [708, 68] width 1154 height 54
click at [909, 16] on link "Download Now" at bounding box center [857, 21] width 106 height 18
click at [34, 213] on div "My family" at bounding box center [56, 205] width 112 height 17
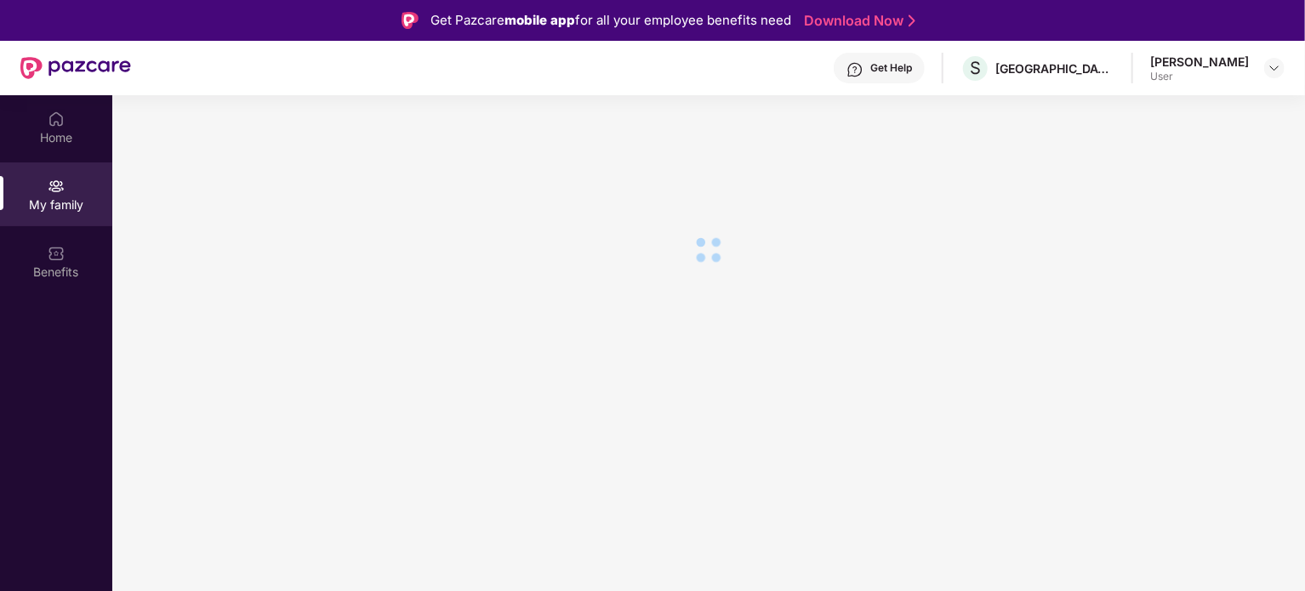
click at [1150, 58] on div "Navneet Kumar Verma" at bounding box center [1199, 62] width 99 height 16
click at [74, 141] on div "Home" at bounding box center [56, 137] width 112 height 17
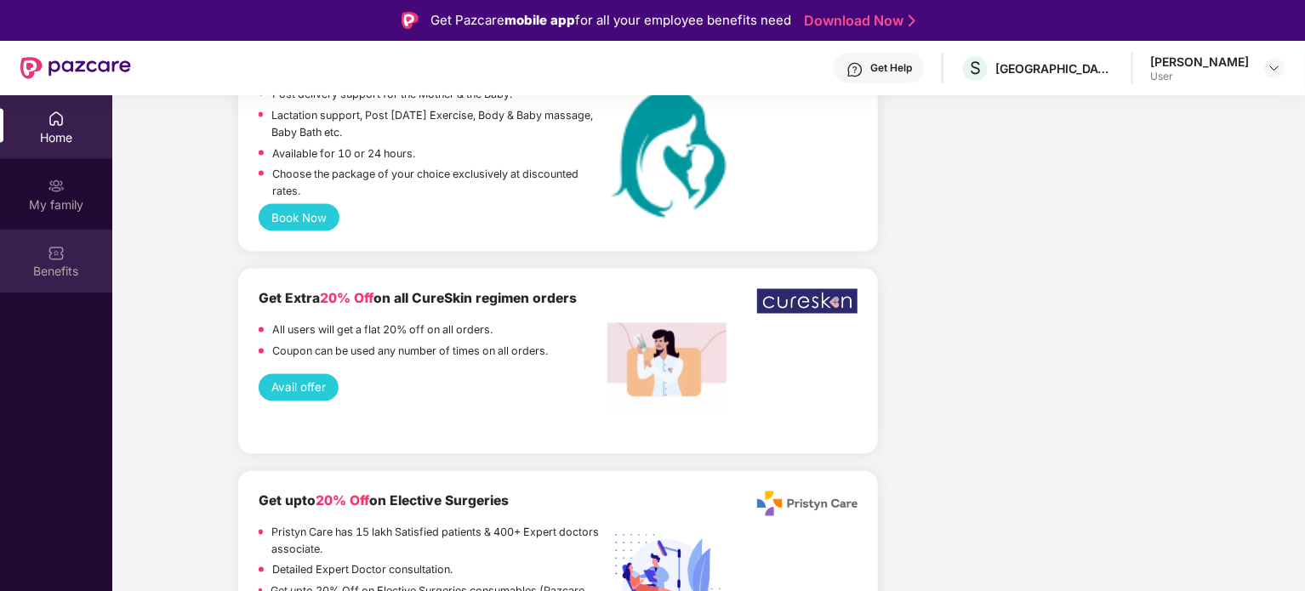
scroll to position [1511, 0]
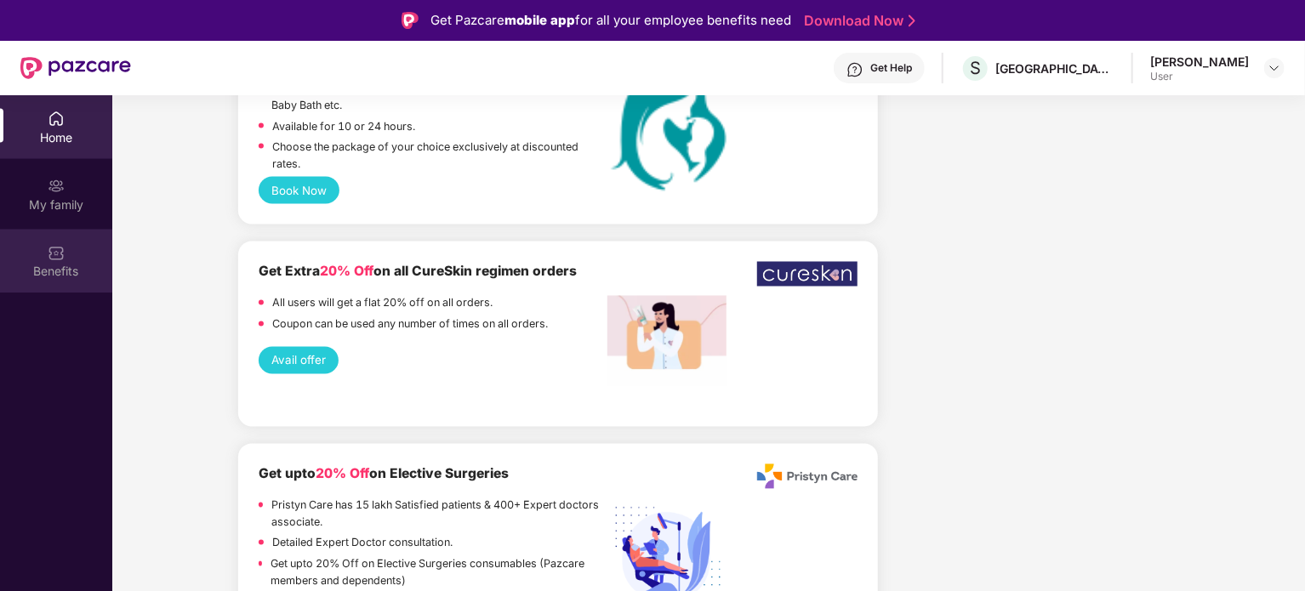
click at [17, 271] on div "Benefits" at bounding box center [56, 272] width 112 height 17
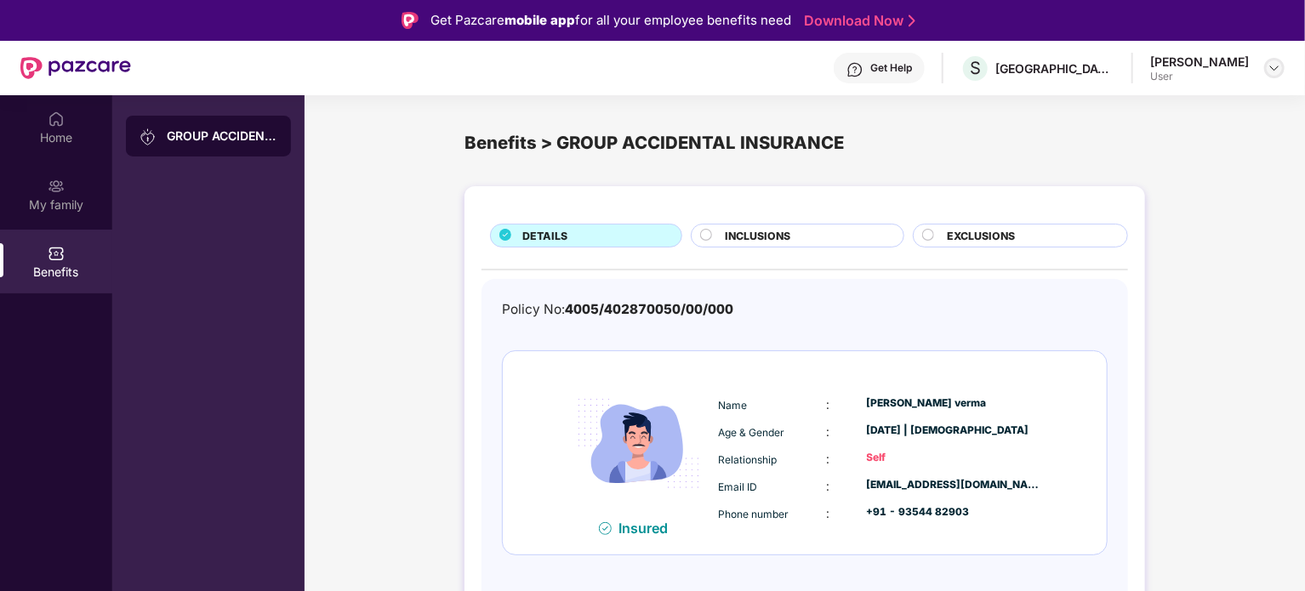
click at [1278, 74] on img at bounding box center [1275, 68] width 14 height 14
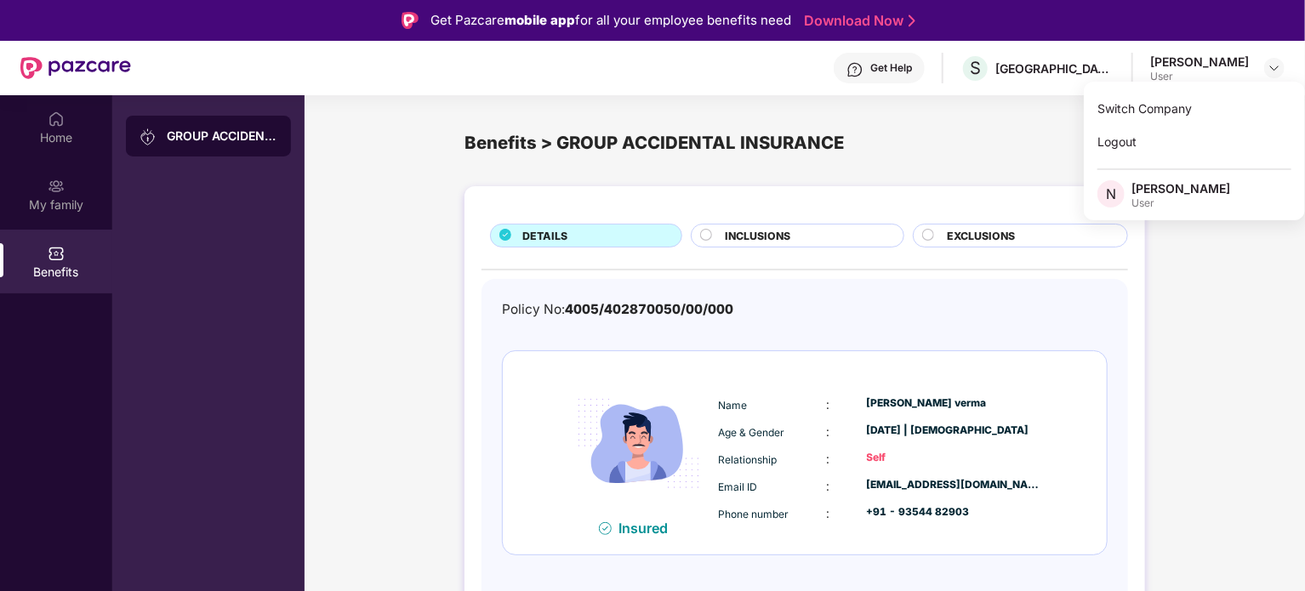
click at [1121, 185] on span "N" at bounding box center [1110, 193] width 27 height 27
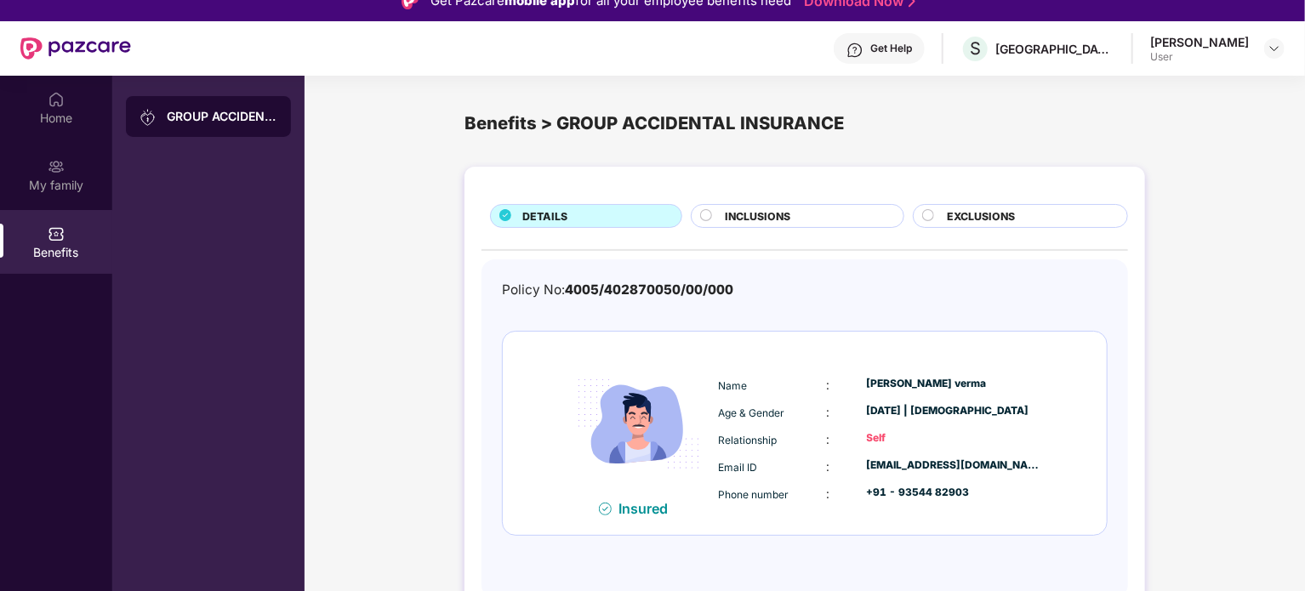
scroll to position [95, 0]
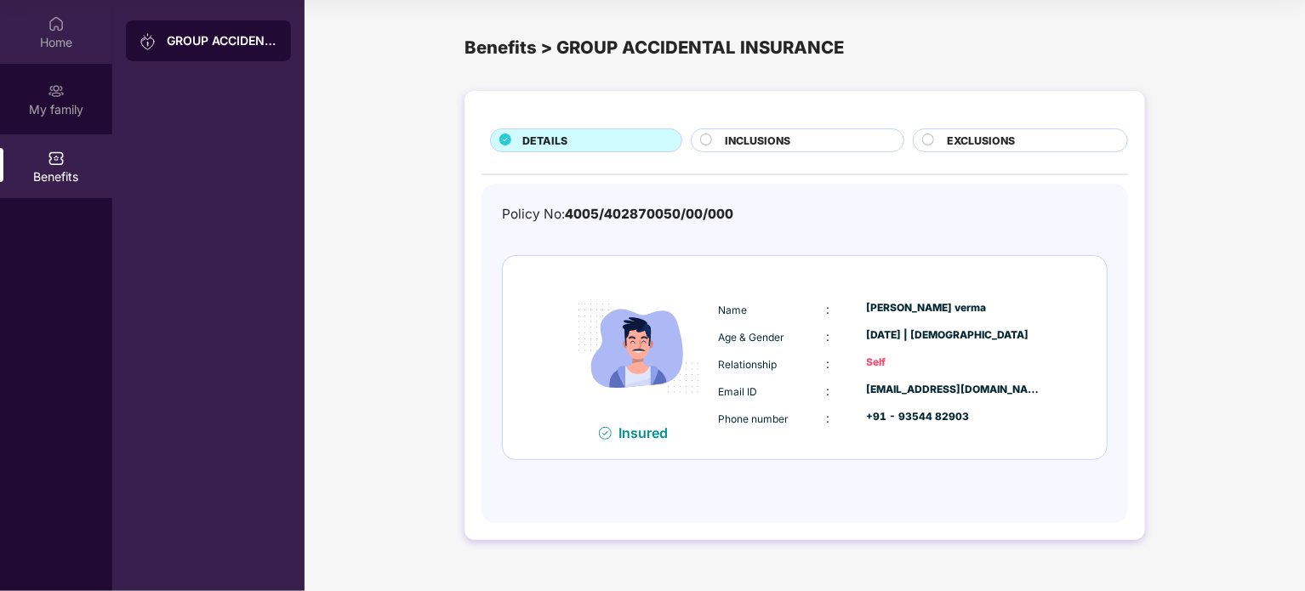
click at [68, 29] on div "Home" at bounding box center [56, 32] width 112 height 64
